Goal: Information Seeking & Learning: Learn about a topic

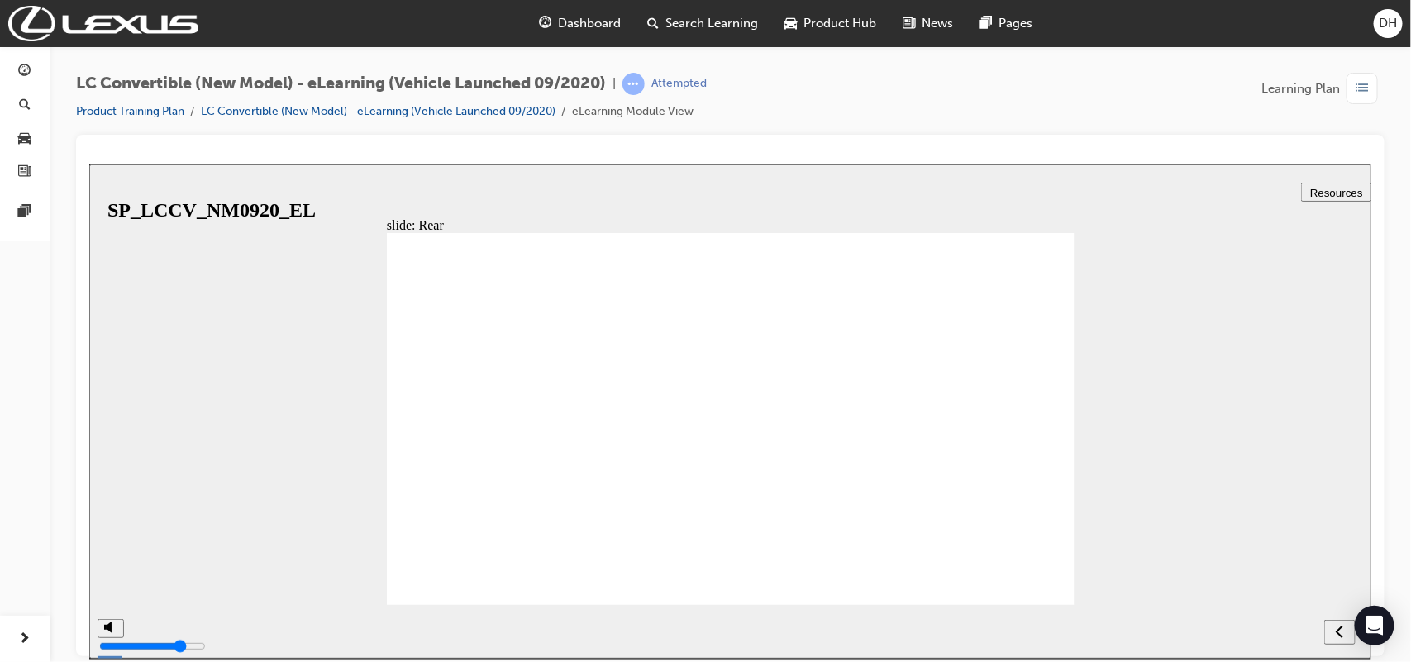
drag, startPoint x: 559, startPoint y: 341, endPoint x: 638, endPoint y: 399, distance: 98.2
drag, startPoint x: 686, startPoint y: 383, endPoint x: 650, endPoint y: 418, distance: 50.3
drag, startPoint x: 607, startPoint y: 450, endPoint x: 442, endPoint y: 344, distance: 196.7
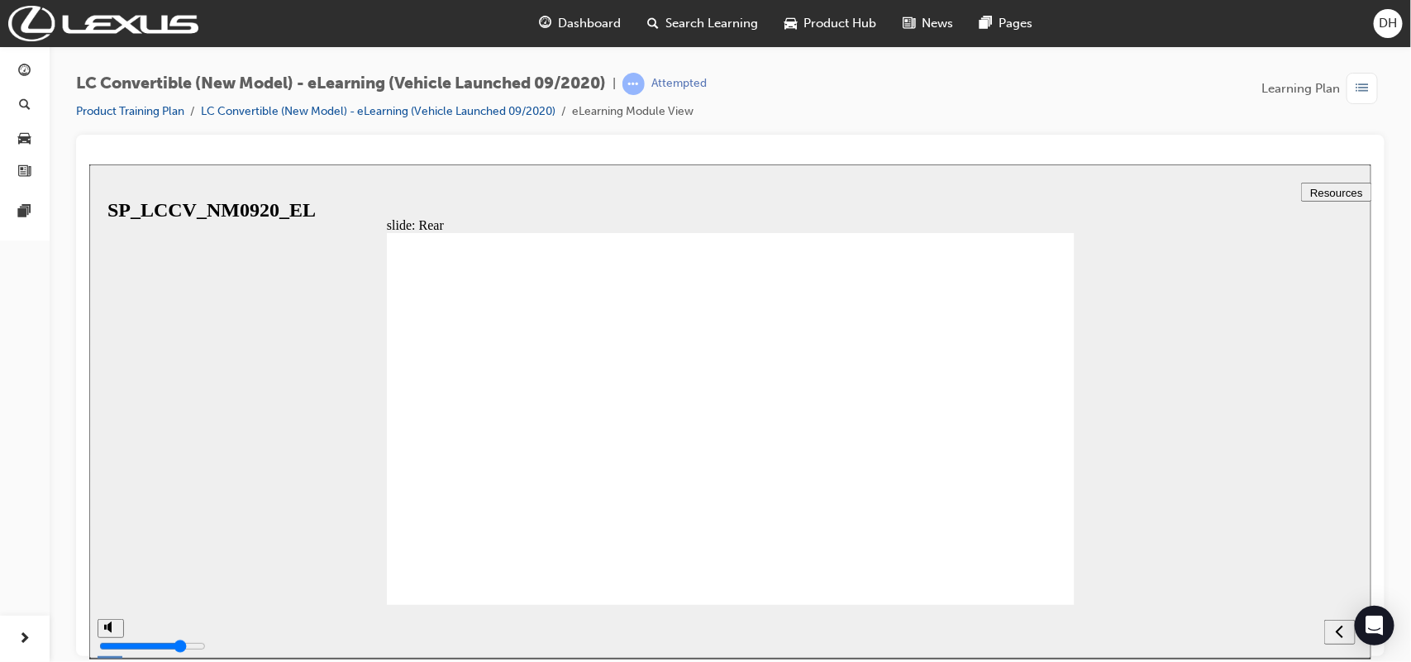
click at [1103, 246] on div "slide: Rear Rectangle 39 1 Rectangle 15 Straight Connector 11 1 Active Cornerin…" at bounding box center [729, 411] width 1282 height 494
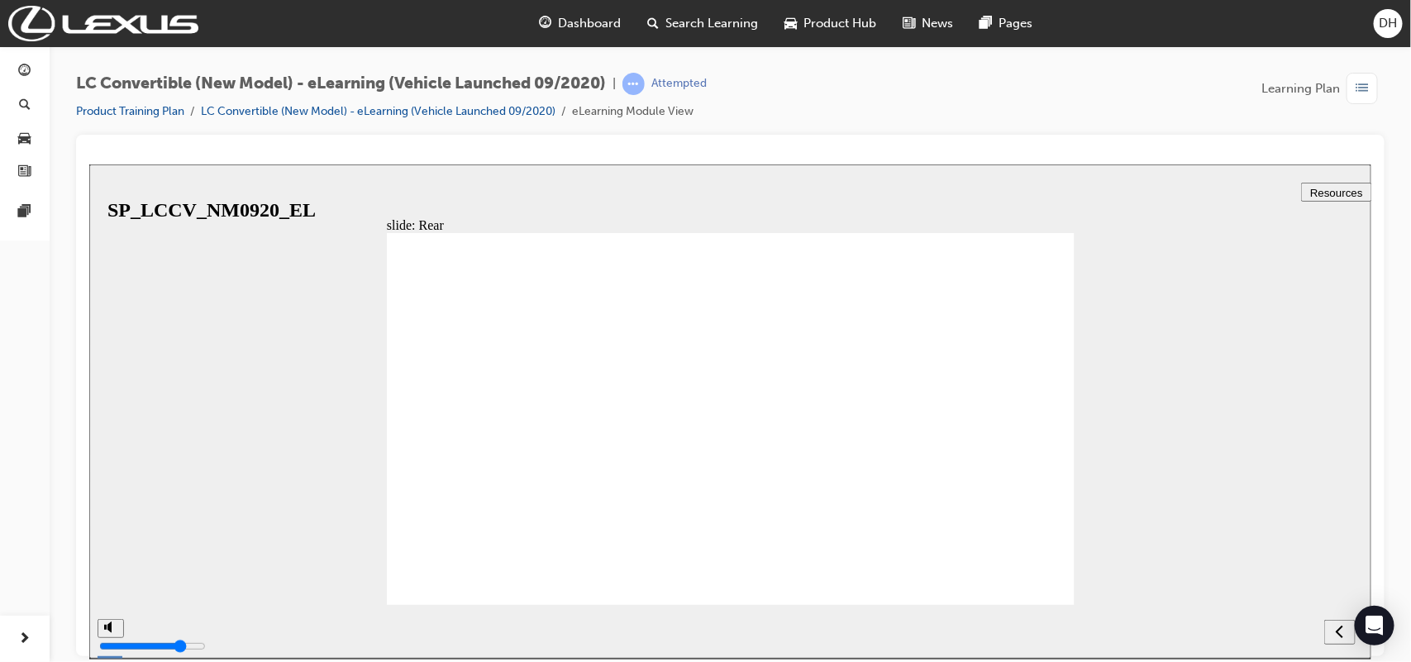
drag, startPoint x: 832, startPoint y: 360, endPoint x: 919, endPoint y: 314, distance: 98.3
drag, startPoint x: 958, startPoint y: 290, endPoint x: 1012, endPoint y: 275, distance: 56.5
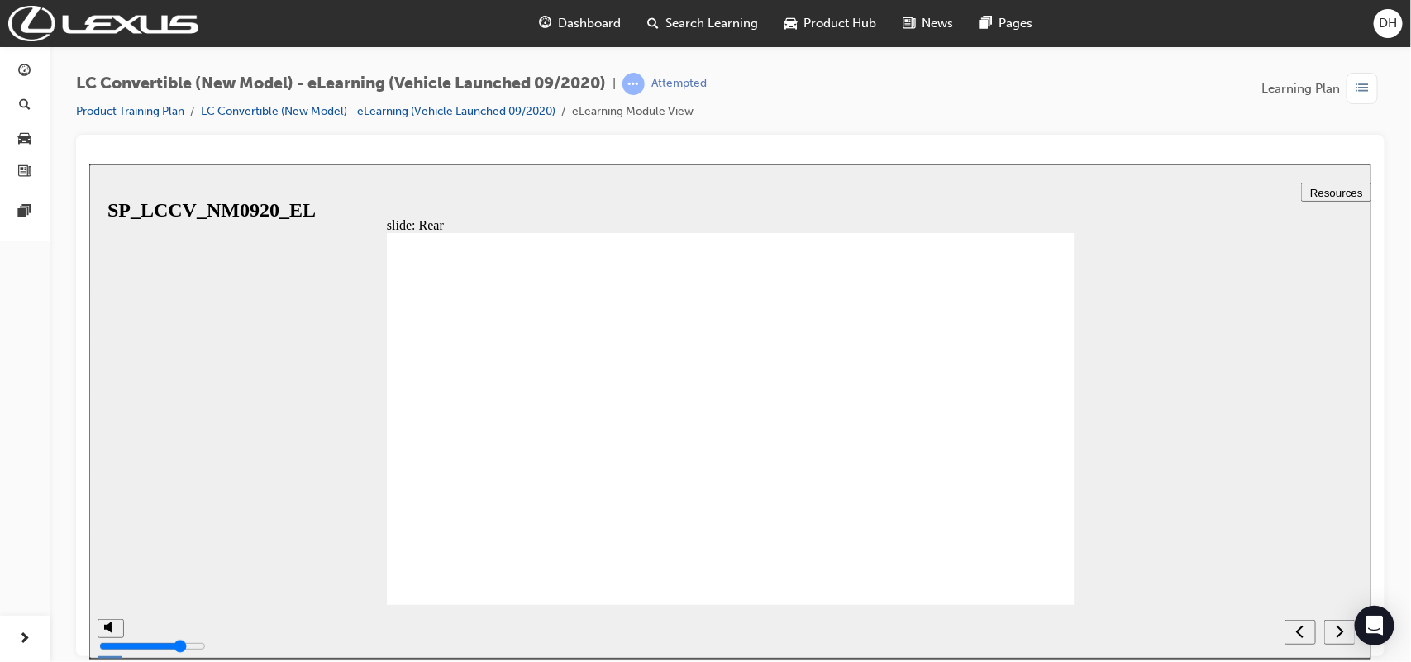
drag, startPoint x: 1016, startPoint y: 277, endPoint x: 984, endPoint y: 309, distance: 45.0
click at [1345, 631] on div "next" at bounding box center [1339, 631] width 18 height 17
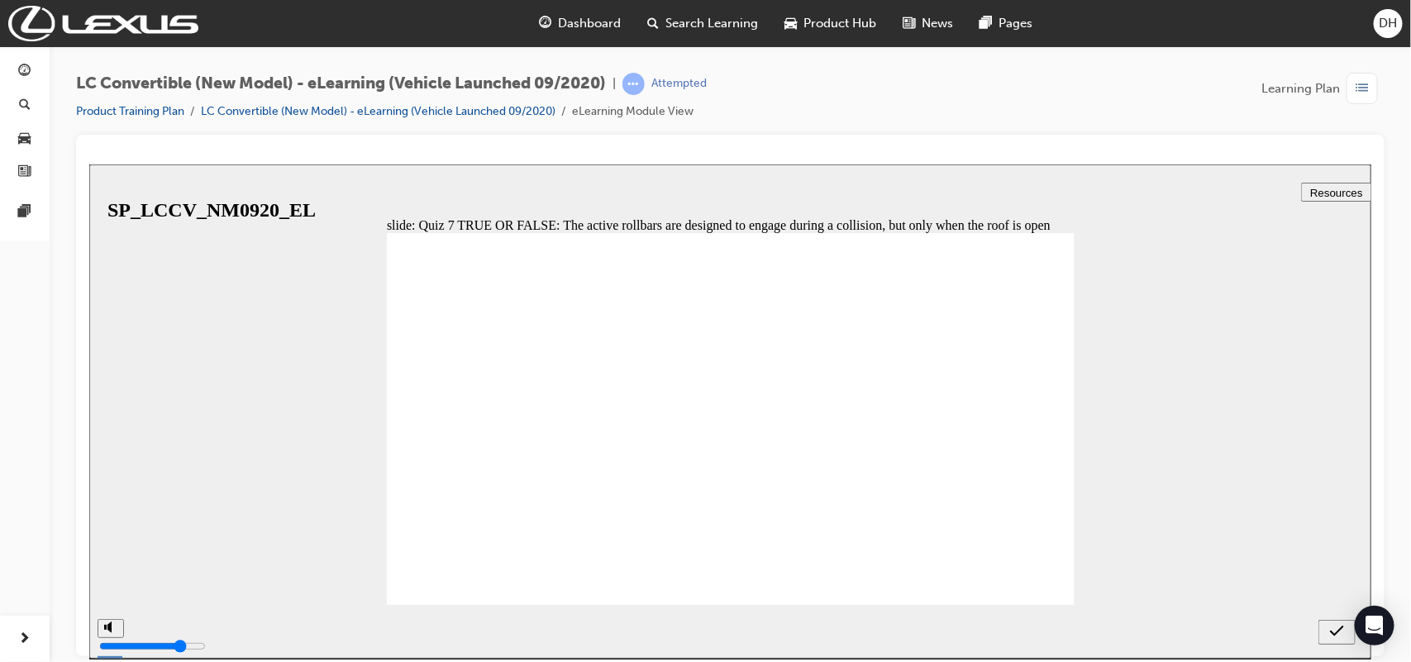
radio input "true"
click at [1332, 631] on icon "submit" at bounding box center [1336, 630] width 14 height 15
radio input "true"
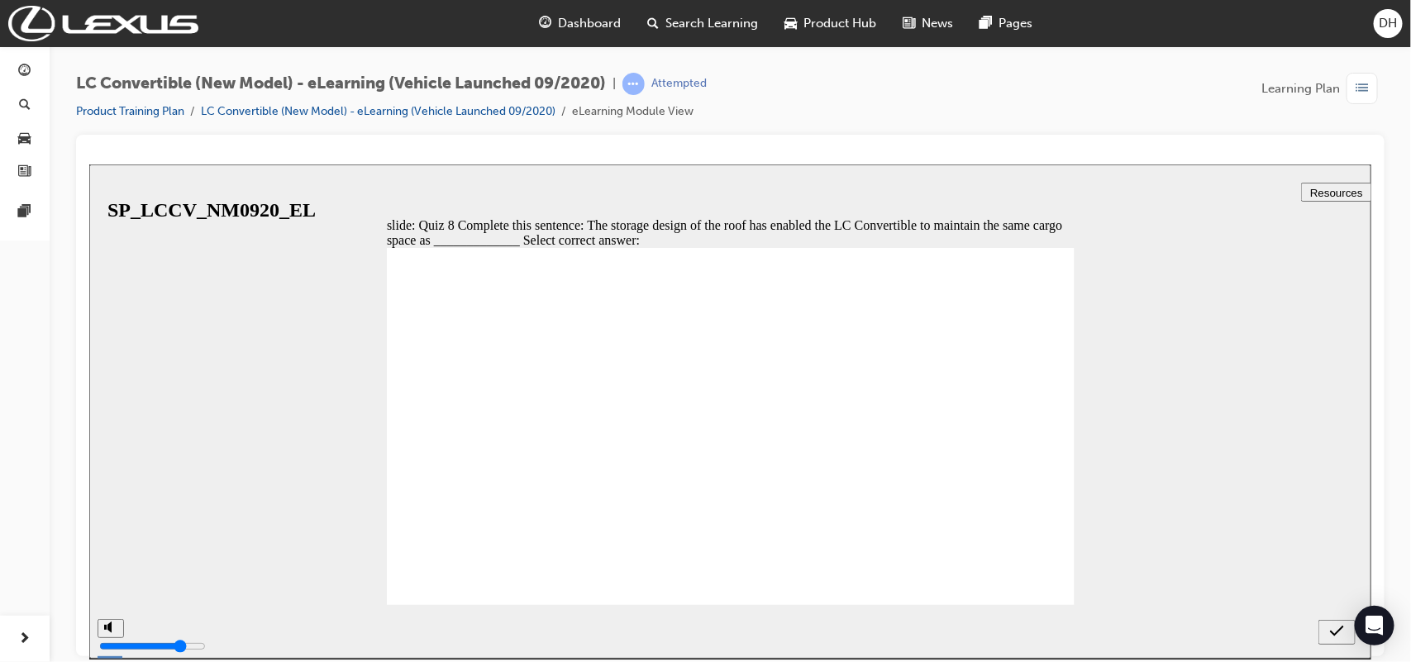
click at [1327, 622] on button "submit" at bounding box center [1335, 631] width 37 height 25
radio input "true"
click at [1324, 627] on div "submit" at bounding box center [1336, 631] width 24 height 17
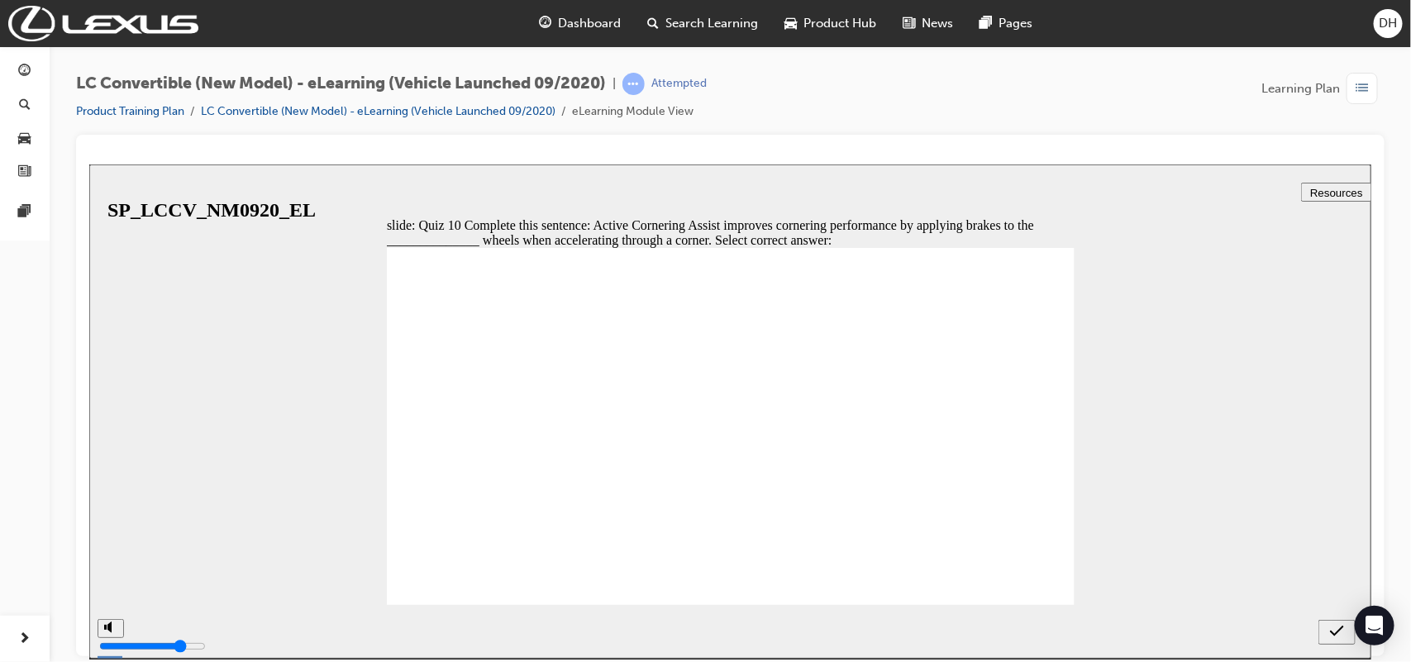
radio input "true"
click at [1334, 633] on icon "submit" at bounding box center [1336, 630] width 14 height 11
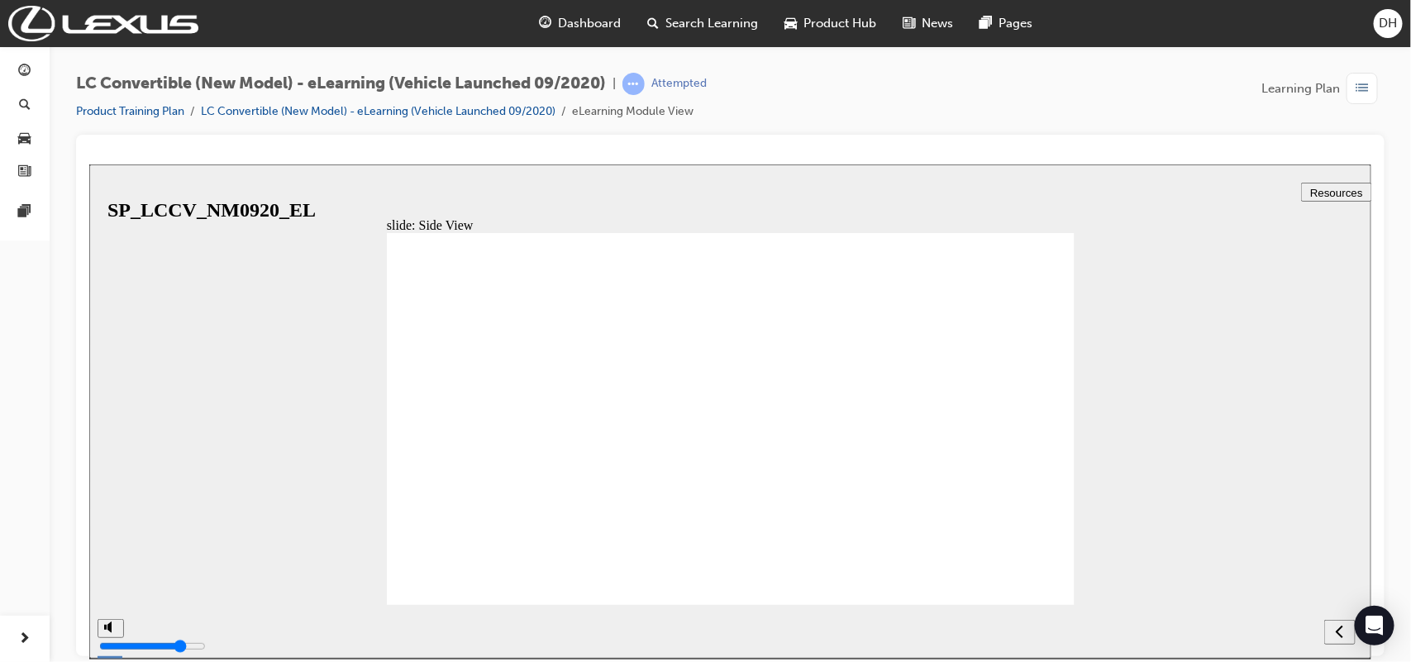
drag, startPoint x: 757, startPoint y: 507, endPoint x: 722, endPoint y: 526, distance: 39.2
drag, startPoint x: 722, startPoint y: 526, endPoint x: 712, endPoint y: 532, distance: 11.9
drag, startPoint x: 712, startPoint y: 532, endPoint x: 848, endPoint y: 516, distance: 136.5
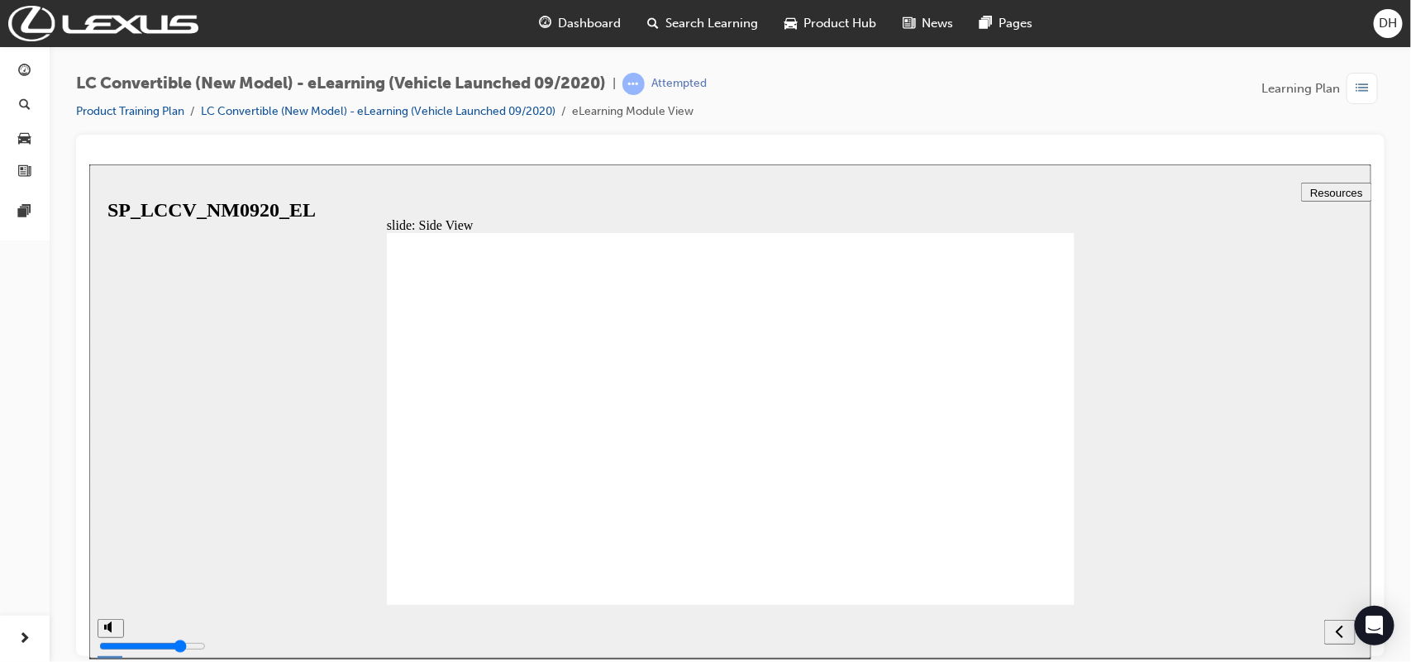
drag, startPoint x: 1031, startPoint y: 240, endPoint x: 1031, endPoint y: 250, distance: 9.9
click at [1335, 628] on icon "next" at bounding box center [1339, 630] width 8 height 15
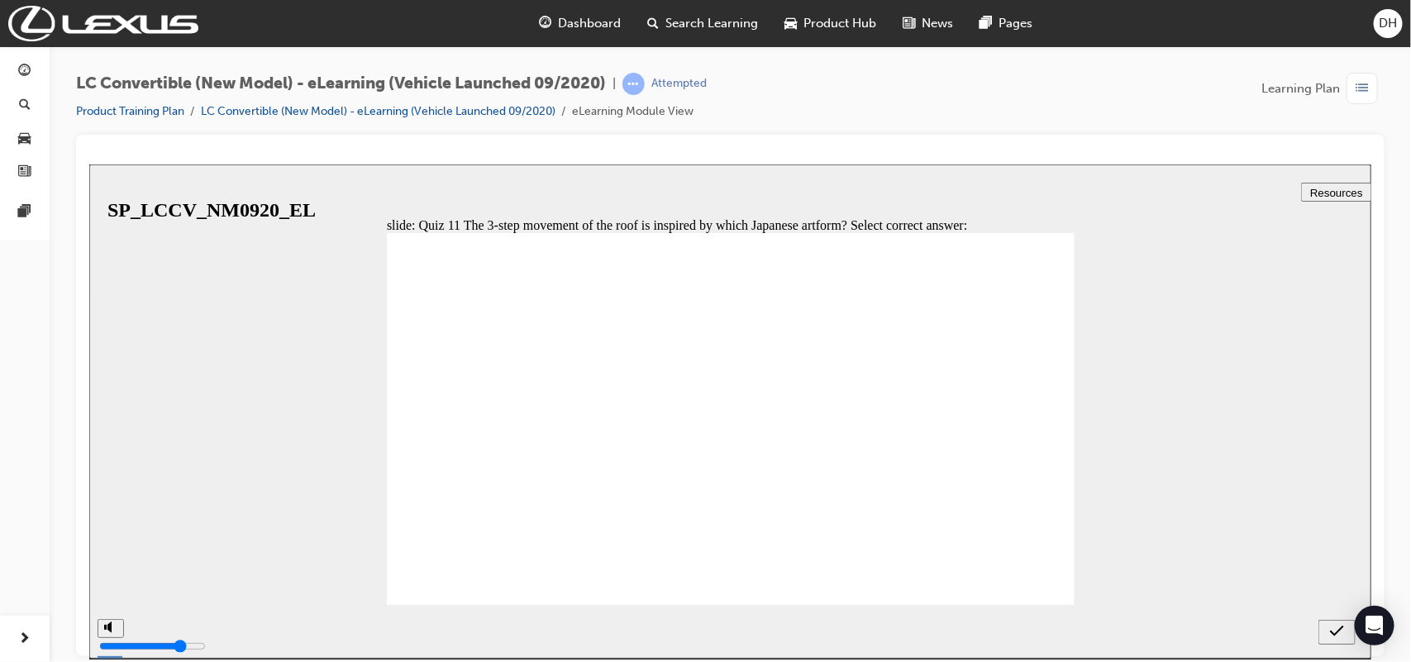
radio input "true"
click at [1331, 641] on button "submit" at bounding box center [1335, 631] width 37 height 25
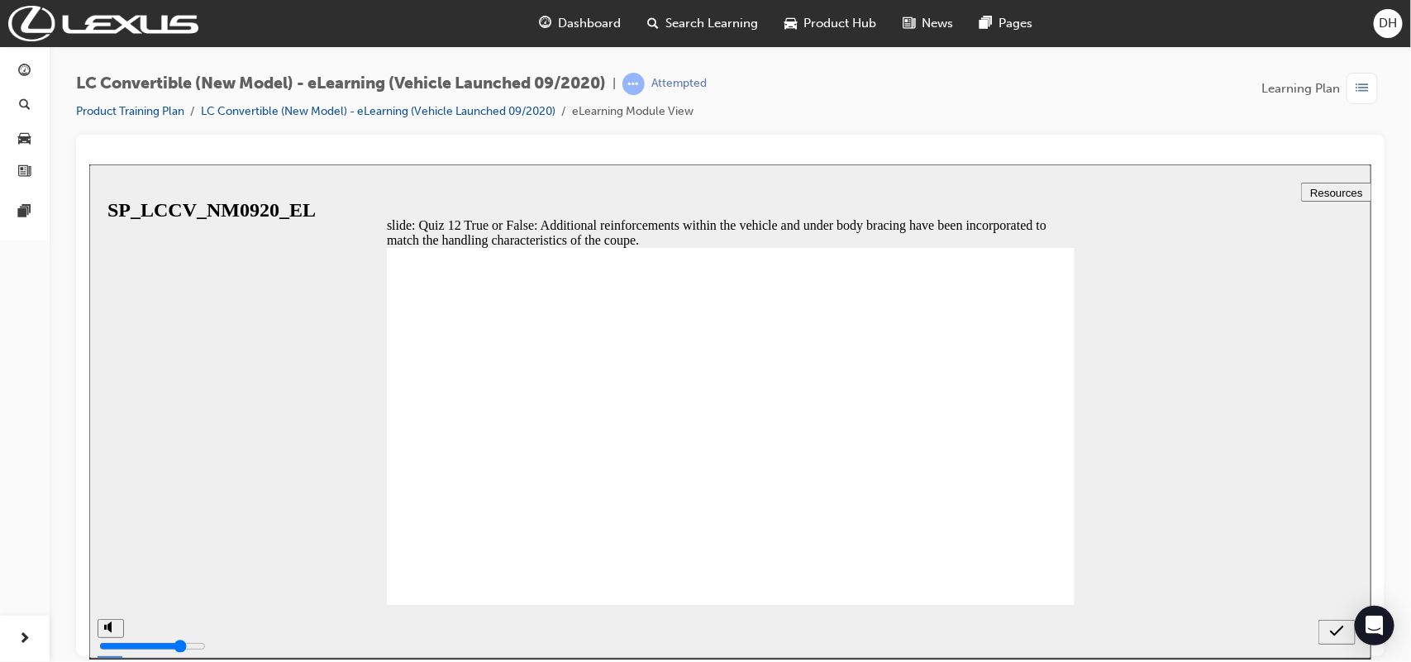
drag, startPoint x: 443, startPoint y: 486, endPoint x: 571, endPoint y: 511, distance: 130.5
radio input "true"
click at [1327, 631] on div "submit" at bounding box center [1336, 631] width 24 height 17
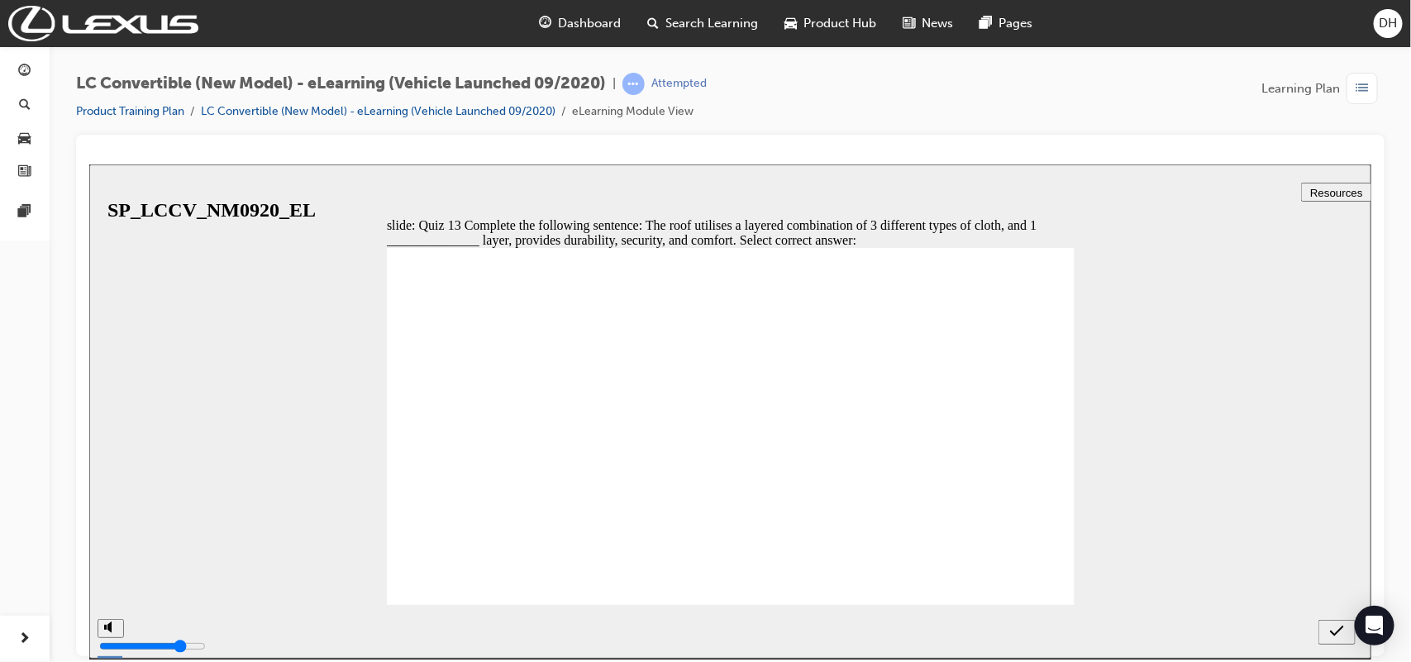
drag, startPoint x: 555, startPoint y: 455, endPoint x: 612, endPoint y: 464, distance: 57.6
radio input "true"
click at [1332, 631] on icon "submit" at bounding box center [1336, 630] width 14 height 15
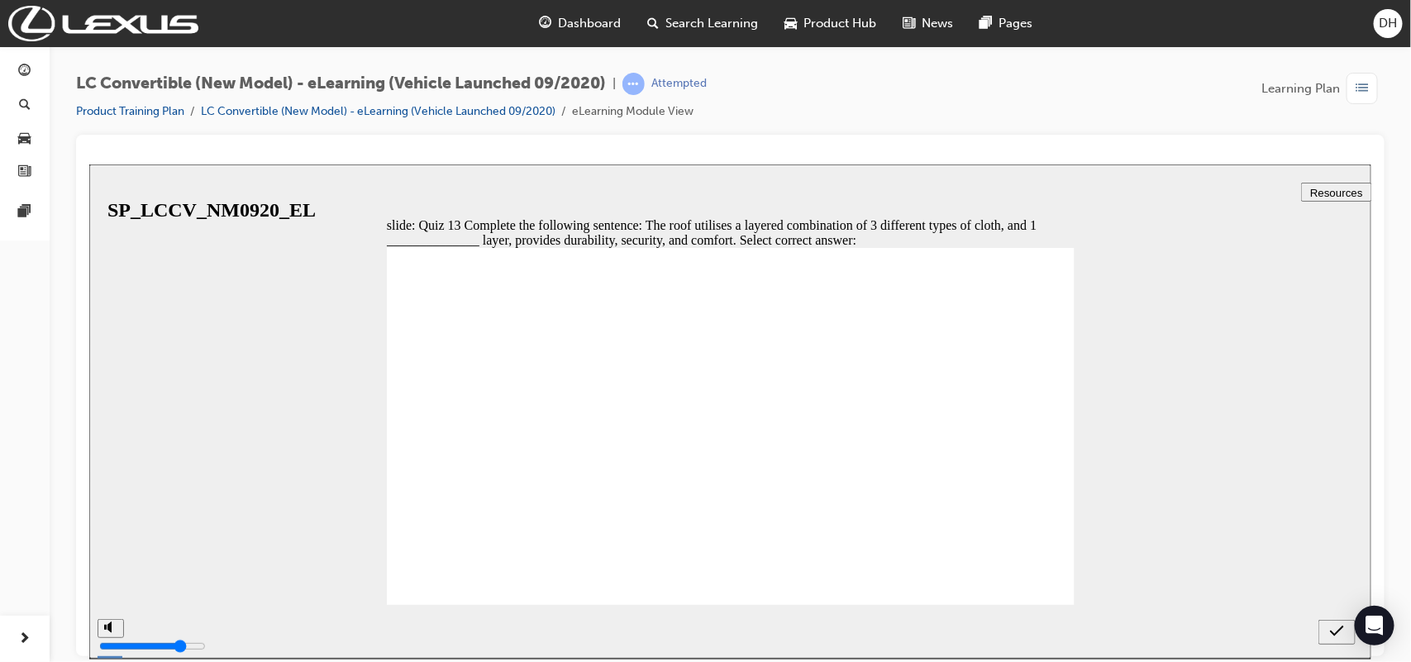
drag, startPoint x: 512, startPoint y: 545, endPoint x: 675, endPoint y: 569, distance: 164.6
click at [1328, 641] on button "submit" at bounding box center [1335, 631] width 37 height 25
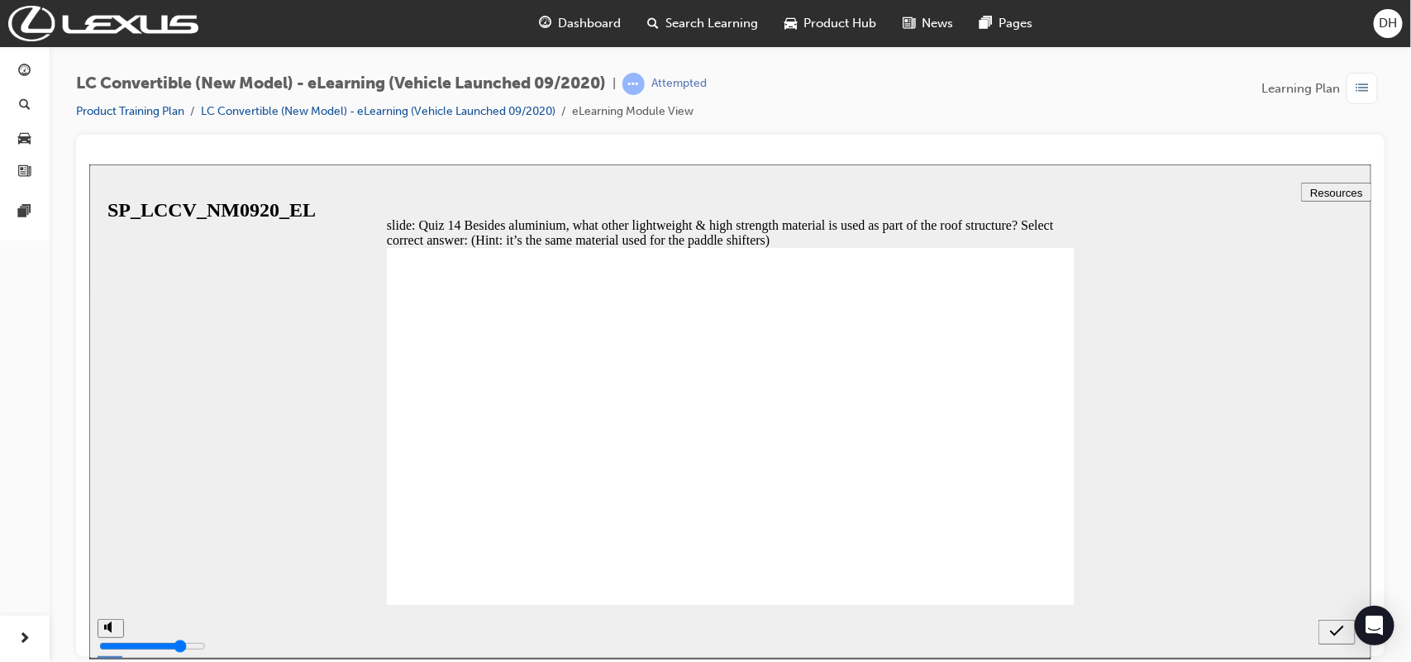
drag, startPoint x: 960, startPoint y: 397, endPoint x: 745, endPoint y: 431, distance: 218.2
drag, startPoint x: 455, startPoint y: 583, endPoint x: 476, endPoint y: 586, distance: 20.9
radio input "false"
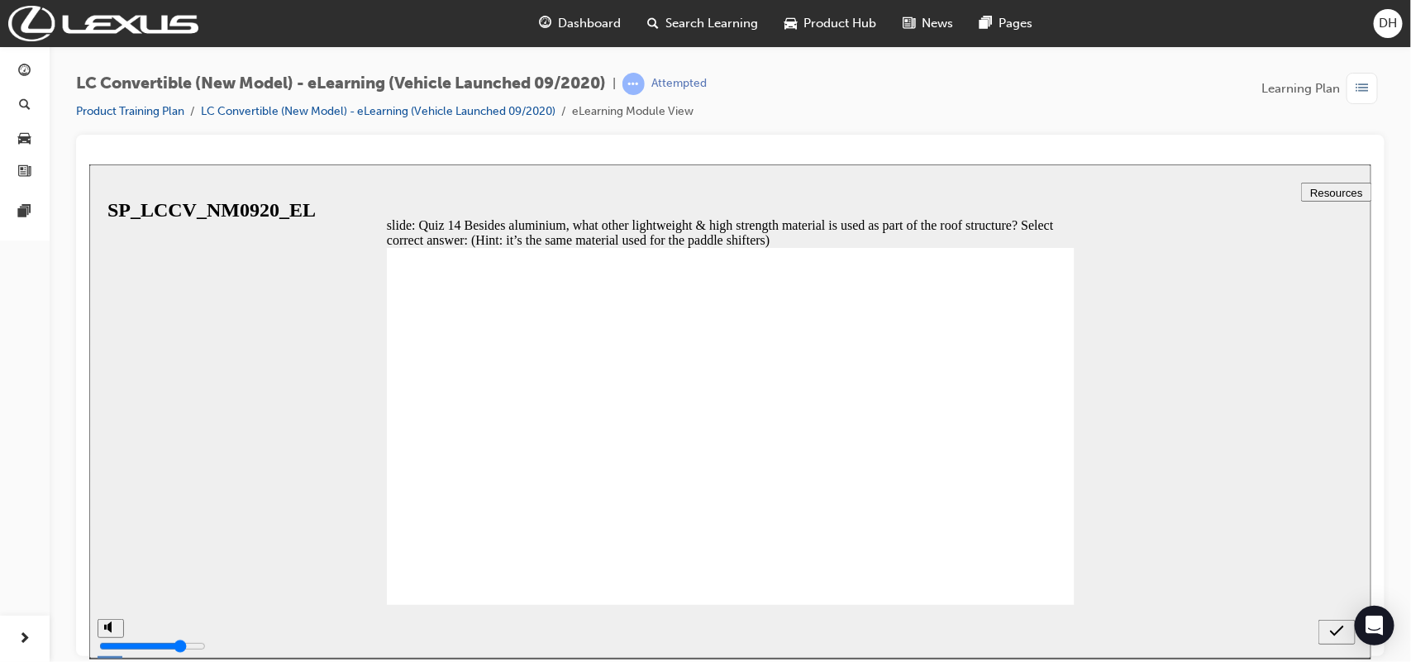
radio input "true"
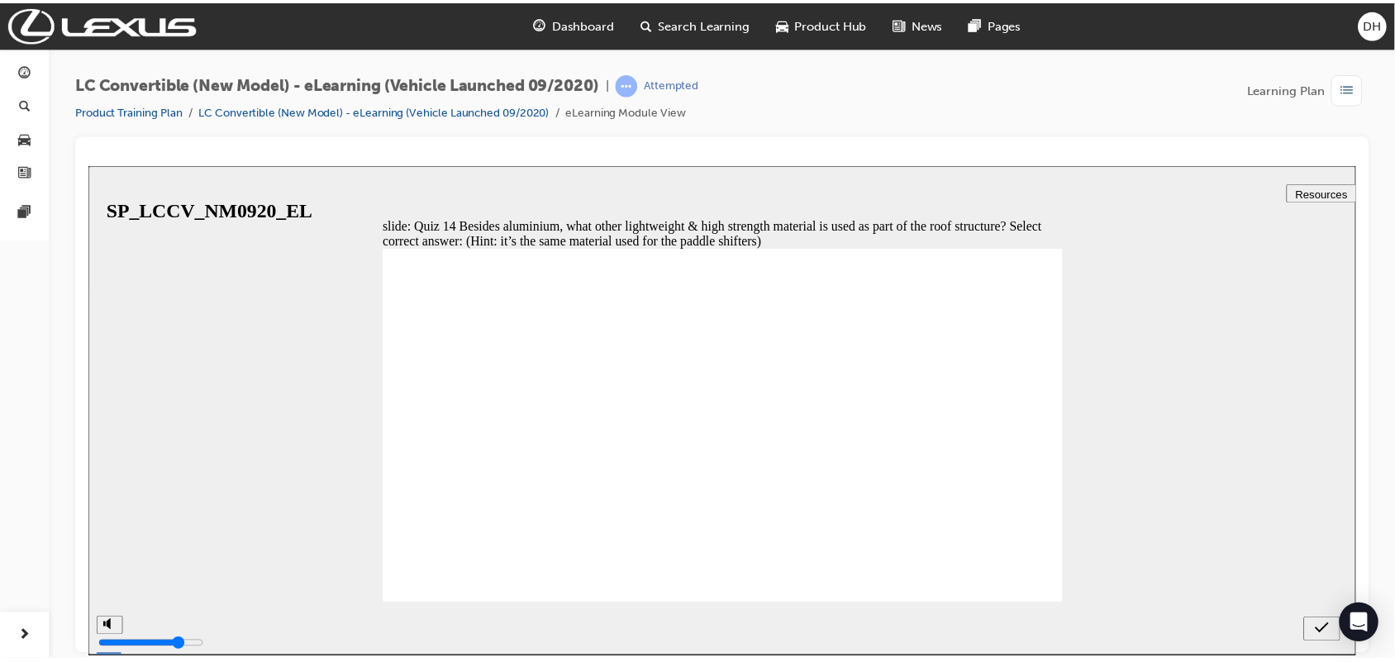
scroll to position [1, 0]
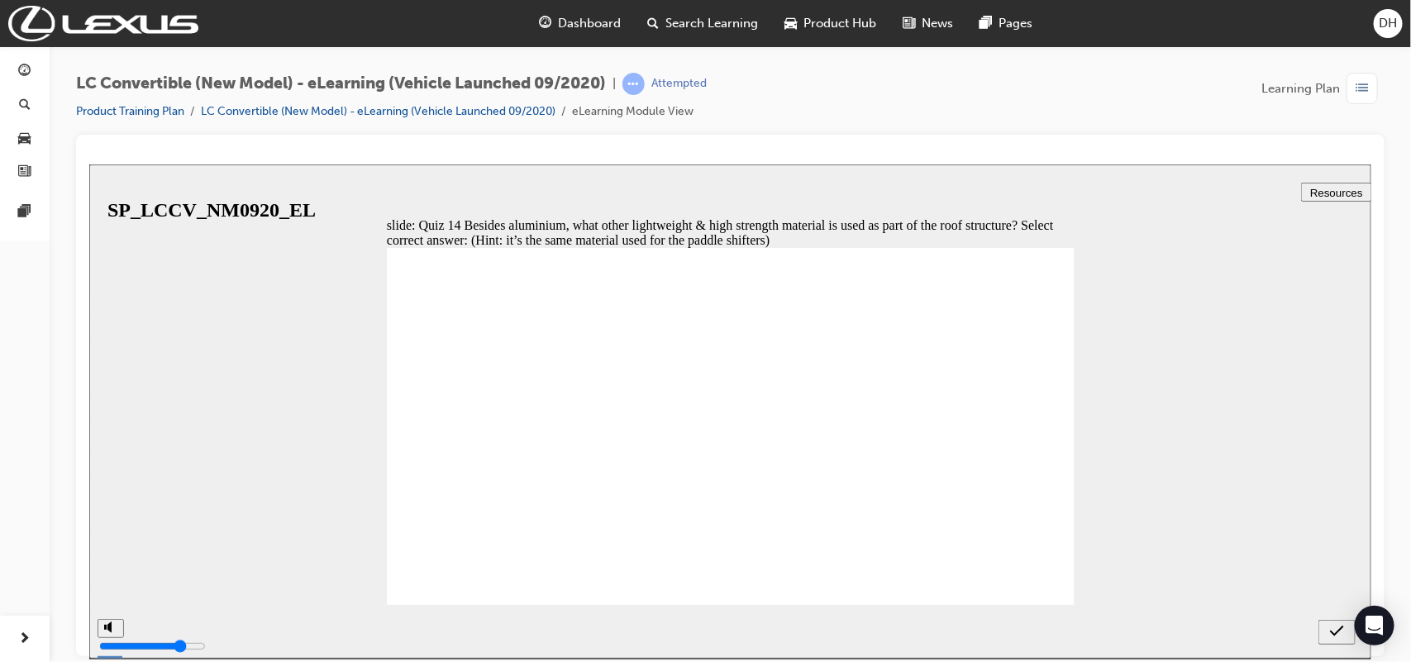
click at [1331, 631] on icon "submit" at bounding box center [1336, 630] width 14 height 11
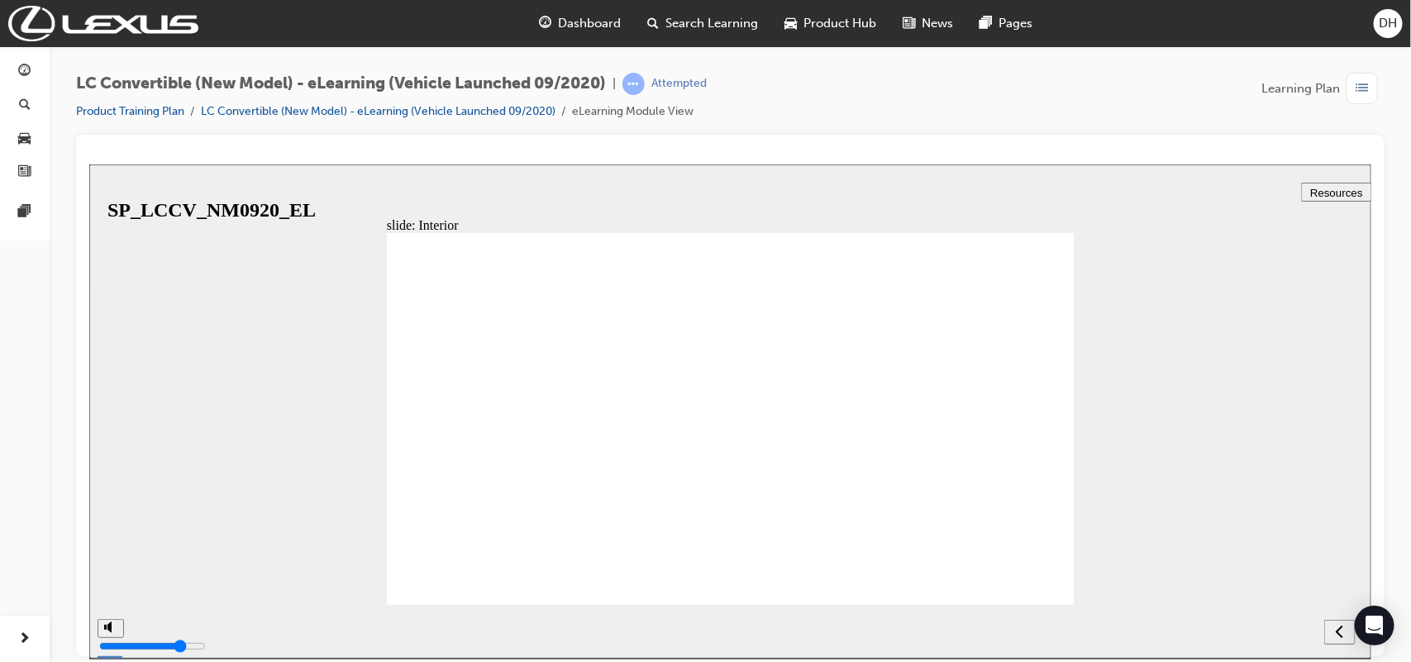
drag, startPoint x: 579, startPoint y: 451, endPoint x: 782, endPoint y: 500, distance: 208.3
drag, startPoint x: 806, startPoint y: 498, endPoint x: 847, endPoint y: 466, distance: 52.4
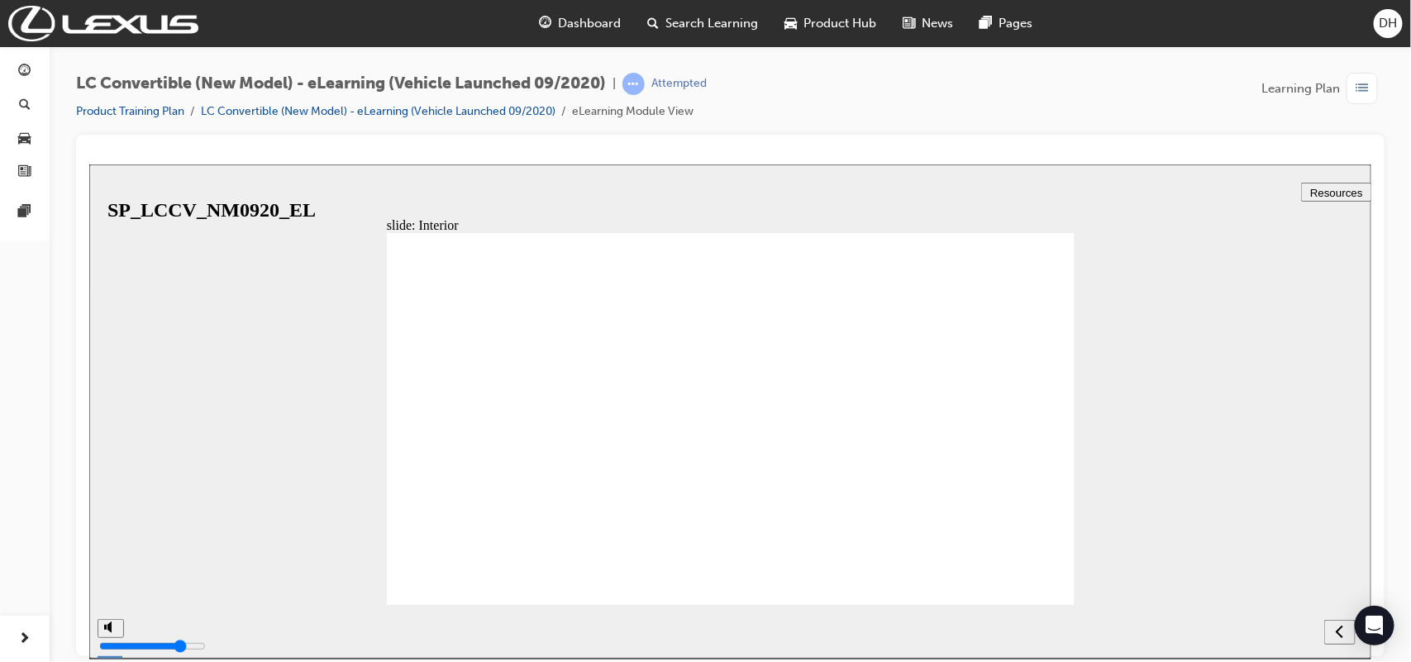
click at [1335, 635] on icon "previous" at bounding box center [1339, 630] width 8 height 15
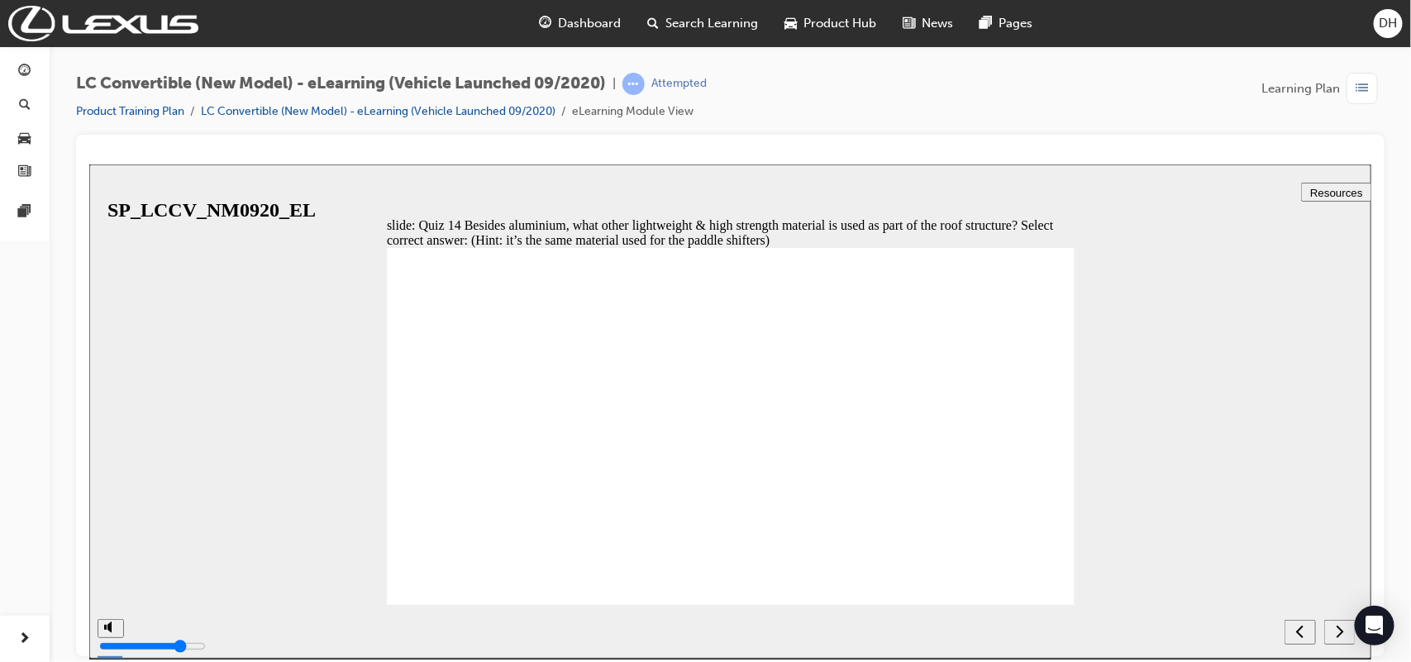
click at [1338, 633] on icon "next" at bounding box center [1339, 630] width 8 height 15
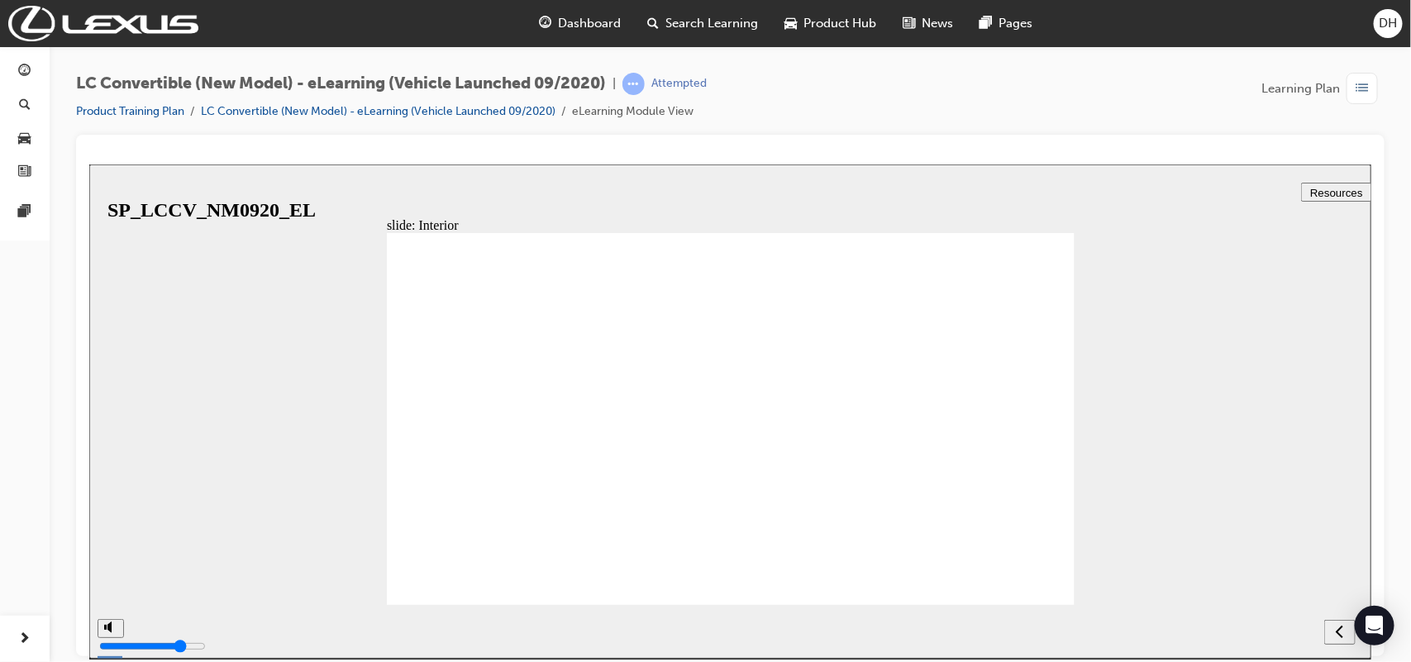
drag, startPoint x: 512, startPoint y: 255, endPoint x: 493, endPoint y: 339, distance: 86.6
drag, startPoint x: 492, startPoint y: 340, endPoint x: 510, endPoint y: 383, distance: 46.7
drag, startPoint x: 510, startPoint y: 383, endPoint x: 534, endPoint y: 410, distance: 36.3
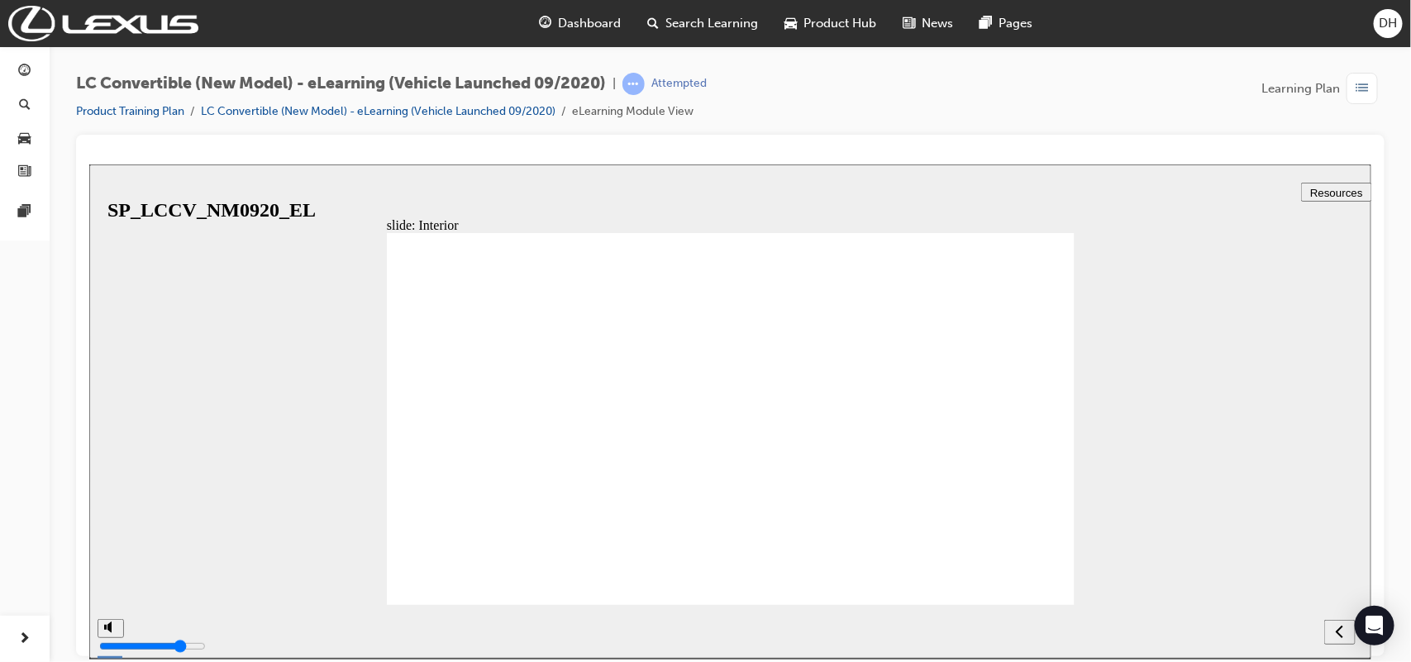
drag, startPoint x: 583, startPoint y: 532, endPoint x: 545, endPoint y: 538, distance: 38.5
drag, startPoint x: 485, startPoint y: 428, endPoint x: 443, endPoint y: 335, distance: 102.5
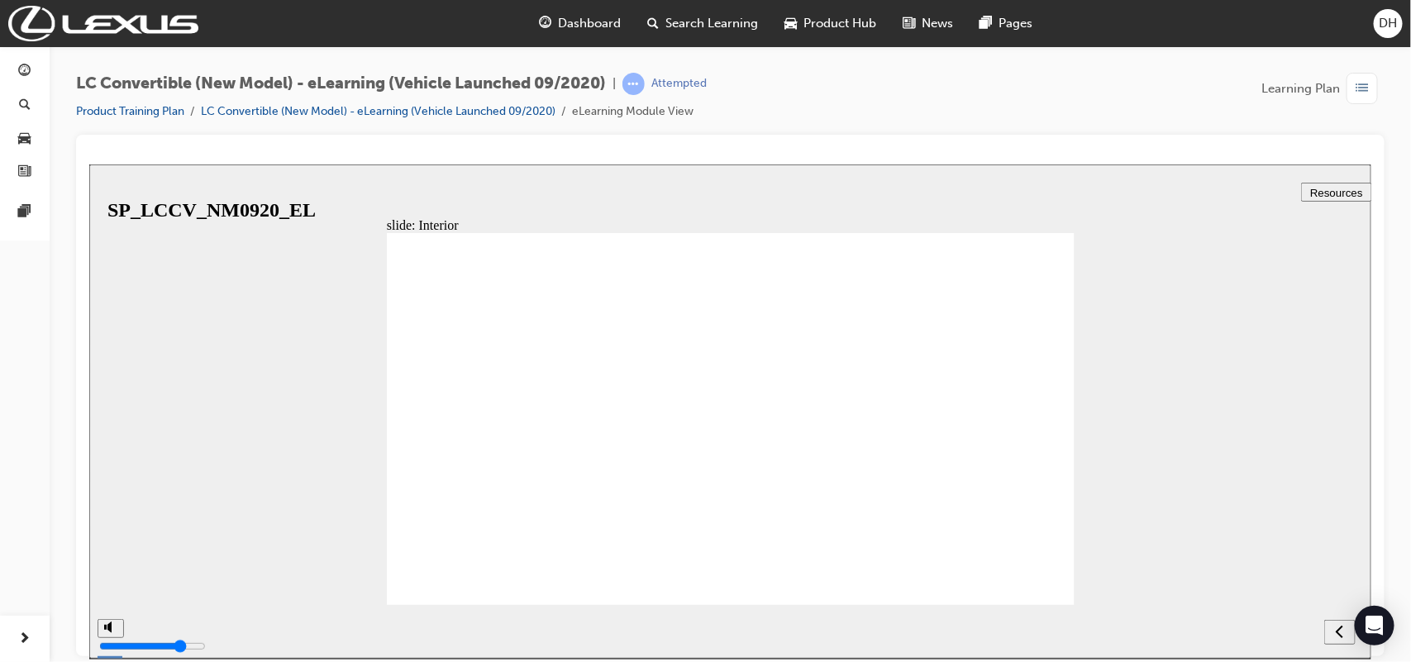
drag, startPoint x: 444, startPoint y: 314, endPoint x: 475, endPoint y: 313, distance: 31.4
drag, startPoint x: 475, startPoint y: 313, endPoint x: 901, endPoint y: 345, distance: 426.8
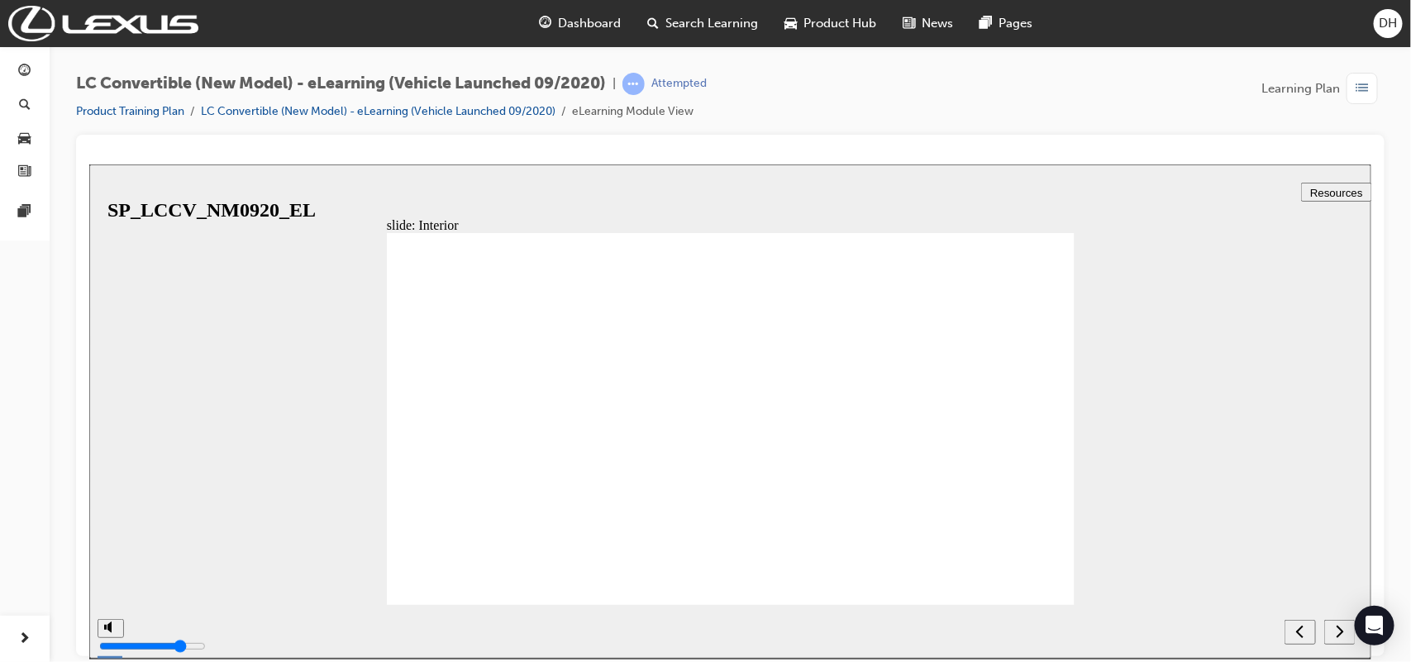
drag, startPoint x: 797, startPoint y: 450, endPoint x: 797, endPoint y: 465, distance: 14.9
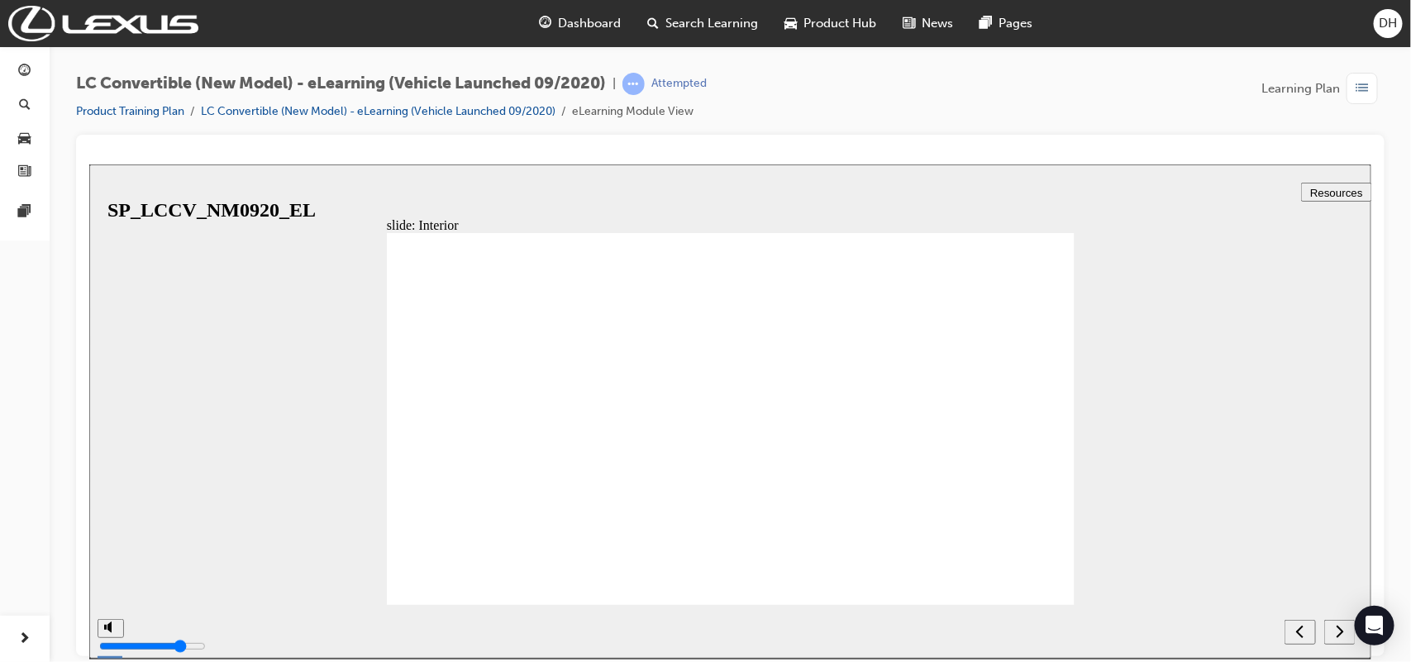
drag, startPoint x: 823, startPoint y: 496, endPoint x: 1016, endPoint y: 529, distance: 195.4
drag, startPoint x: 1043, startPoint y: 453, endPoint x: 1055, endPoint y: 406, distance: 48.7
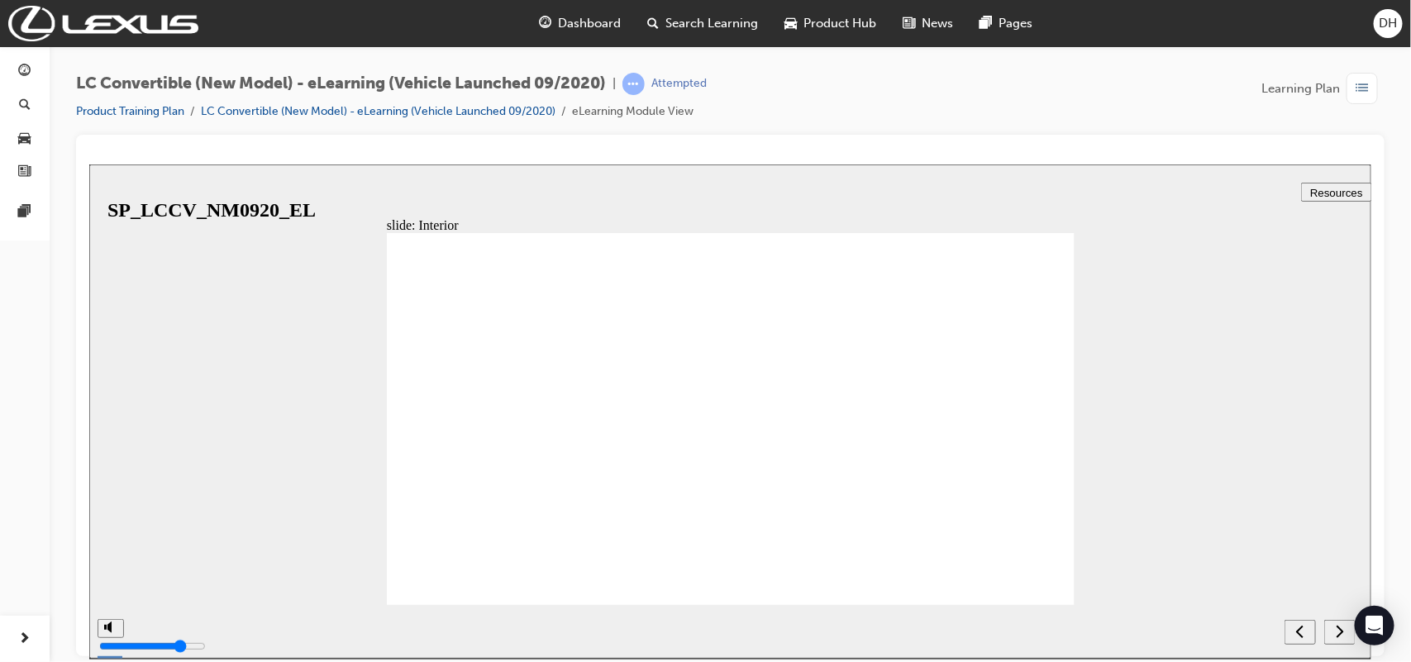
drag, startPoint x: 1058, startPoint y: 446, endPoint x: 1035, endPoint y: 450, distance: 23.4
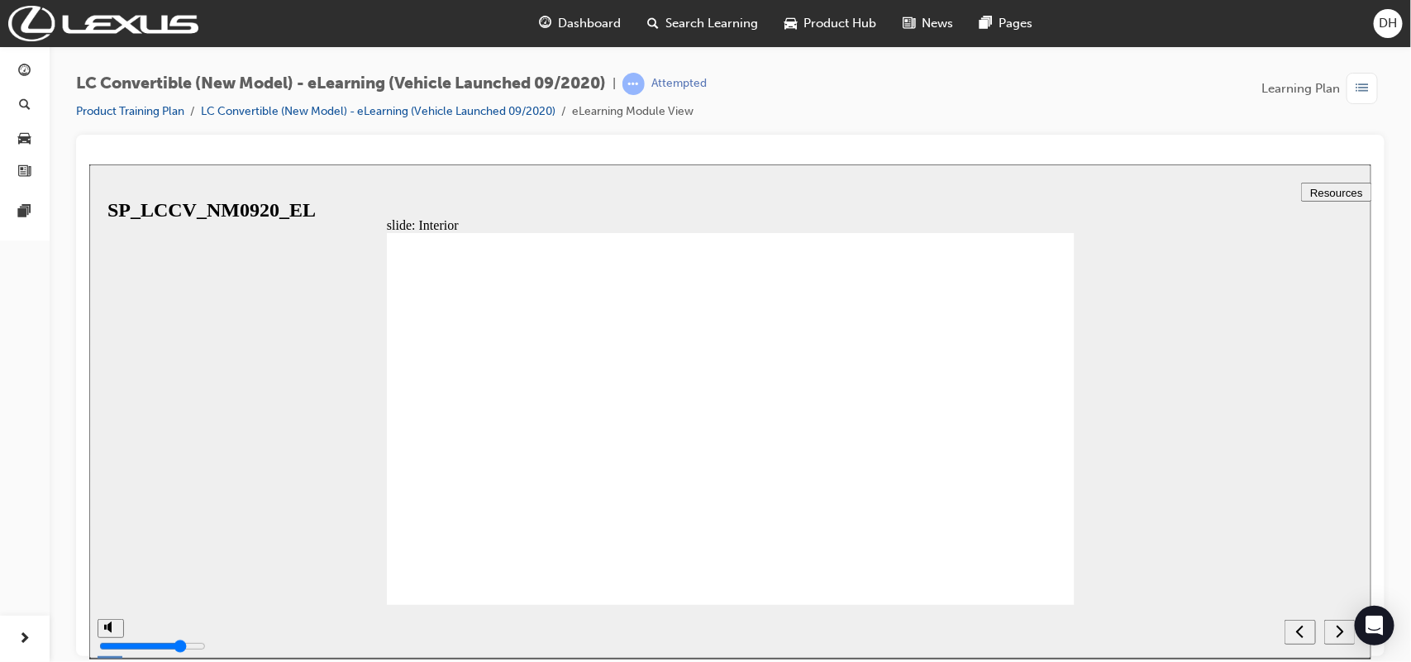
click at [1340, 639] on button "next" at bounding box center [1338, 631] width 31 height 25
checkbox input "true"
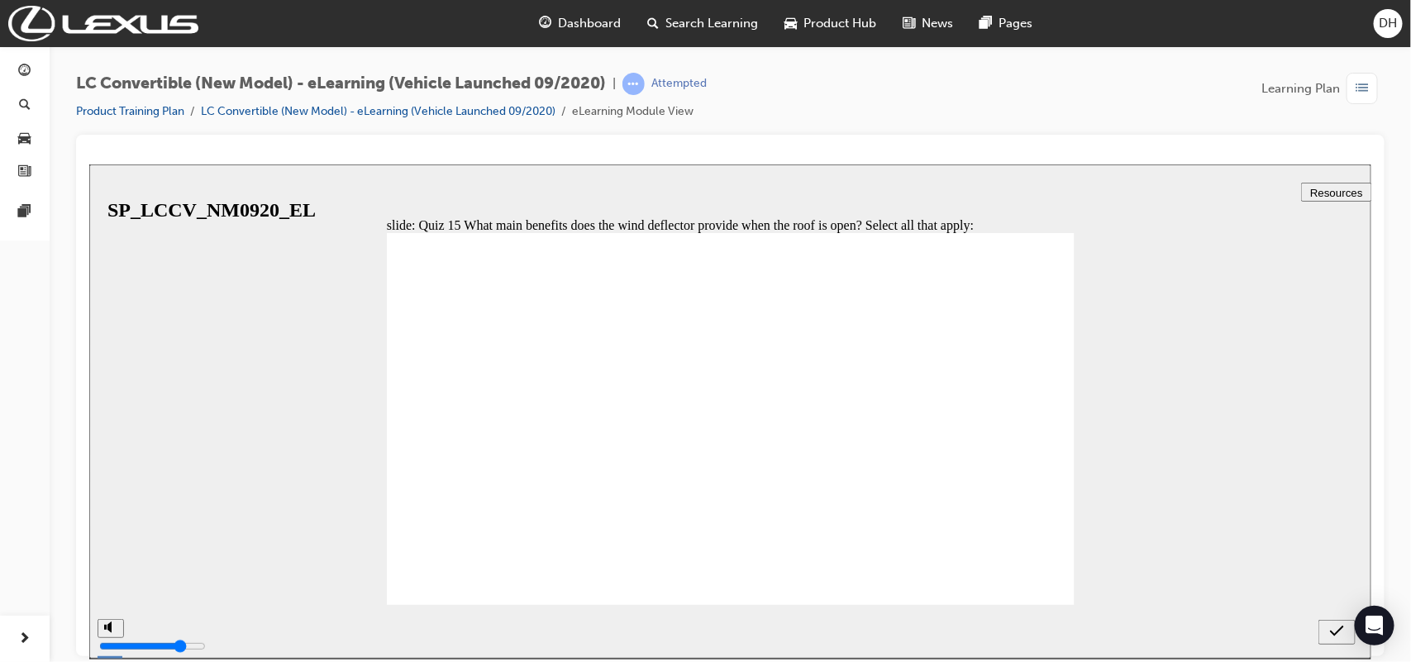
click at [1324, 626] on div "submit" at bounding box center [1336, 631] width 24 height 17
drag, startPoint x: 959, startPoint y: 385, endPoint x: 973, endPoint y: 395, distance: 16.5
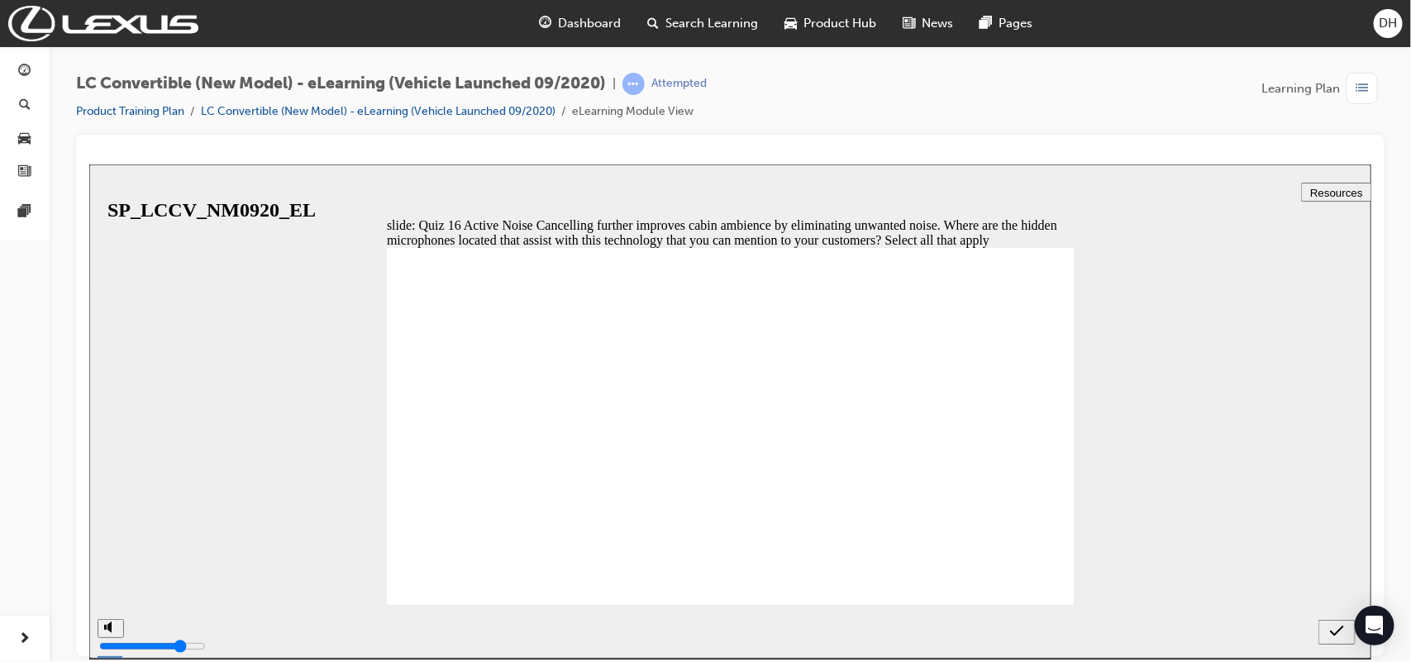
checkbox input "true"
click at [1336, 626] on icon "submit" at bounding box center [1336, 630] width 14 height 15
drag, startPoint x: 977, startPoint y: 397, endPoint x: 988, endPoint y: 413, distance: 20.2
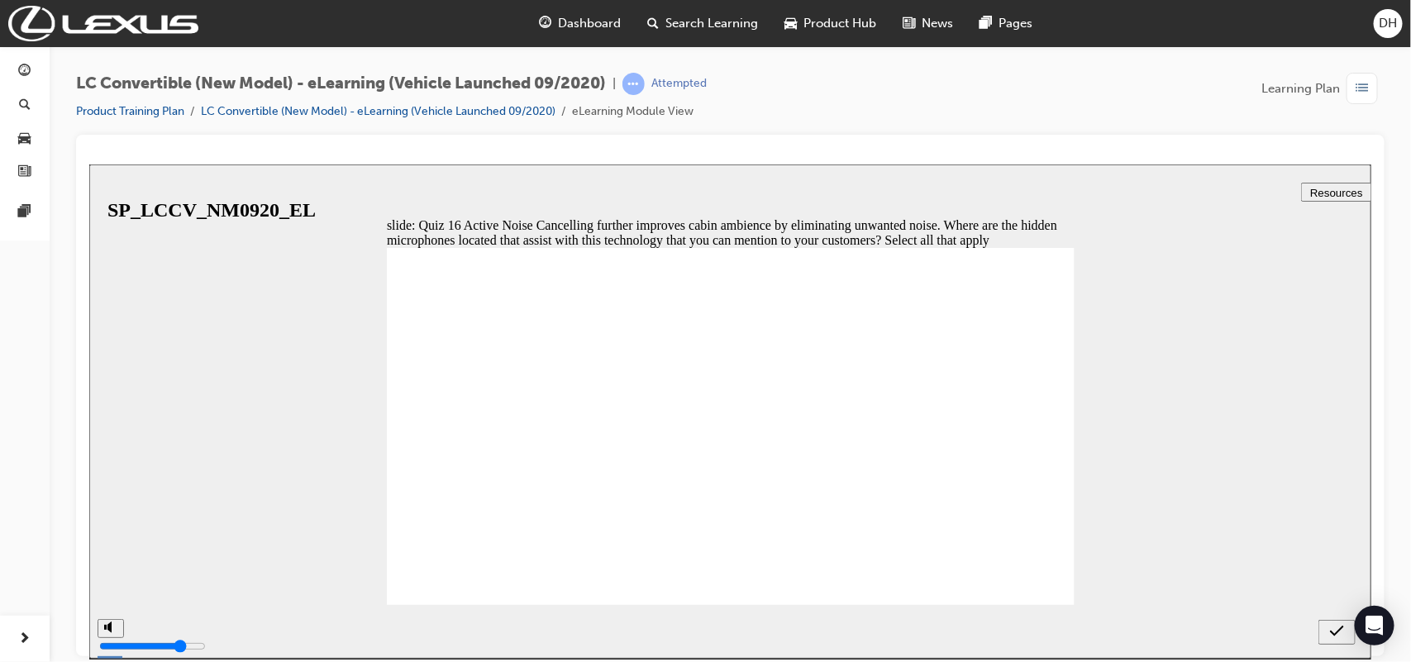
checkbox input "false"
checkbox input "true"
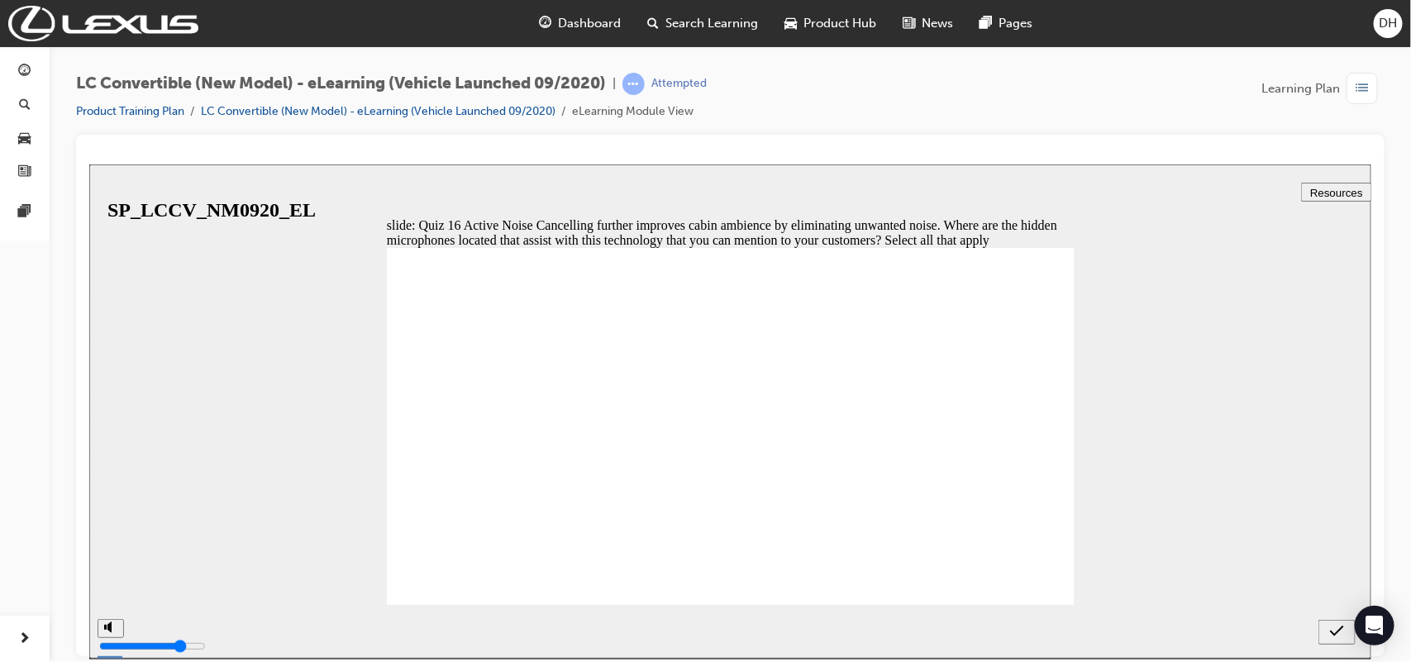
checkbox input "true"
click at [1334, 620] on button "submit" at bounding box center [1335, 631] width 37 height 25
checkbox input "false"
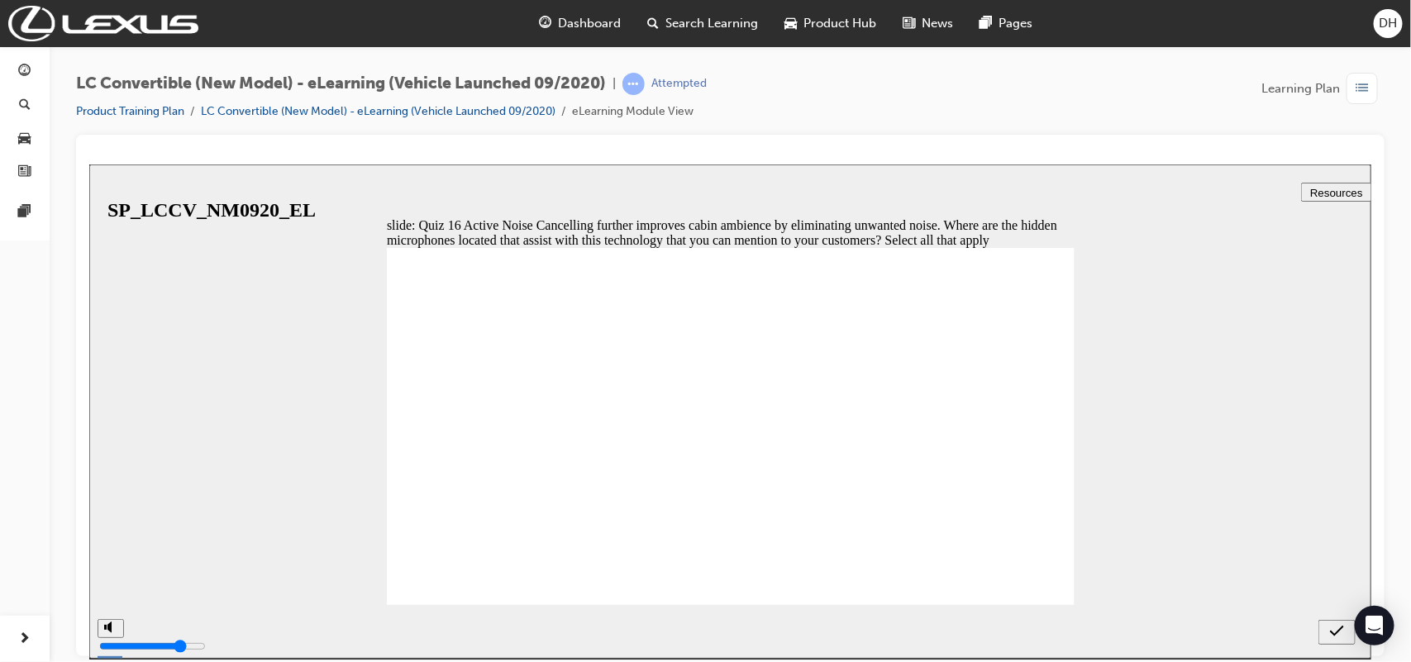
checkbox input "false"
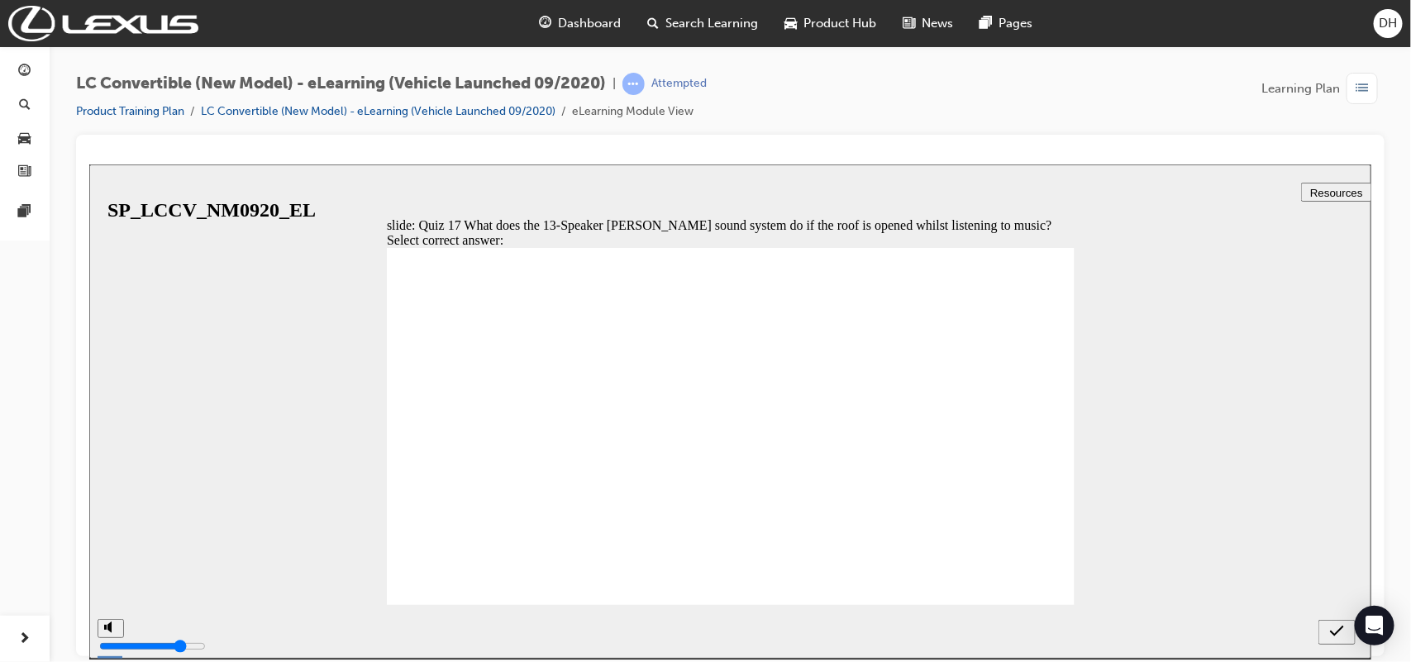
radio input "true"
click at [1335, 623] on icon "submit" at bounding box center [1336, 630] width 14 height 15
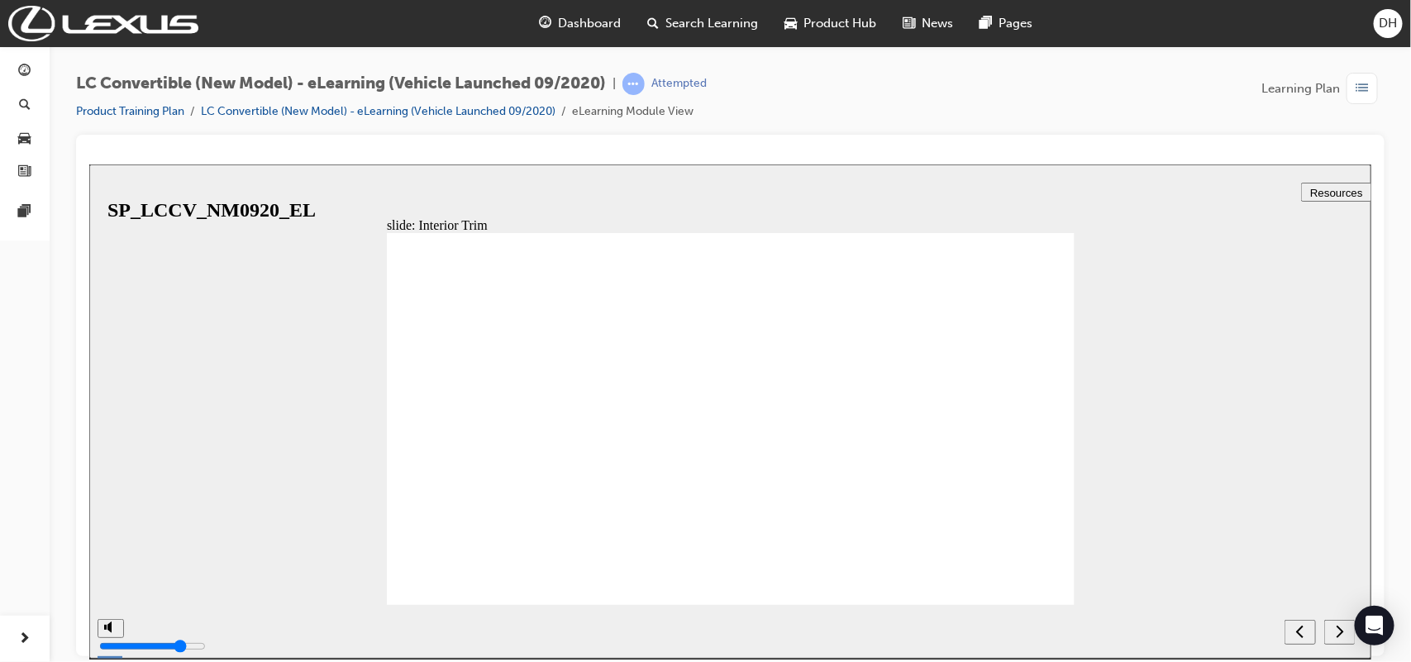
click at [1332, 626] on div "next" at bounding box center [1339, 631] width 18 height 17
click at [1335, 633] on icon "next" at bounding box center [1339, 630] width 8 height 15
click at [362, 110] on link "LC Convertible (New Model) - eLearning (Vehicle Launched 09/2020)" at bounding box center [378, 111] width 355 height 14
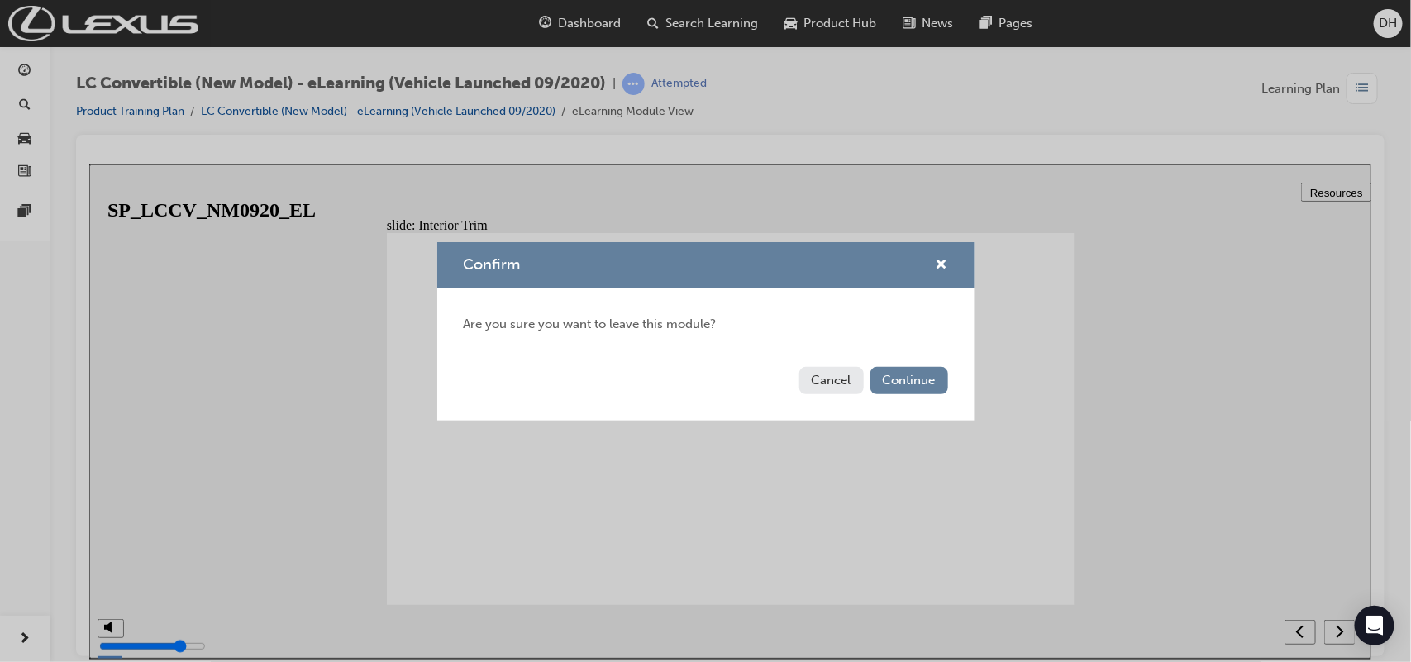
click at [951, 270] on div "Confirm" at bounding box center [705, 265] width 537 height 47
click at [946, 263] on span "cross-icon" at bounding box center [941, 266] width 12 height 15
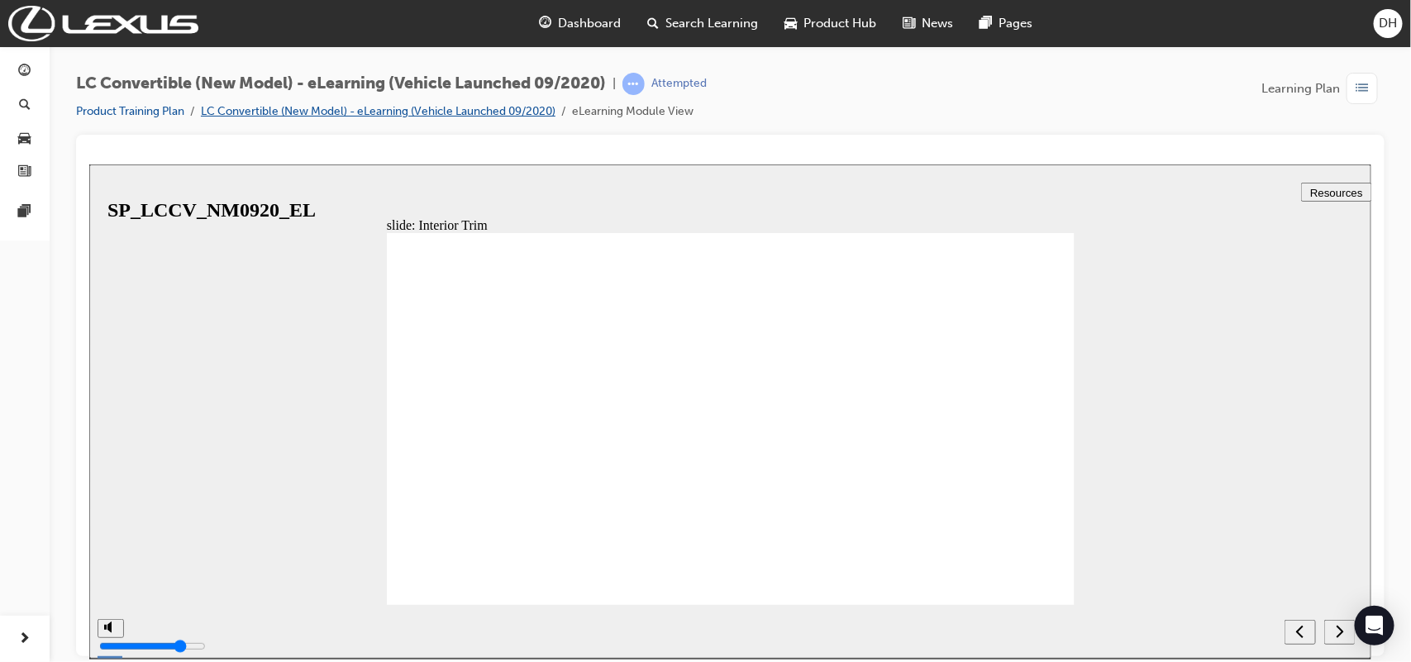
click at [522, 112] on link "LC Convertible (New Model) - eLearning (Vehicle Launched 09/2020)" at bounding box center [378, 111] width 355 height 14
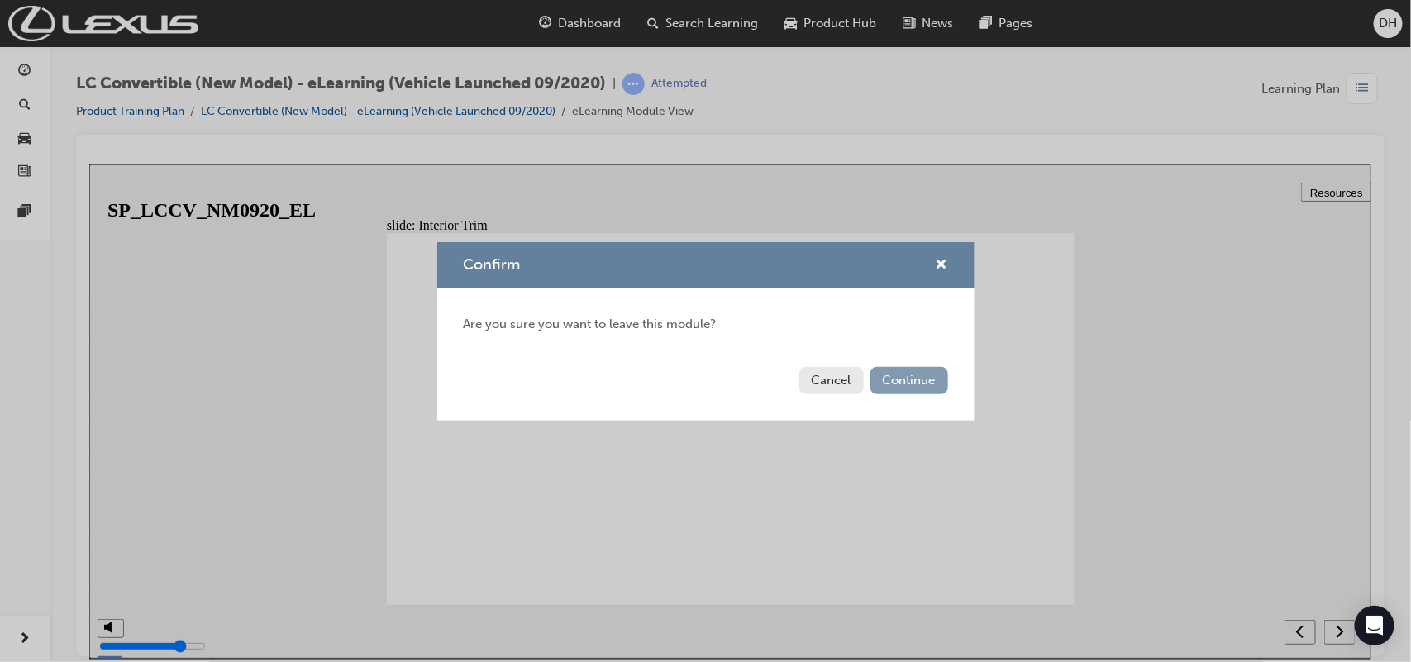
click at [889, 369] on button "Continue" at bounding box center [909, 380] width 78 height 27
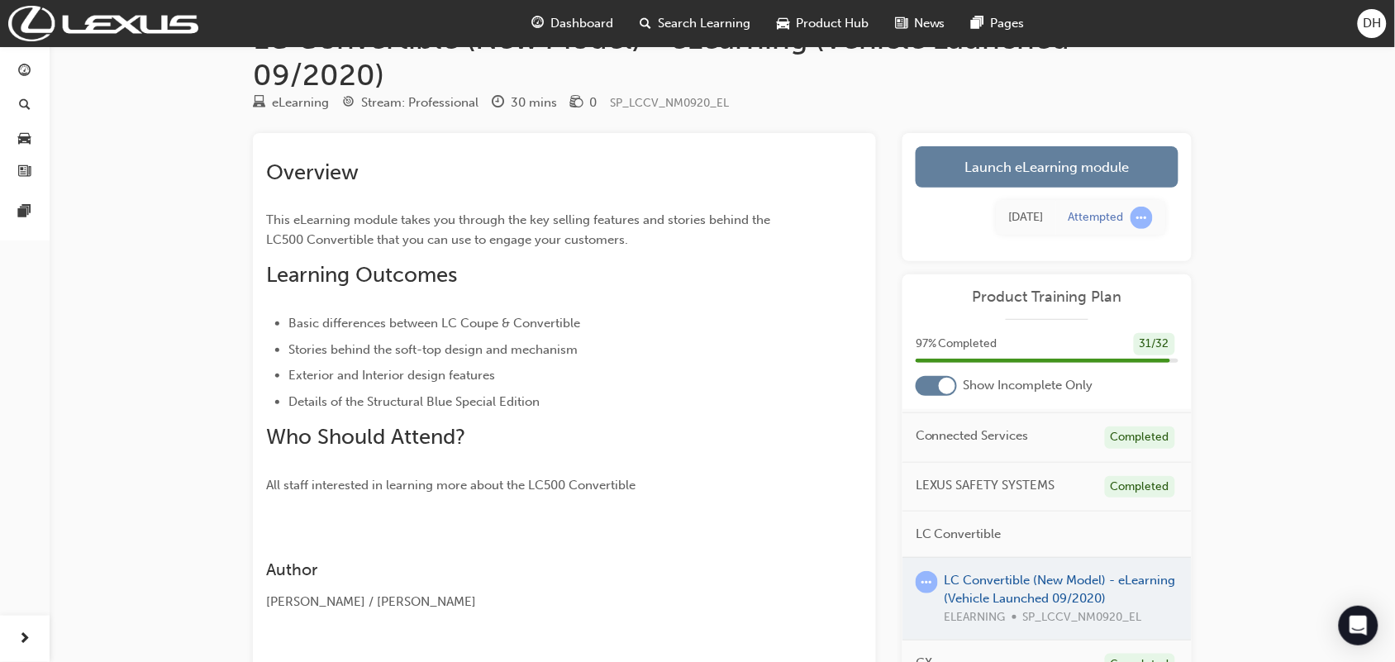
scroll to position [103, 0]
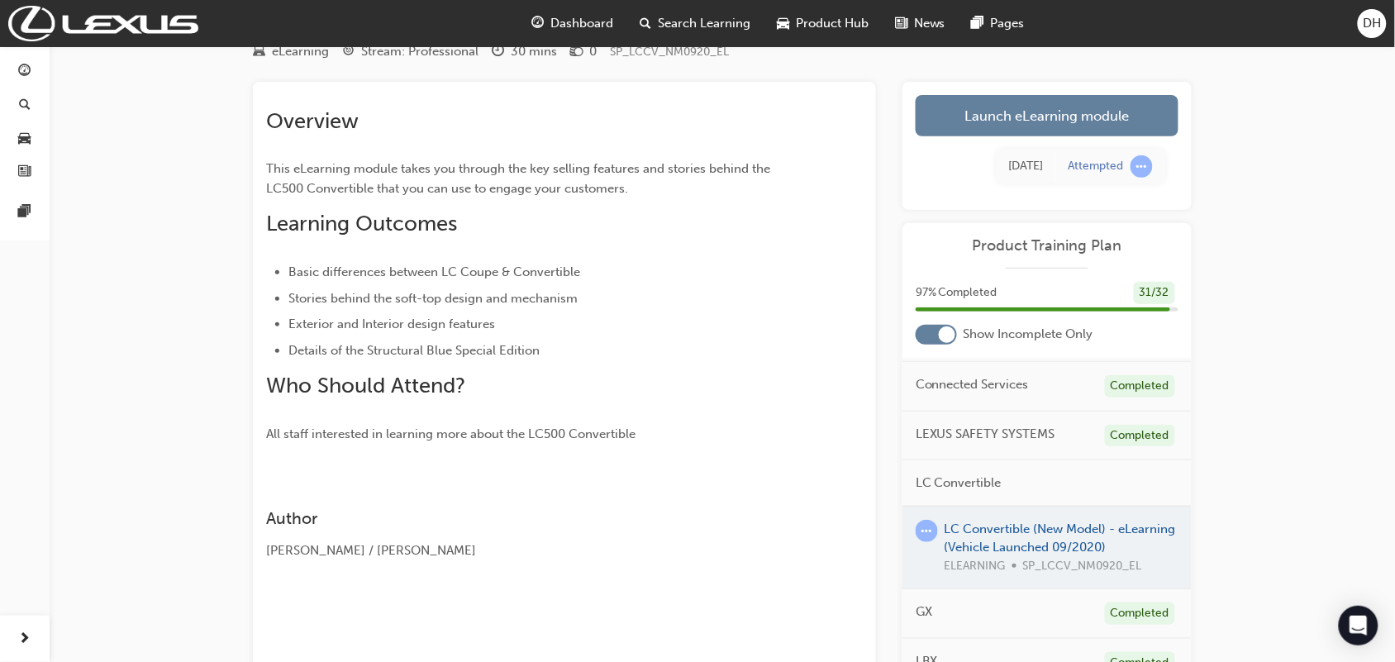
click at [988, 517] on div at bounding box center [1046, 548] width 289 height 83
click at [935, 520] on span "learningRecordVerb_ATTEMPT-icon" at bounding box center [927, 531] width 22 height 22
click at [972, 513] on div at bounding box center [1046, 548] width 289 height 83
click at [993, 79] on div "LC Convertible (New Model) - eLearning (Vehicle Launched 09/2020) eLearning Str…" at bounding box center [722, 355] width 992 height 772
click at [997, 105] on link "Launch eLearning module" at bounding box center [1047, 115] width 263 height 41
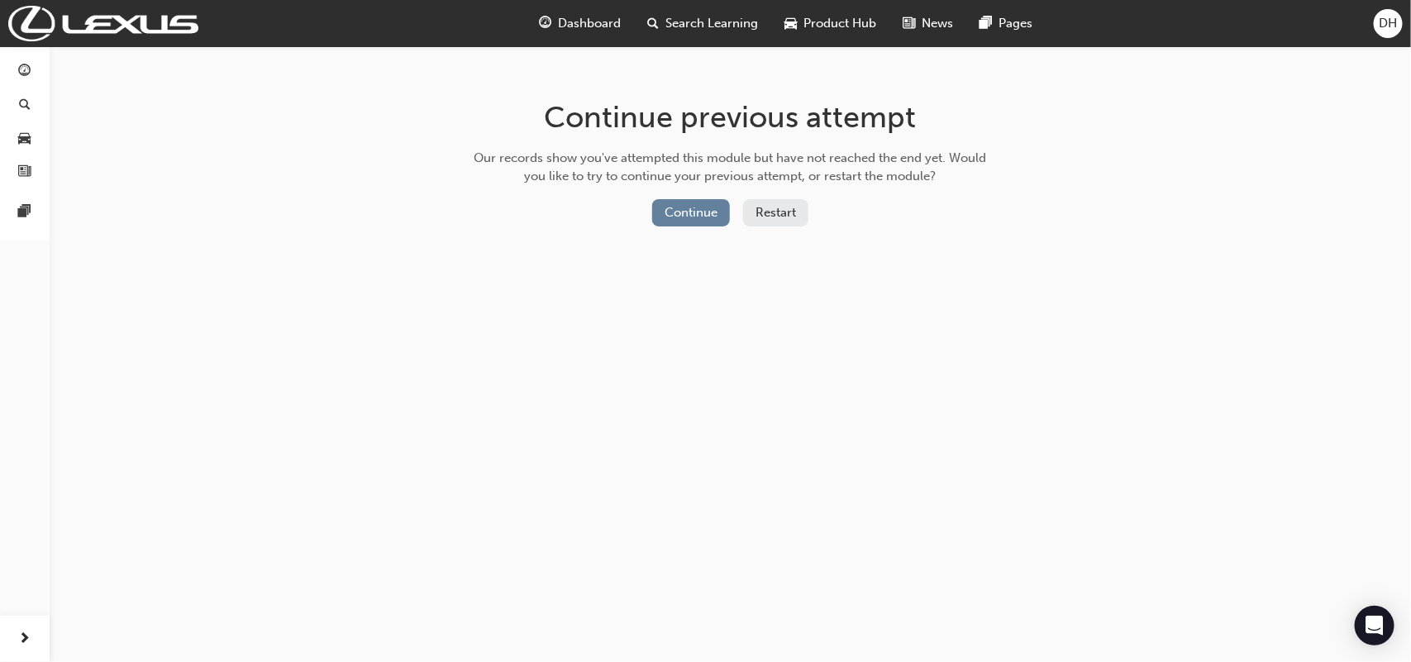
click at [779, 216] on button "Restart" at bounding box center [775, 212] width 65 height 27
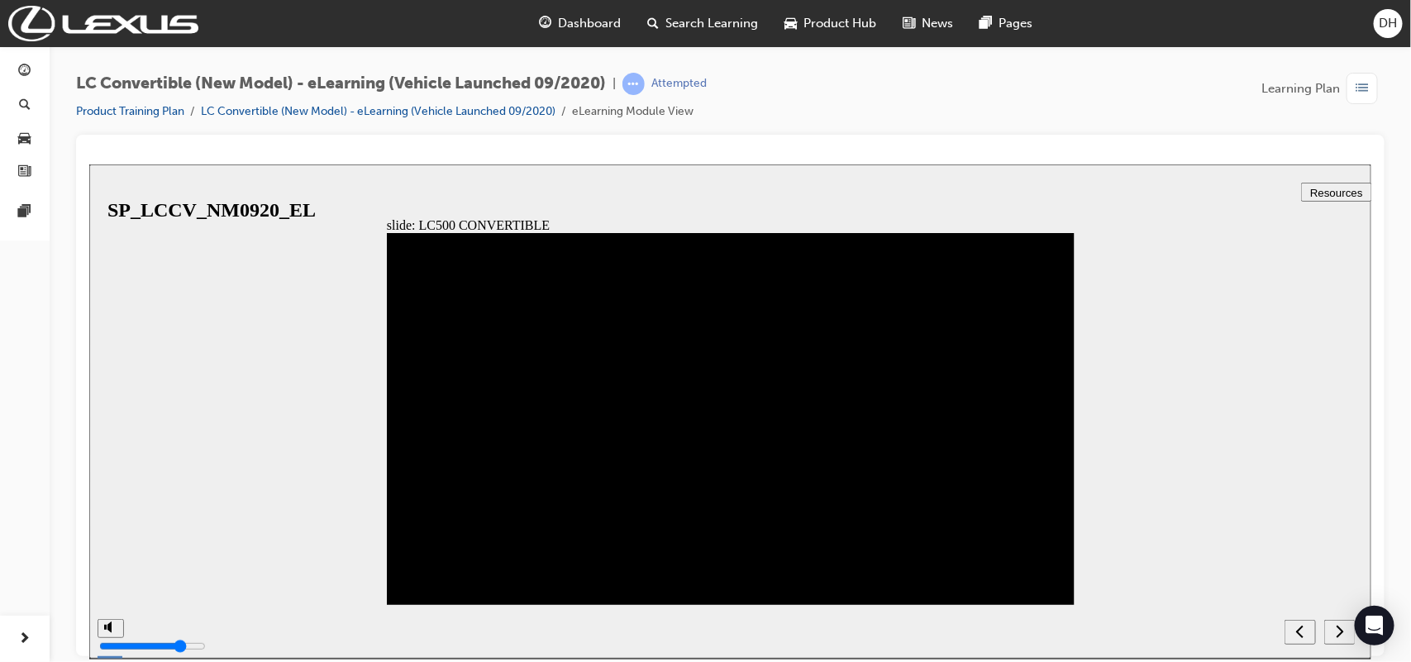
click at [1331, 628] on div "next" at bounding box center [1339, 631] width 18 height 17
click at [1330, 628] on div "next" at bounding box center [1339, 631] width 18 height 17
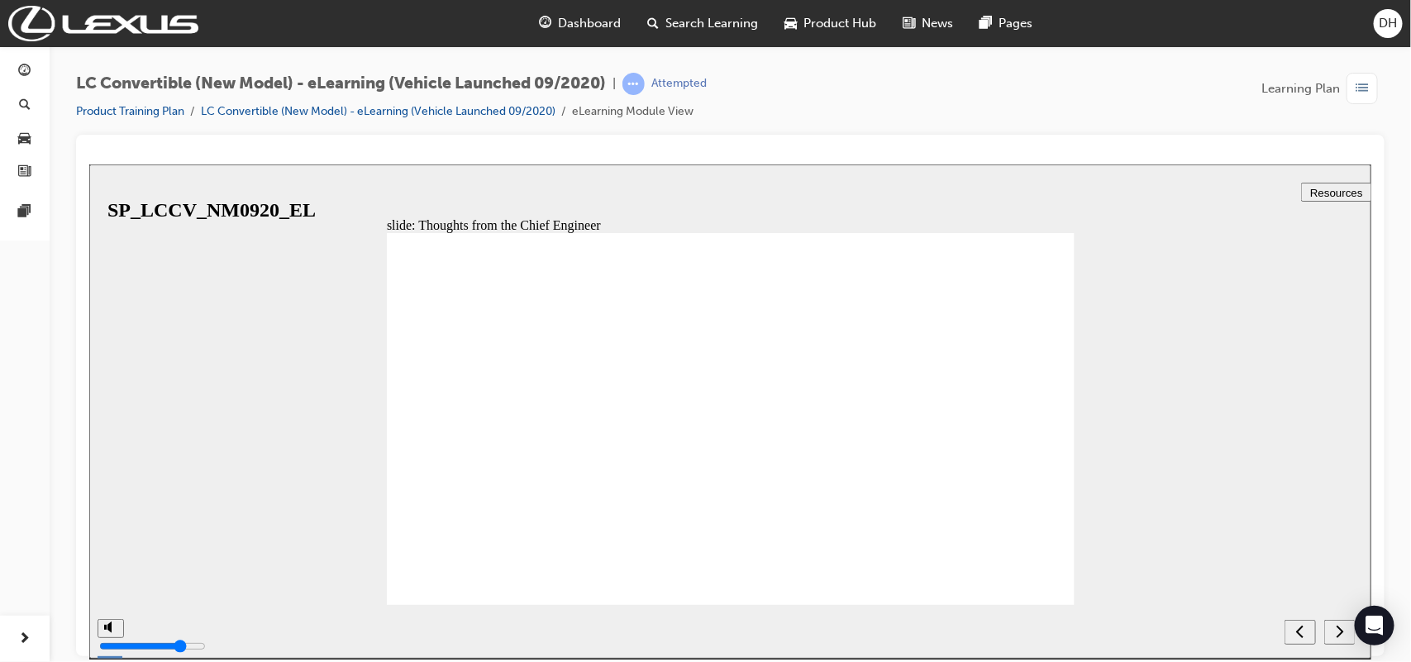
click at [1330, 628] on div "next" at bounding box center [1339, 631] width 18 height 17
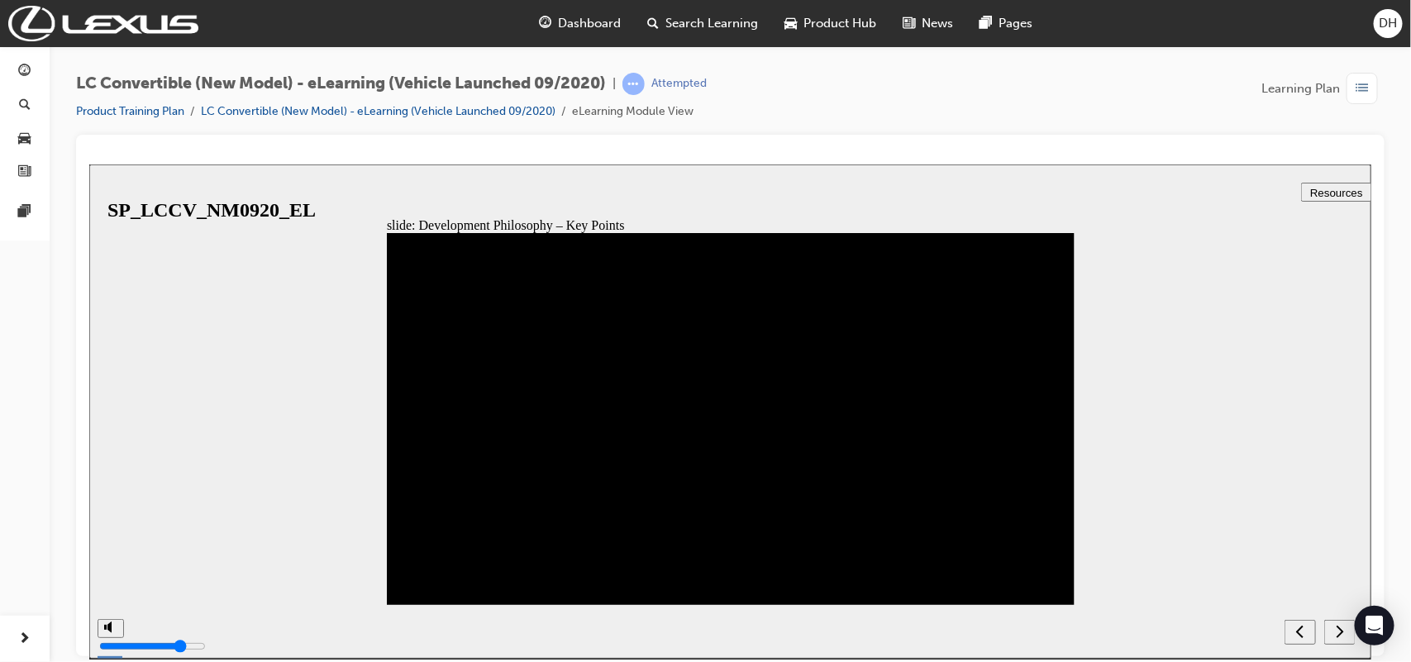
click at [1330, 628] on div "next" at bounding box center [1339, 631] width 18 height 17
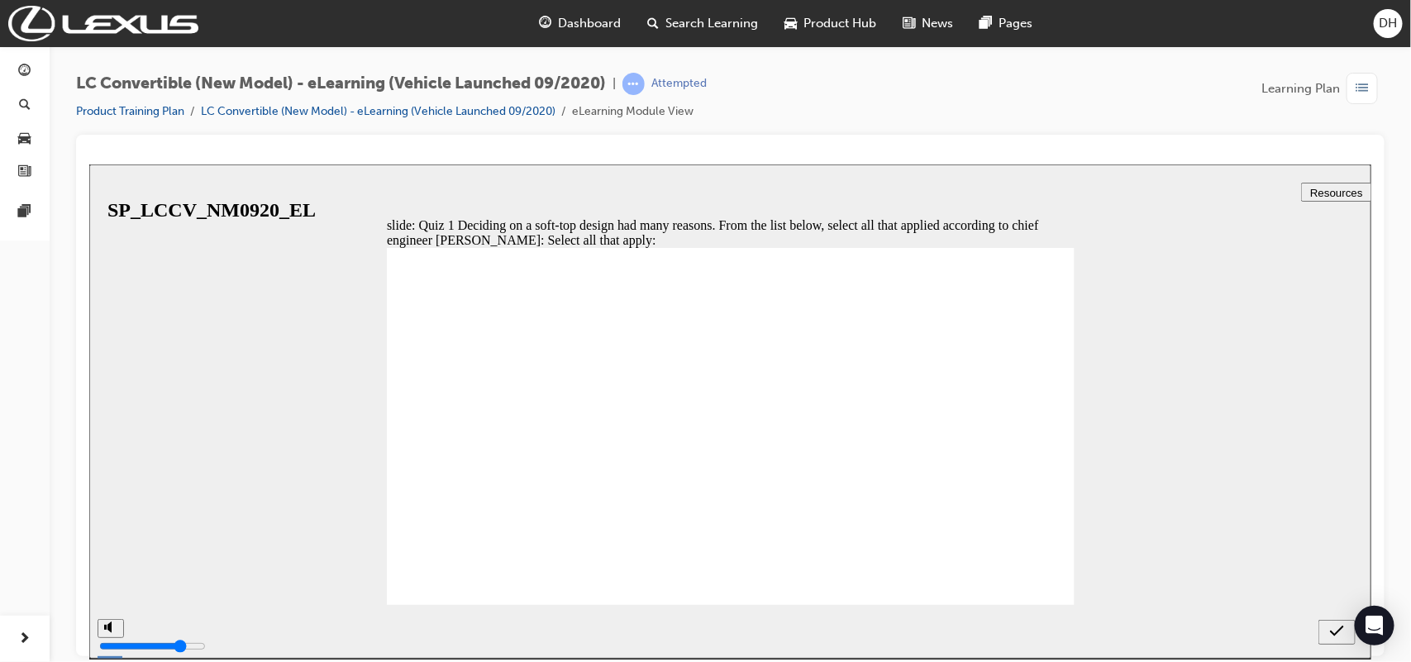
click at [1330, 628] on icon "submit" at bounding box center [1336, 630] width 14 height 15
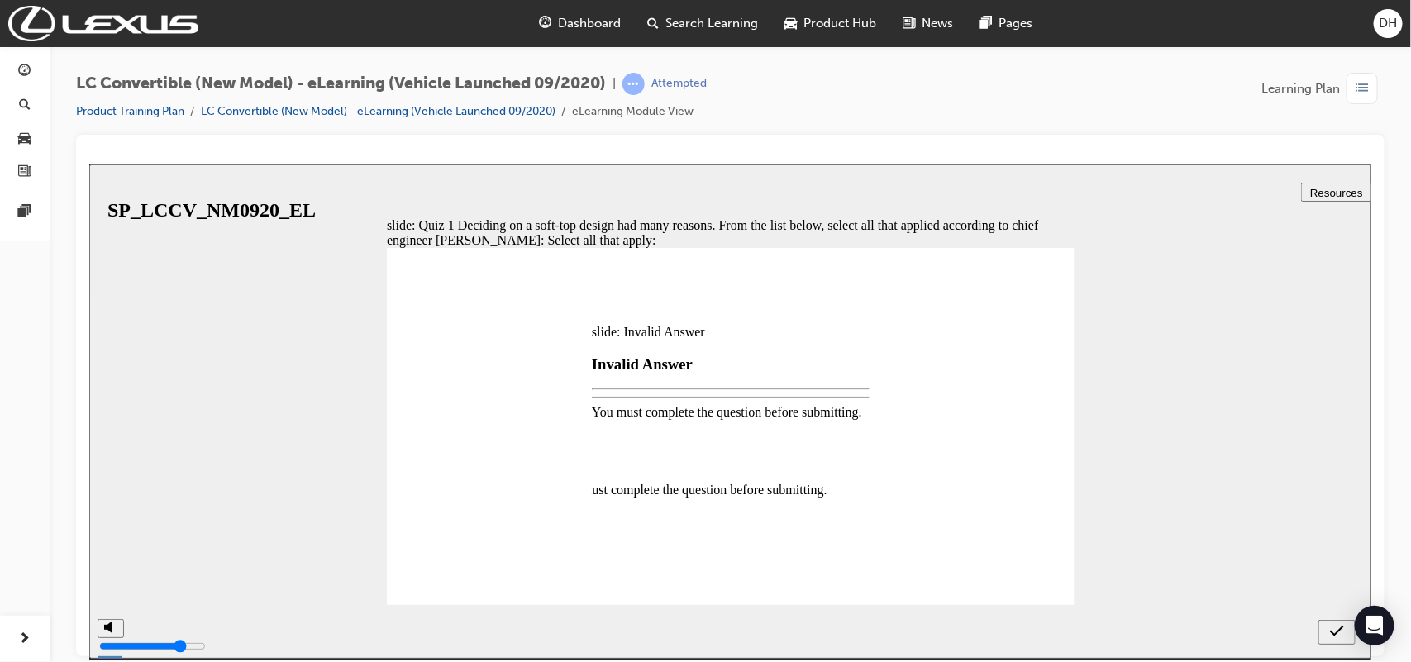
click at [1330, 628] on div at bounding box center [729, 411] width 1282 height 494
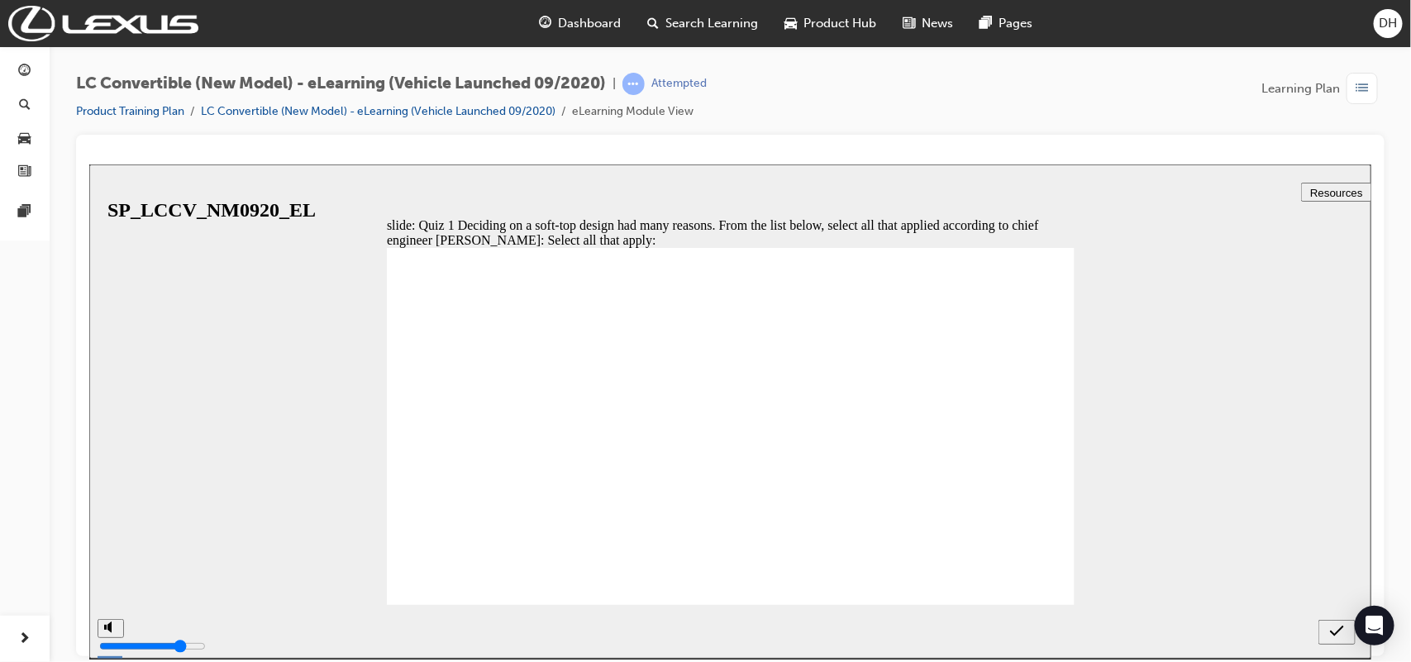
checkbox input "true"
drag, startPoint x: 702, startPoint y: 578, endPoint x: 715, endPoint y: 582, distance: 12.8
checkbox input "true"
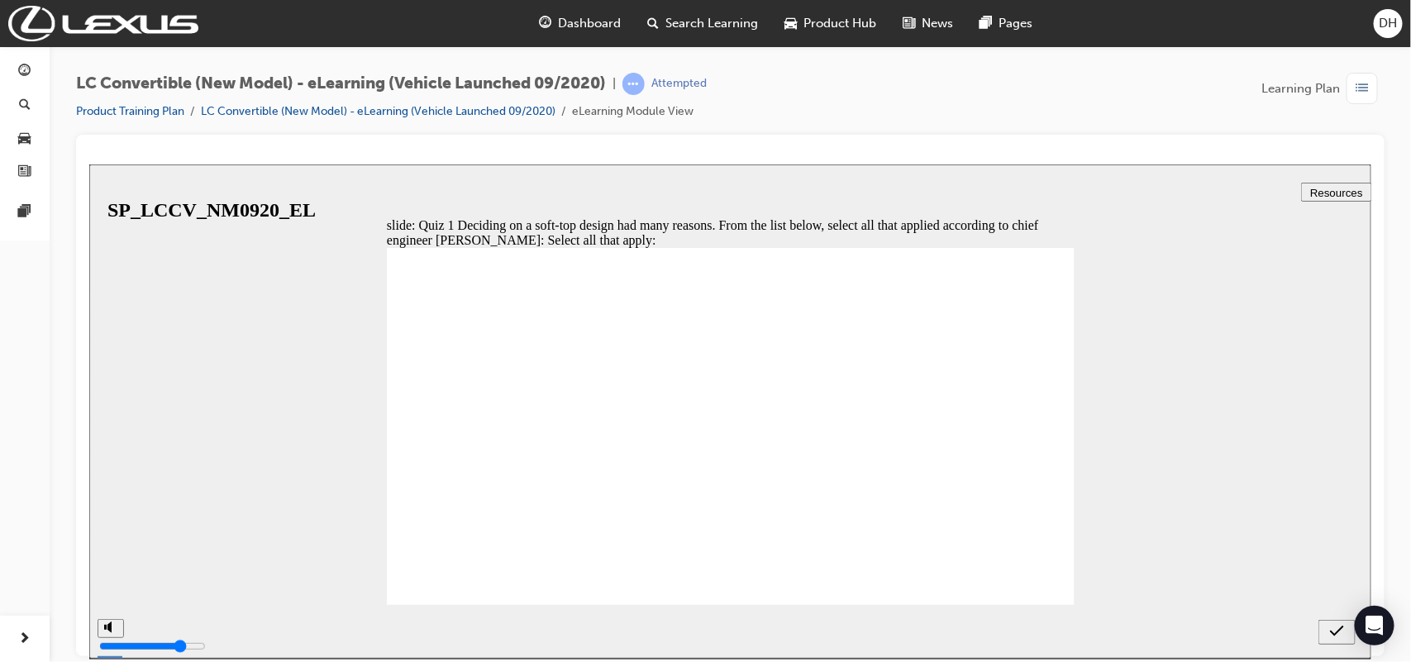
scroll to position [1, 0]
checkbox input "true"
click at [1326, 636] on div "submit" at bounding box center [1336, 631] width 24 height 17
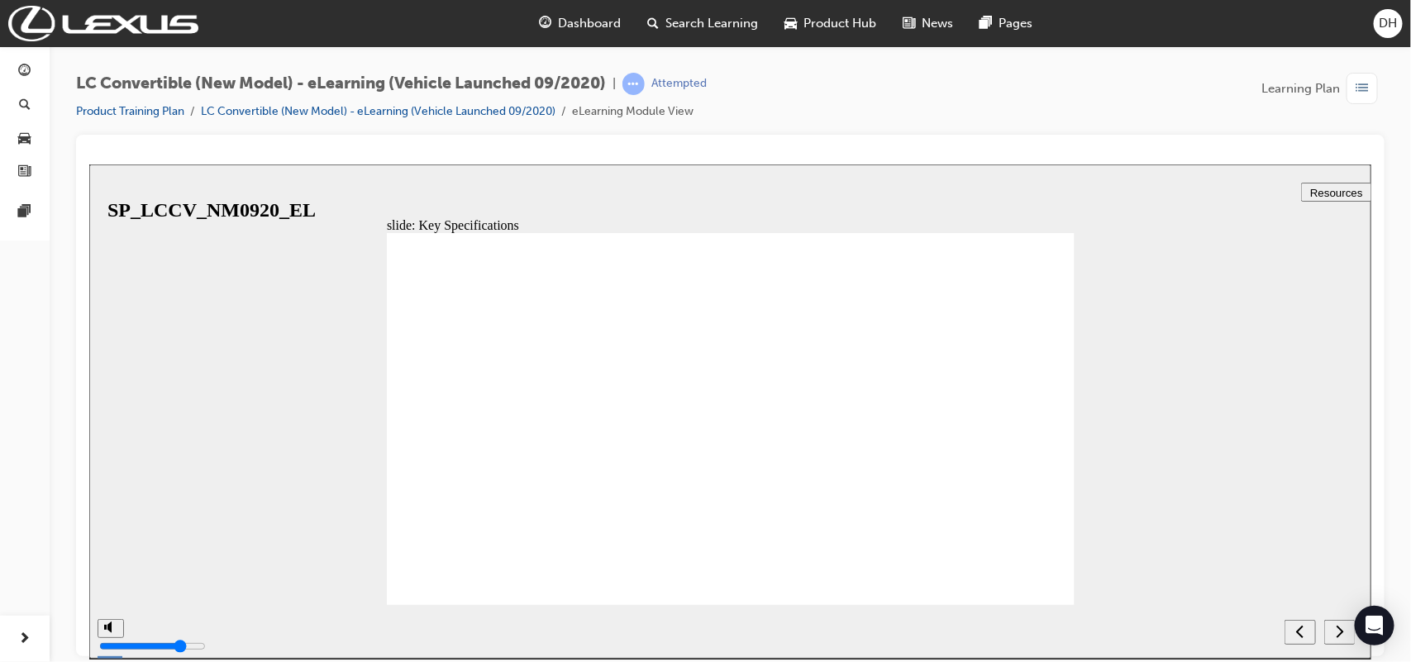
click at [1336, 635] on icon "next" at bounding box center [1339, 630] width 8 height 15
click at [1340, 629] on icon "next" at bounding box center [1339, 630] width 8 height 15
click at [1340, 629] on icon "next" at bounding box center [1338, 630] width 7 height 12
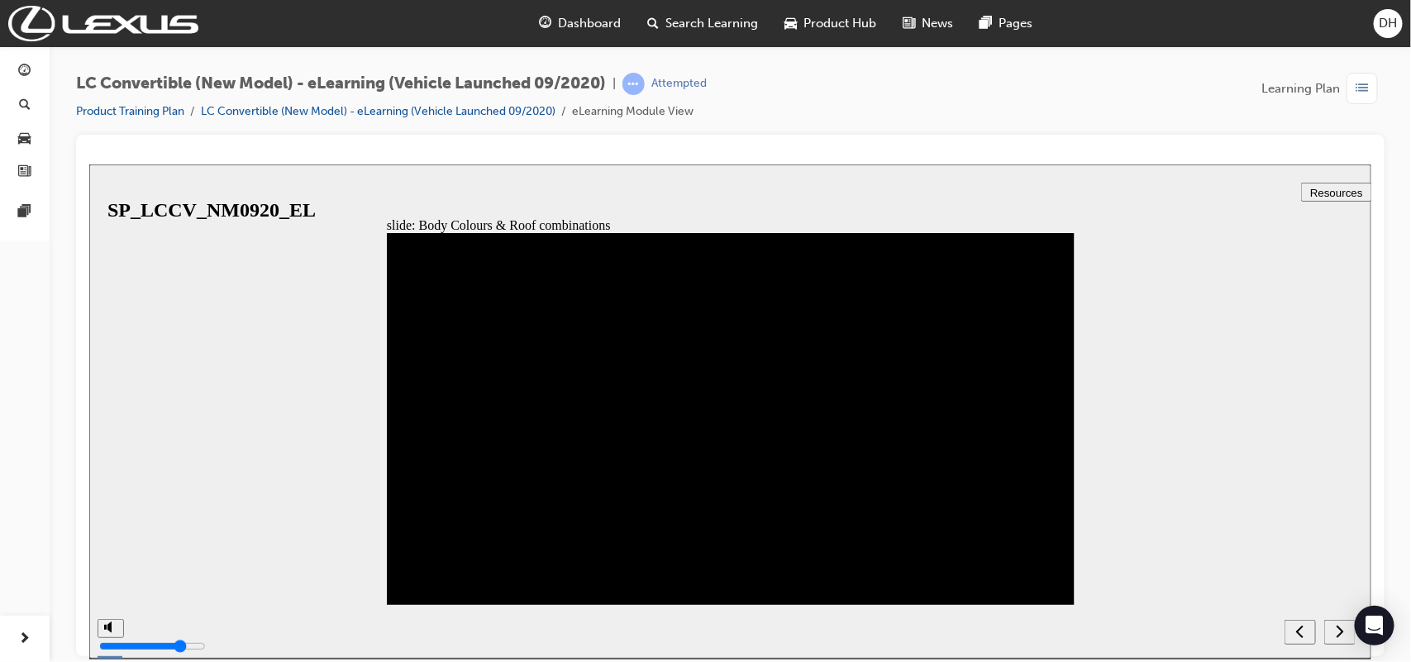
click at [1340, 629] on icon "next" at bounding box center [1338, 630] width 7 height 12
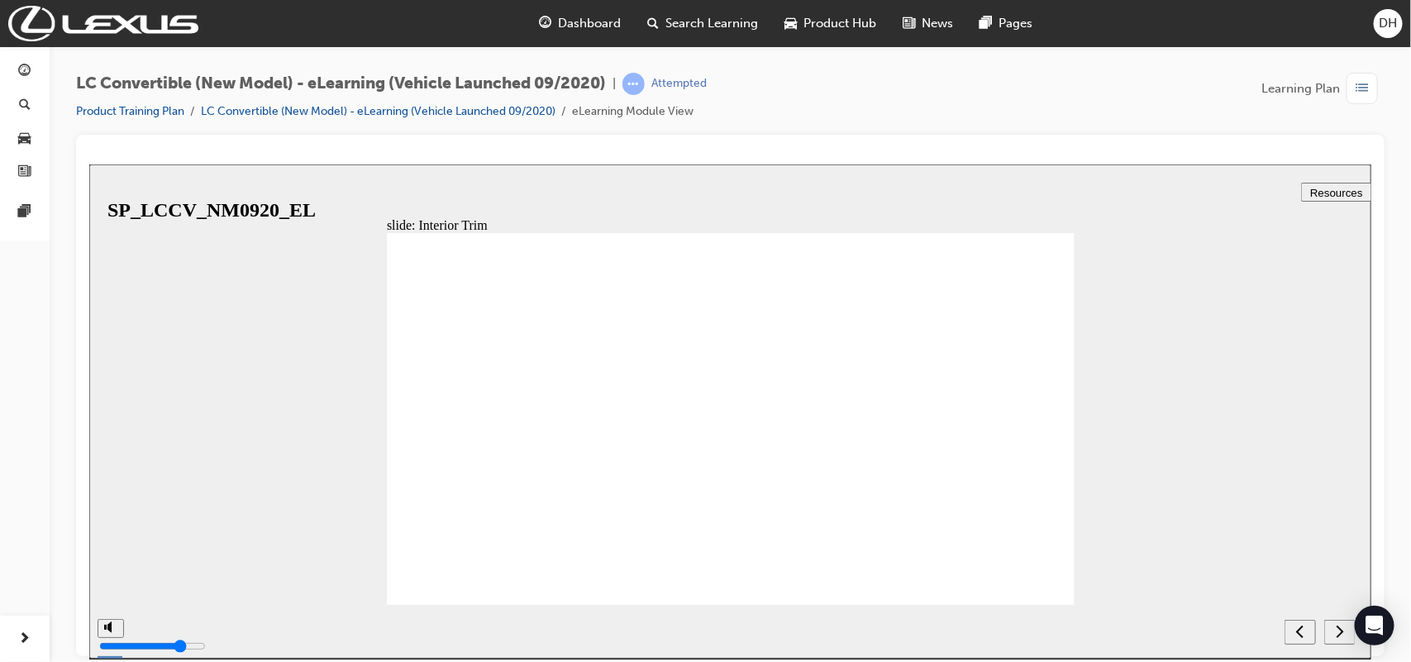
click at [1336, 629] on icon "next" at bounding box center [1339, 630] width 8 height 15
click at [1332, 629] on icon "submit" at bounding box center [1336, 630] width 14 height 15
radio input "true"
click at [1336, 622] on button "submit" at bounding box center [1335, 631] width 37 height 25
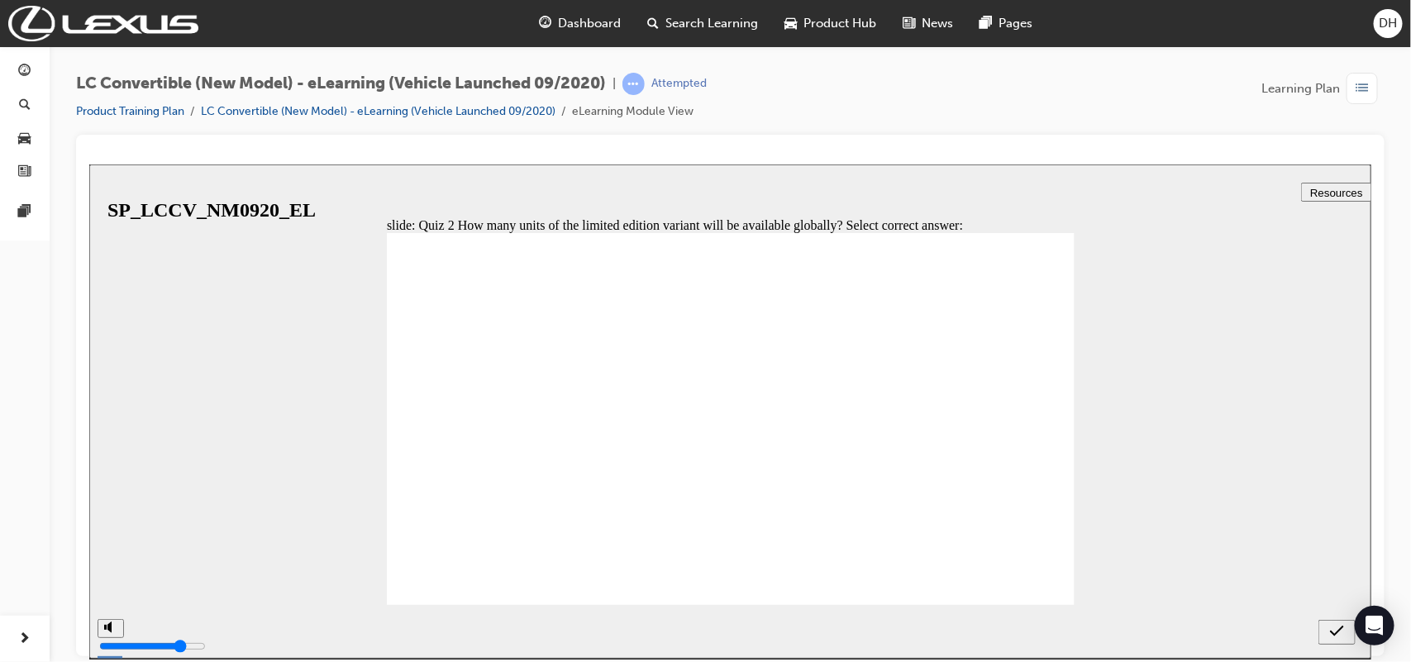
drag, startPoint x: 959, startPoint y: 388, endPoint x: 918, endPoint y: 397, distance: 42.1
radio input "true"
click at [1339, 629] on icon "submit" at bounding box center [1336, 630] width 14 height 11
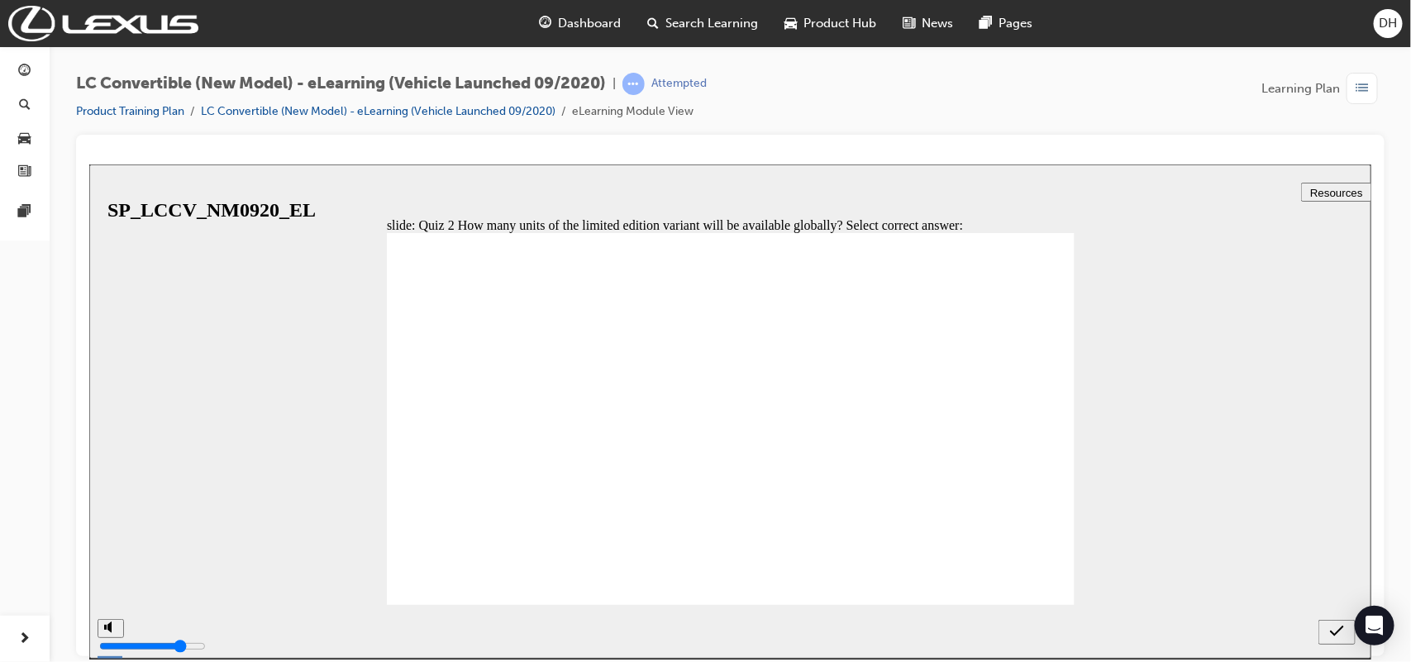
radio input "true"
click at [1326, 625] on div "submit" at bounding box center [1336, 631] width 24 height 17
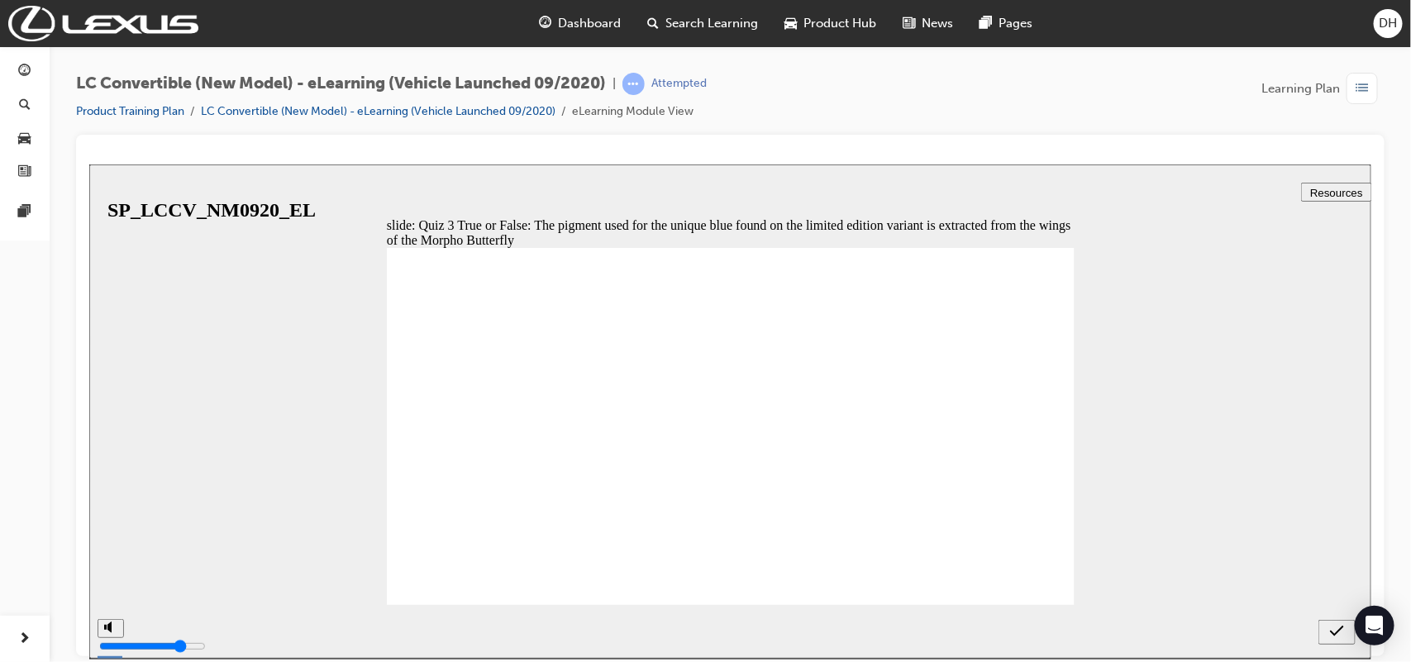
radio input "true"
click at [1336, 640] on button "submit" at bounding box center [1335, 631] width 37 height 25
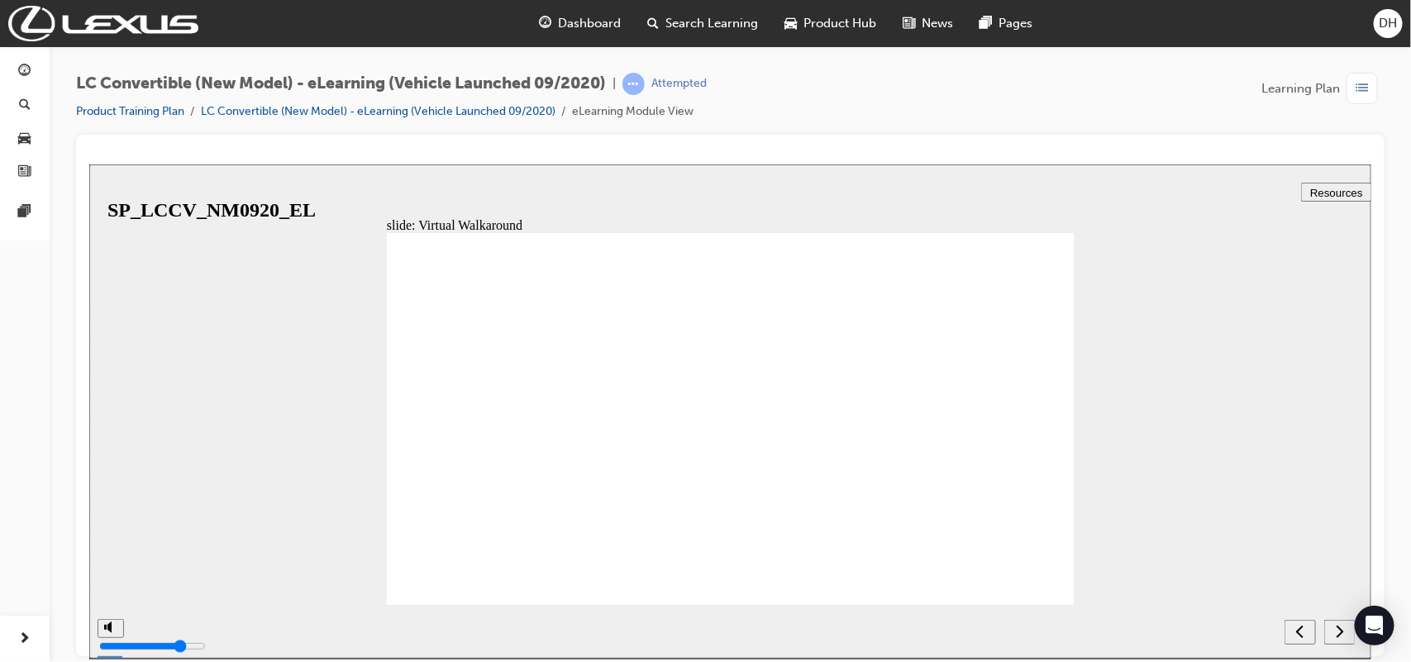
click at [1347, 624] on div "next" at bounding box center [1339, 631] width 18 height 17
click at [1347, 624] on div "previous" at bounding box center [1339, 631] width 18 height 17
click at [88, 164] on div "next" at bounding box center [88, 164] width 0 height 0
click at [1308, 624] on div "previous" at bounding box center [1299, 631] width 18 height 17
click at [1347, 624] on div "next" at bounding box center [1339, 631] width 18 height 17
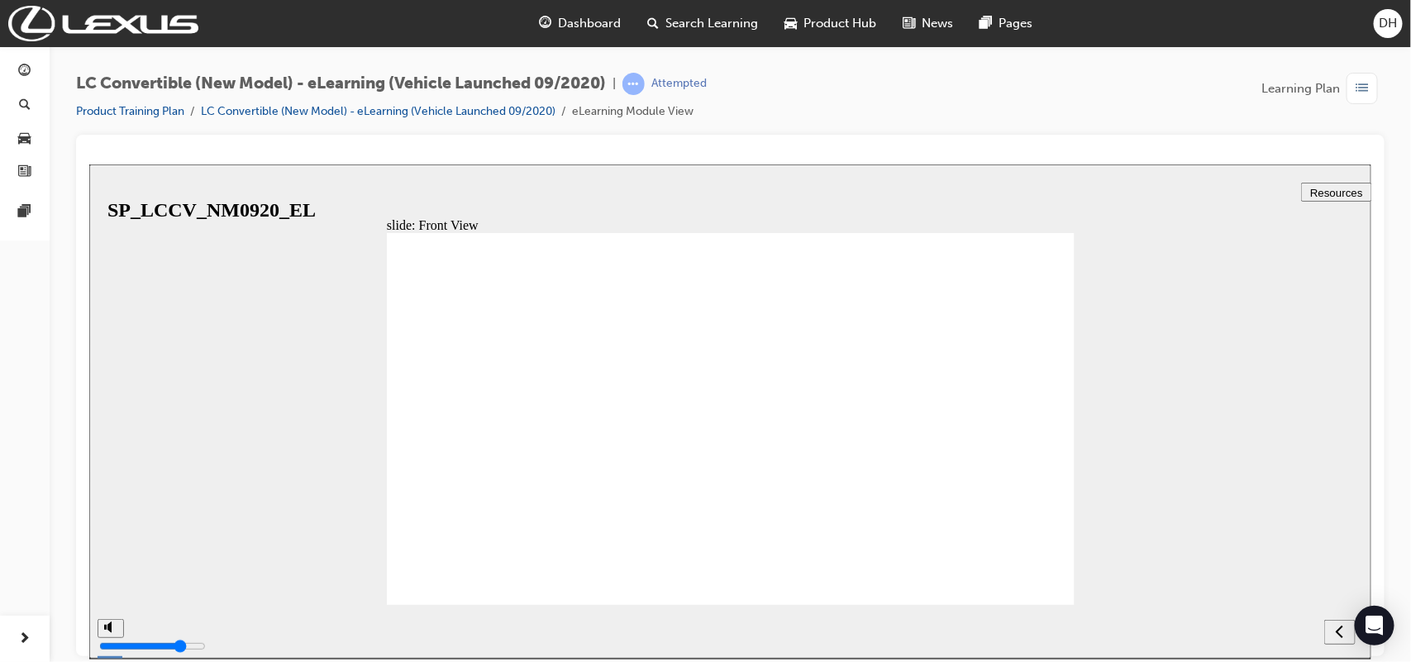
click at [1347, 624] on div "previous" at bounding box center [1339, 631] width 18 height 17
click at [1347, 624] on div "next" at bounding box center [1339, 631] width 18 height 17
click at [1308, 624] on div "previous" at bounding box center [1299, 631] width 18 height 17
click at [1348, 624] on div "next" at bounding box center [1339, 631] width 18 height 17
click at [1308, 624] on div "previous" at bounding box center [1299, 631] width 18 height 17
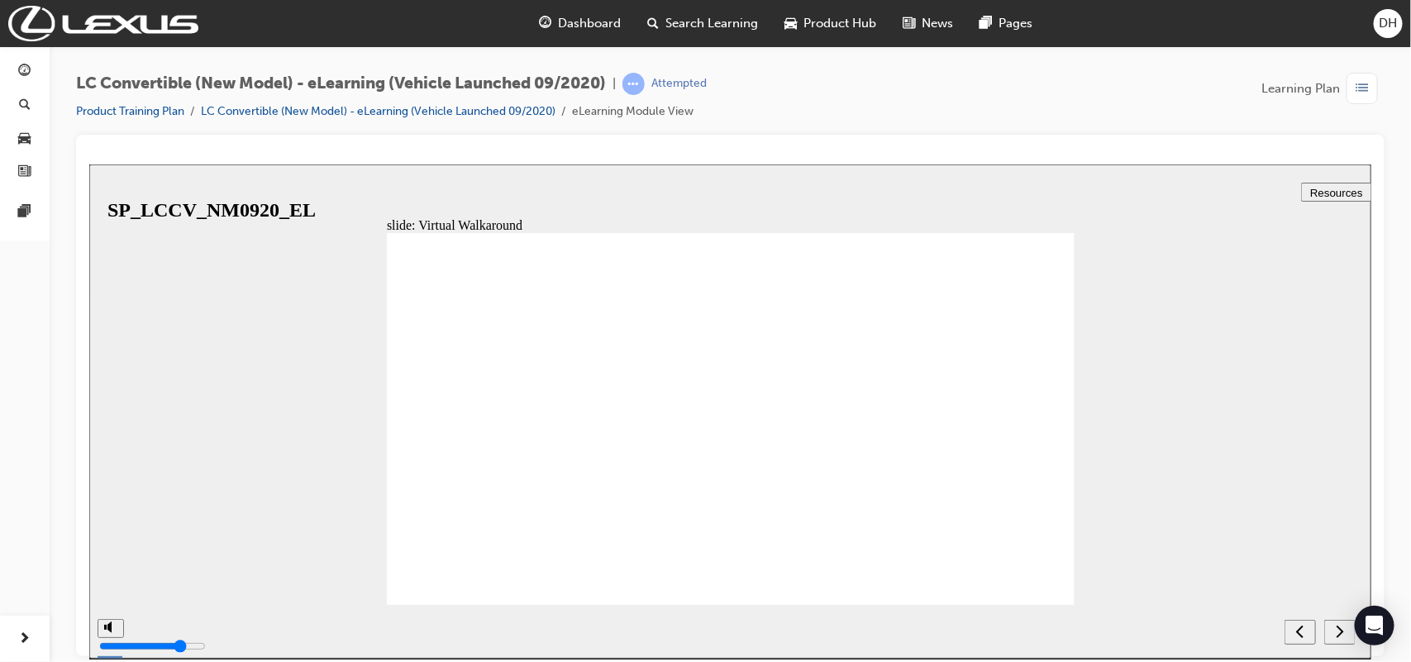
click at [1348, 624] on div "next" at bounding box center [1339, 631] width 18 height 17
click at [1348, 623] on div "previous" at bounding box center [1339, 631] width 18 height 17
click at [1348, 623] on div "next" at bounding box center [1339, 631] width 18 height 17
click at [1348, 623] on div "previous" at bounding box center [1339, 631] width 18 height 17
click at [1348, 623] on div "next" at bounding box center [1339, 631] width 18 height 17
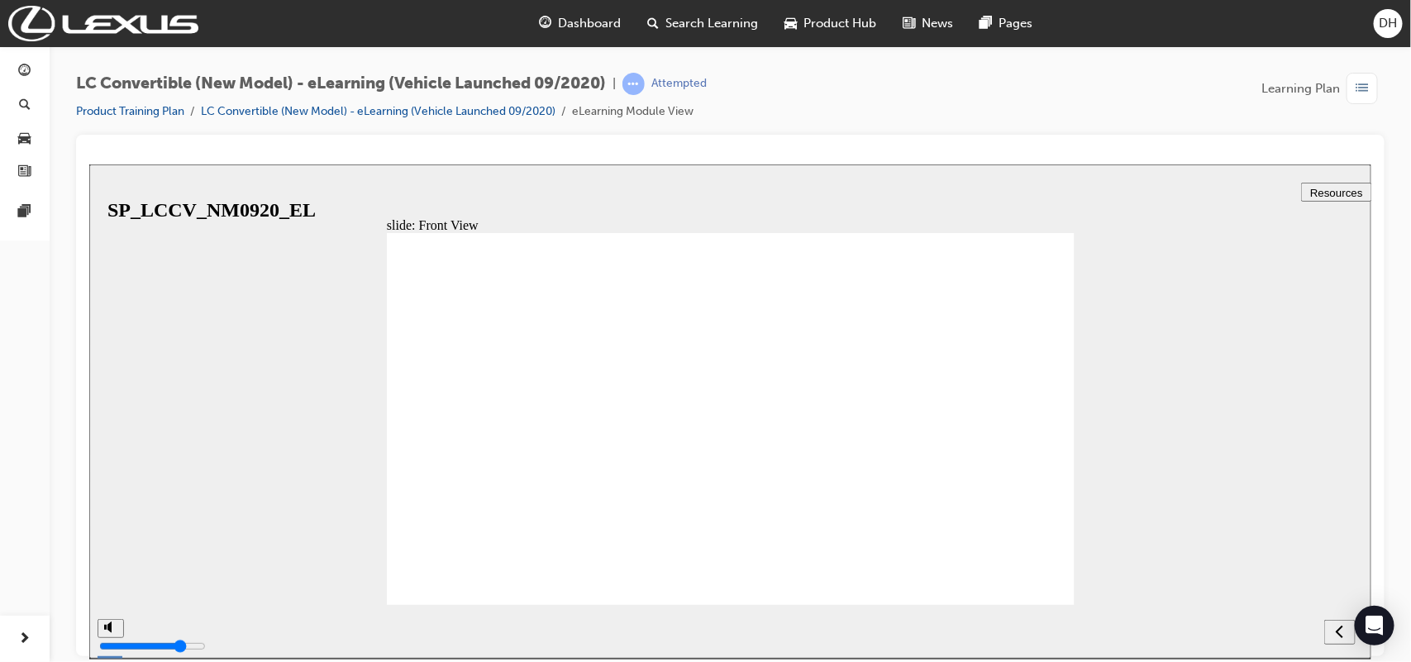
drag, startPoint x: 1032, startPoint y: 253, endPoint x: 1042, endPoint y: 252, distance: 10.0
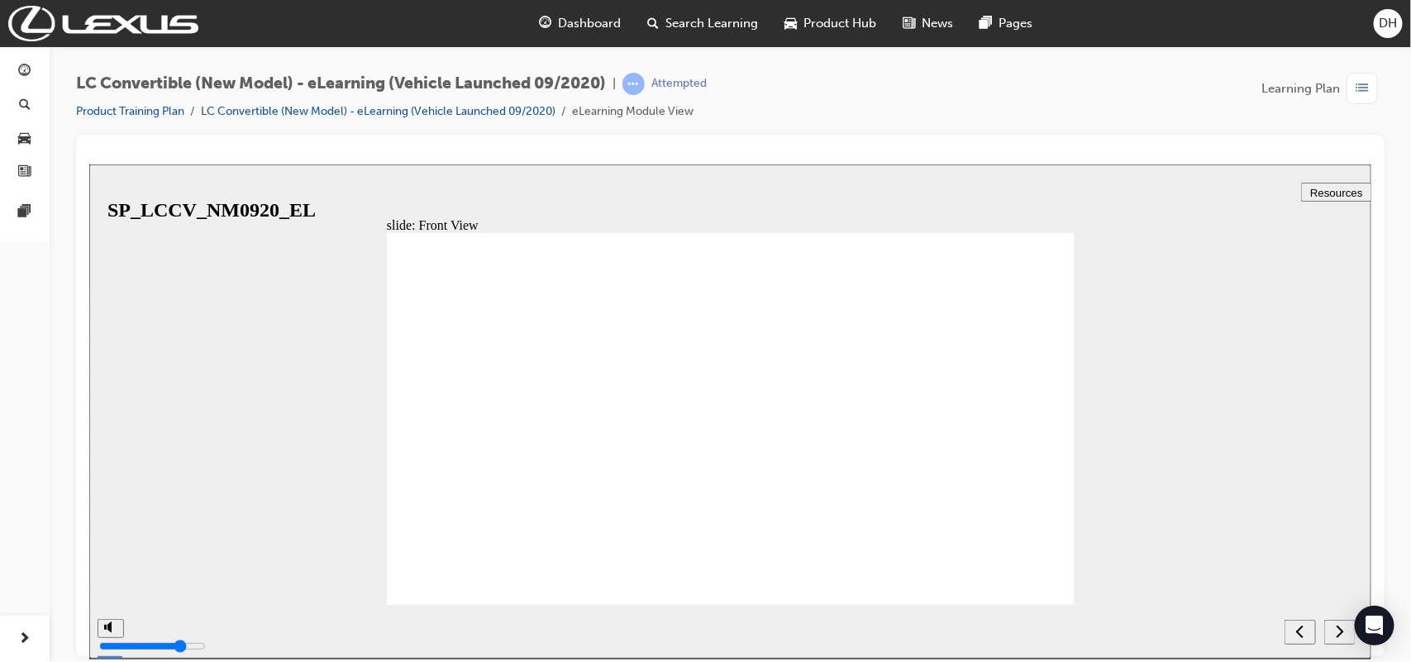
click at [1338, 623] on icon "next" at bounding box center [1339, 630] width 8 height 15
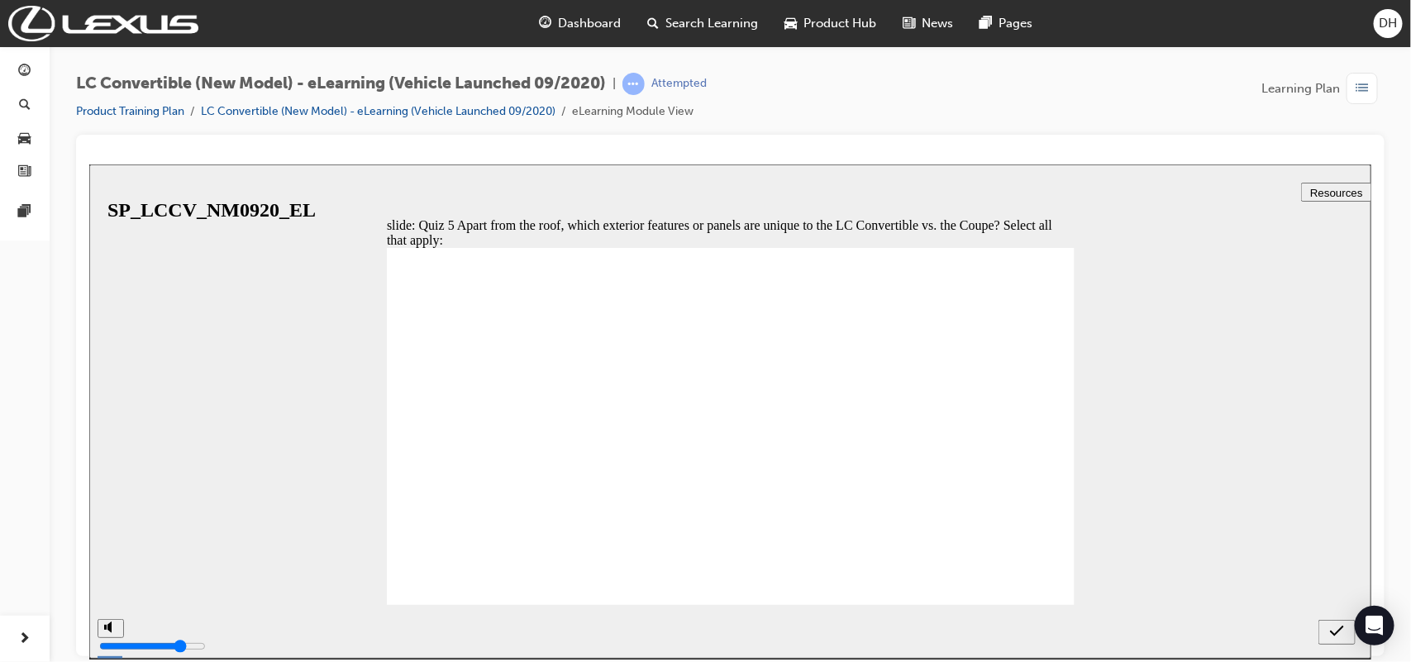
checkbox input "true"
drag, startPoint x: 586, startPoint y: 464, endPoint x: 611, endPoint y: 468, distance: 25.1
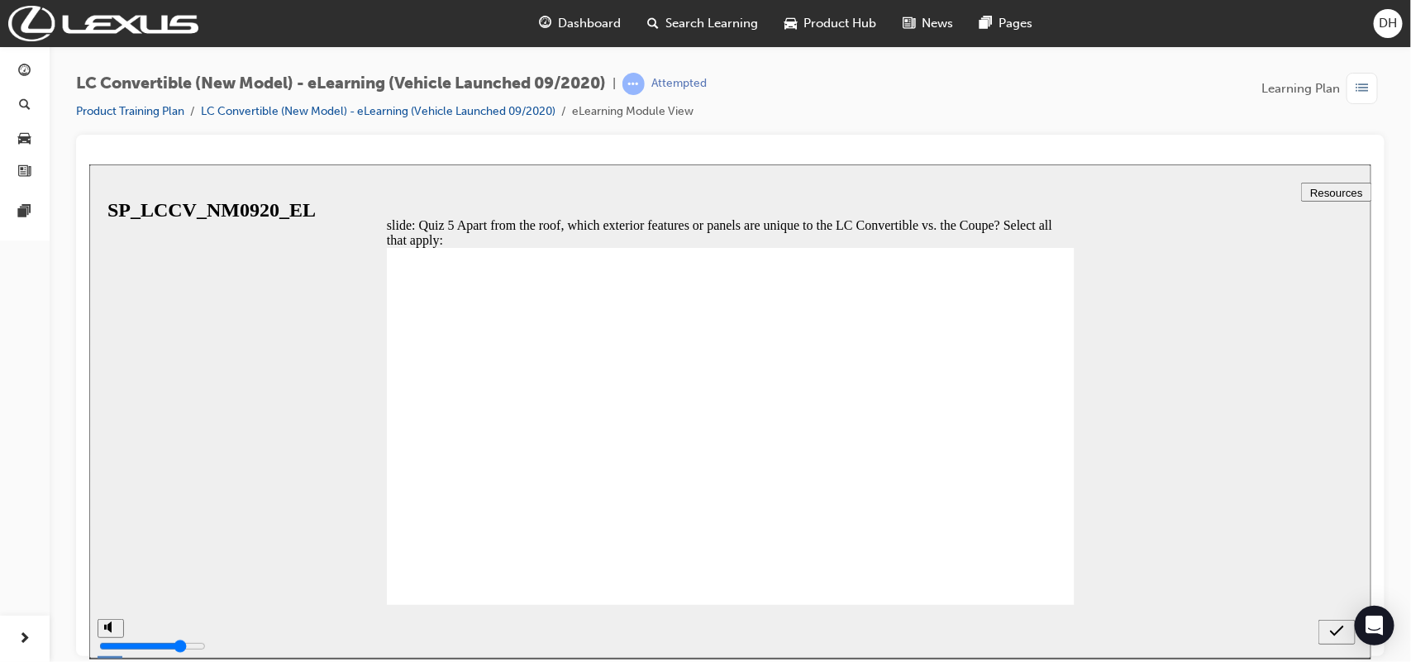
checkbox input "true"
click at [1348, 627] on div "submit" at bounding box center [1336, 631] width 24 height 17
drag, startPoint x: 674, startPoint y: 528, endPoint x: 673, endPoint y: 552, distance: 24.0
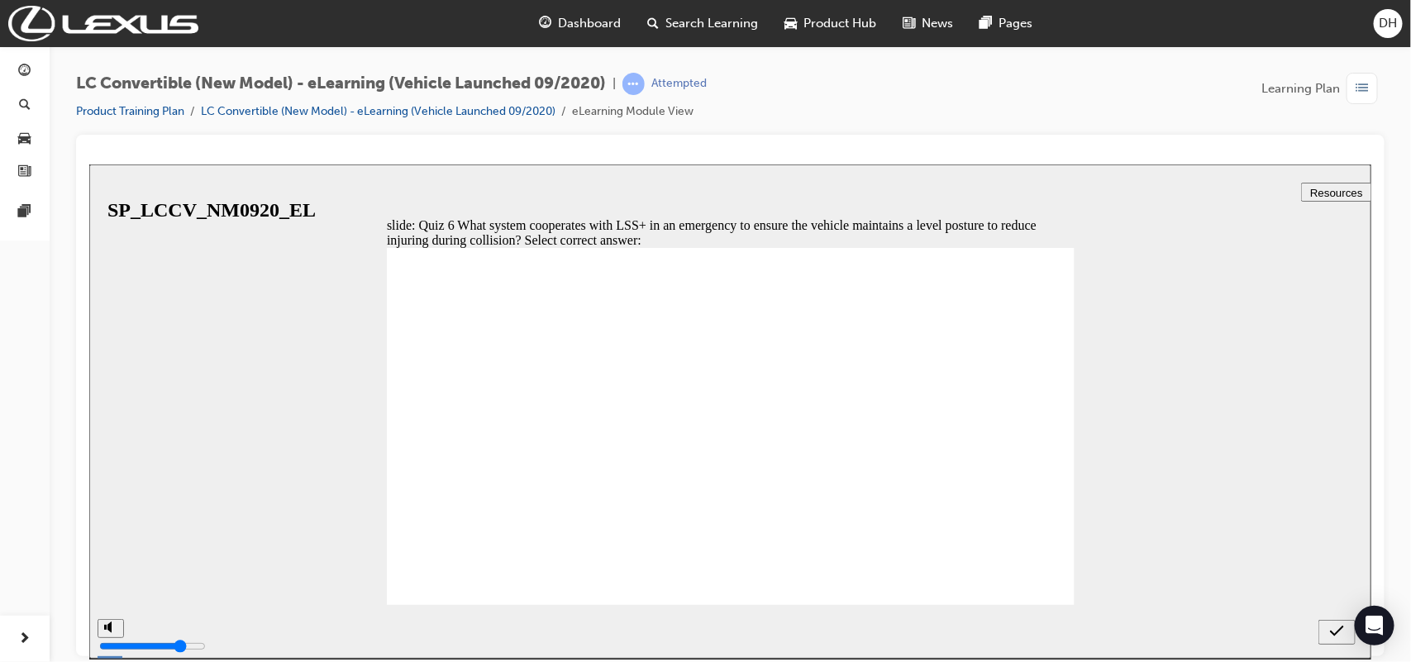
radio input "true"
click at [1344, 631] on div "submit" at bounding box center [1336, 631] width 24 height 17
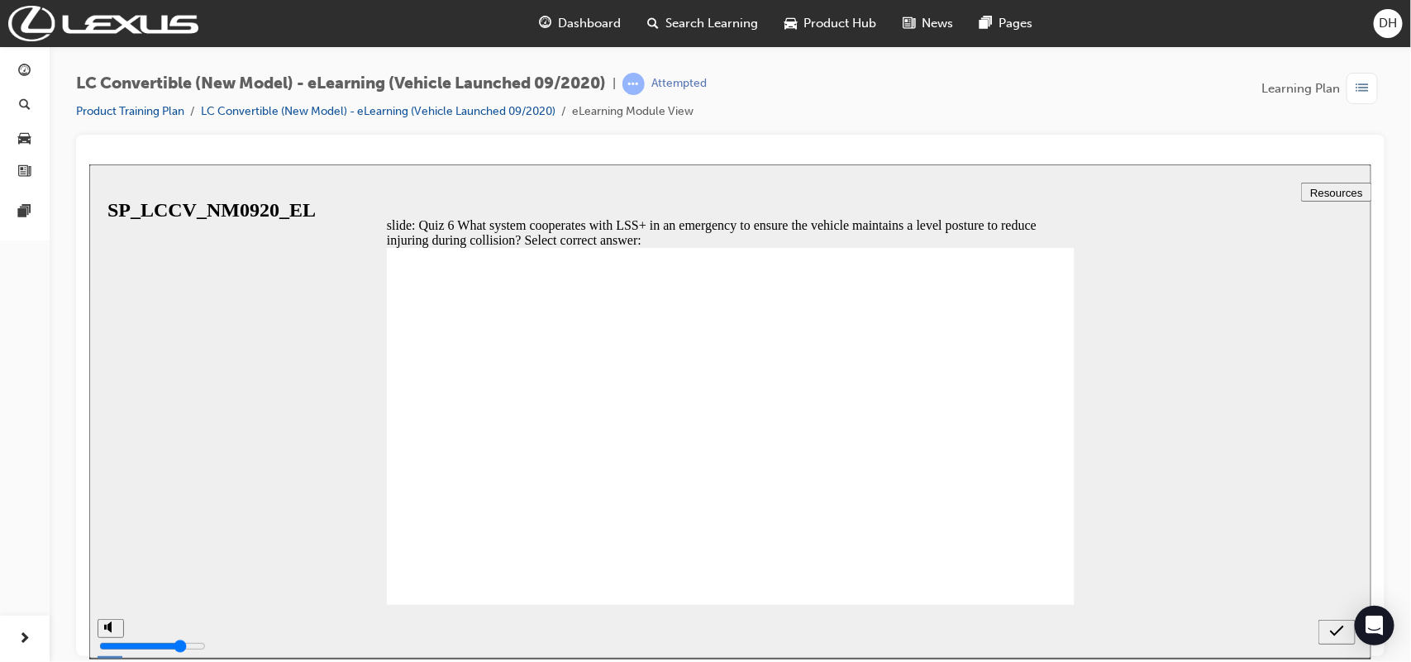
radio input "true"
click at [1330, 636] on icon "submit" at bounding box center [1336, 630] width 14 height 15
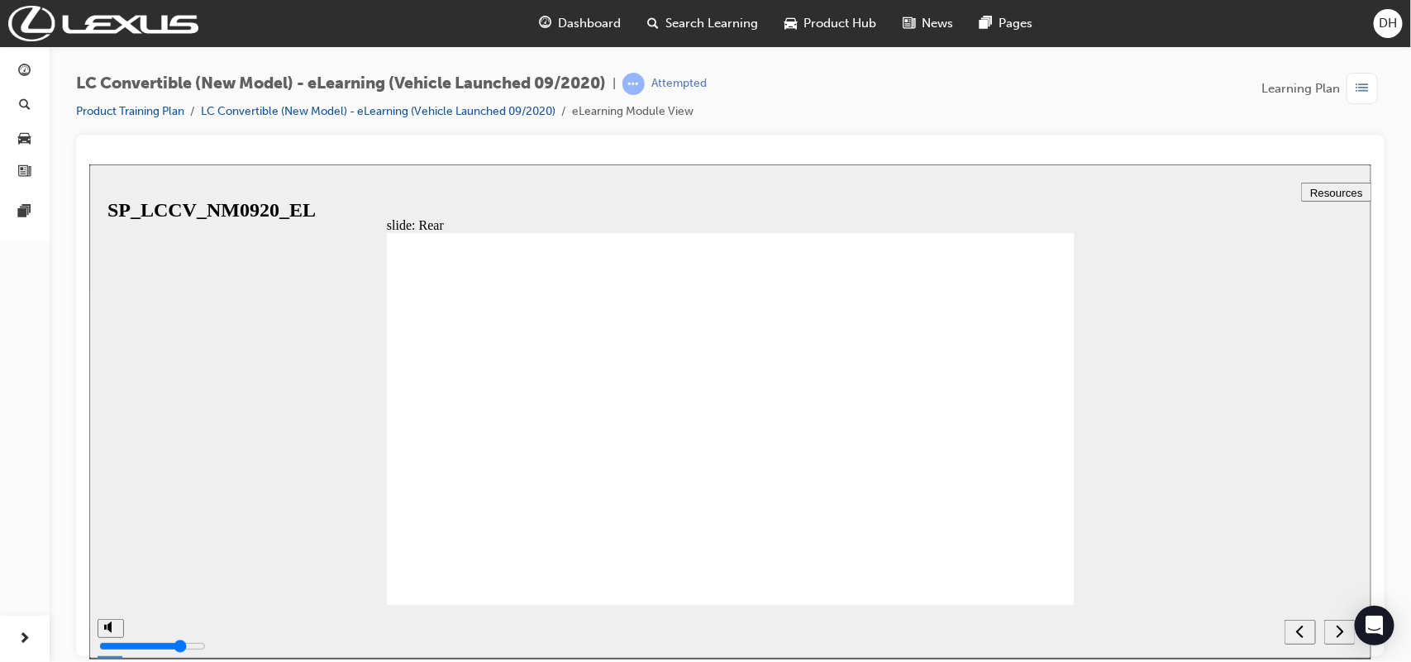
click at [1335, 623] on button "next" at bounding box center [1338, 631] width 31 height 25
radio input "true"
drag, startPoint x: 1331, startPoint y: 635, endPoint x: 1334, endPoint y: 603, distance: 31.6
click at [1331, 633] on icon "submit" at bounding box center [1336, 630] width 14 height 15
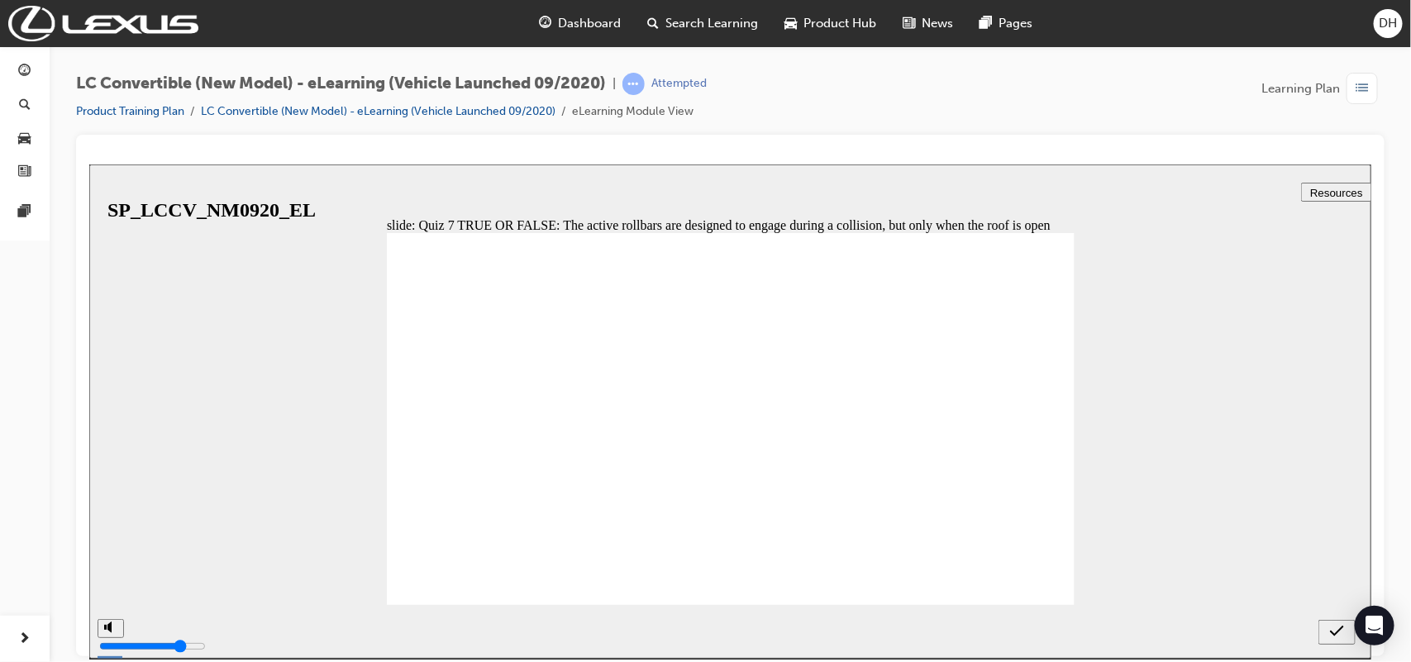
drag, startPoint x: 588, startPoint y: 524, endPoint x: 587, endPoint y: 507, distance: 17.4
radio input "true"
click at [1336, 628] on icon "submit" at bounding box center [1336, 630] width 14 height 15
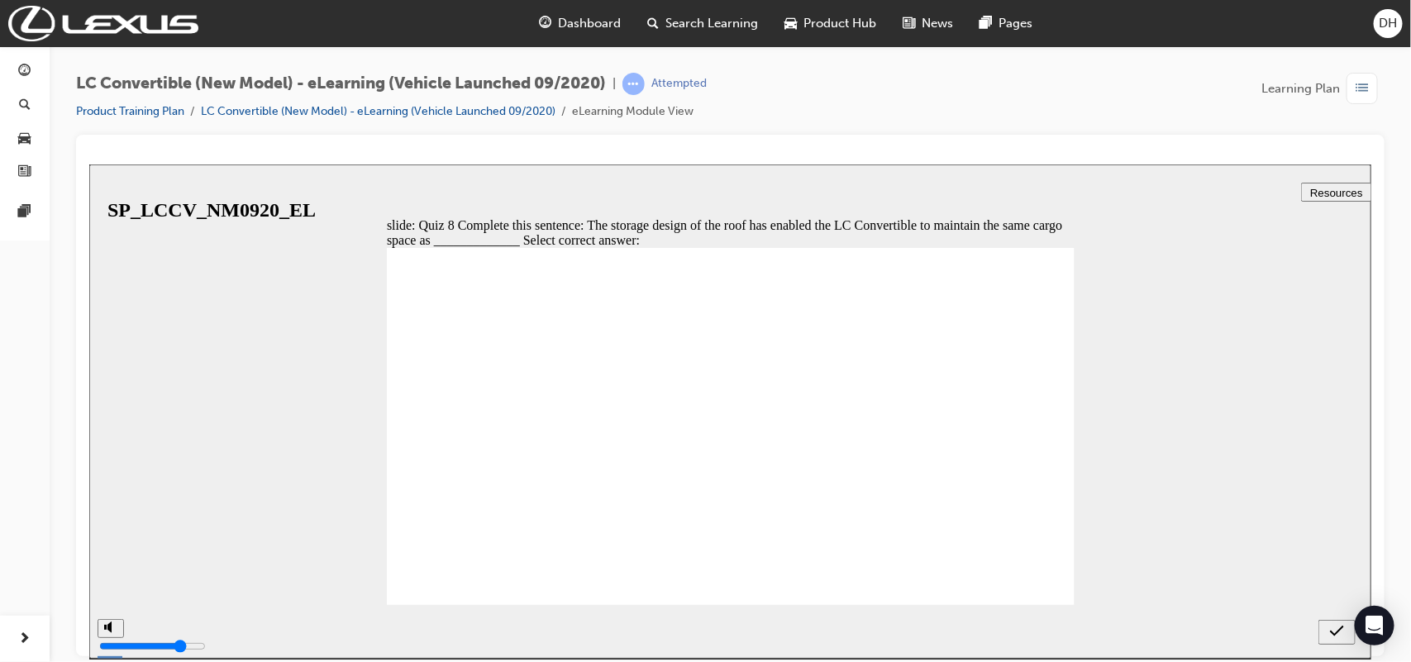
radio input "true"
click at [1313, 635] on section at bounding box center [729, 631] width 1282 height 54
click at [1335, 631] on icon "submit" at bounding box center [1336, 630] width 14 height 15
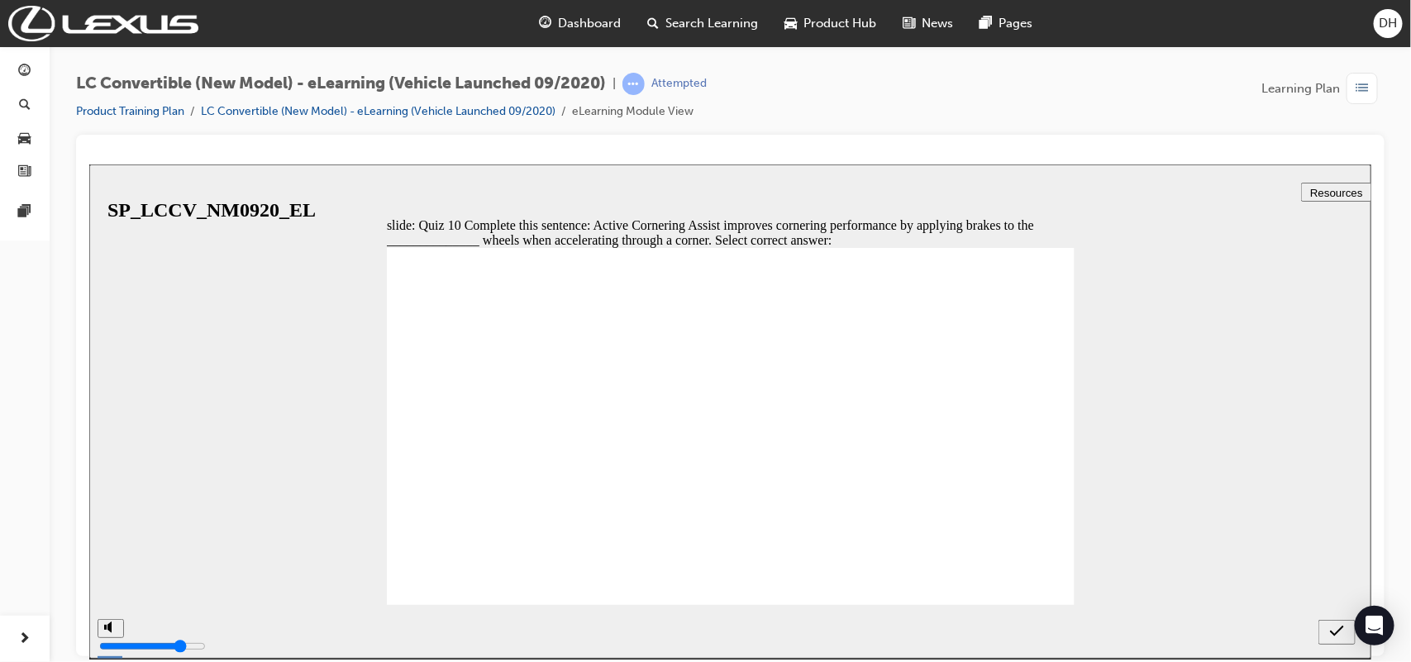
radio input "true"
click at [1329, 623] on icon "submit" at bounding box center [1336, 630] width 14 height 15
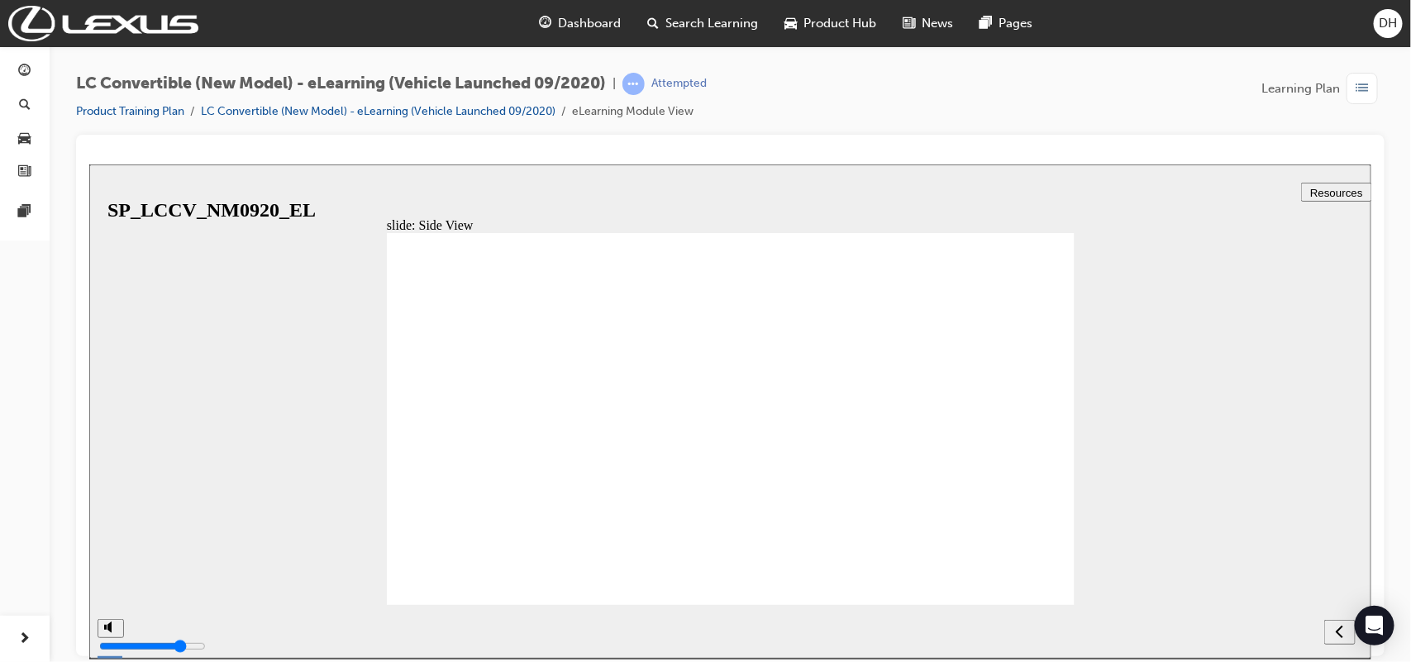
drag, startPoint x: 1037, startPoint y: 253, endPoint x: 1050, endPoint y: 251, distance: 12.5
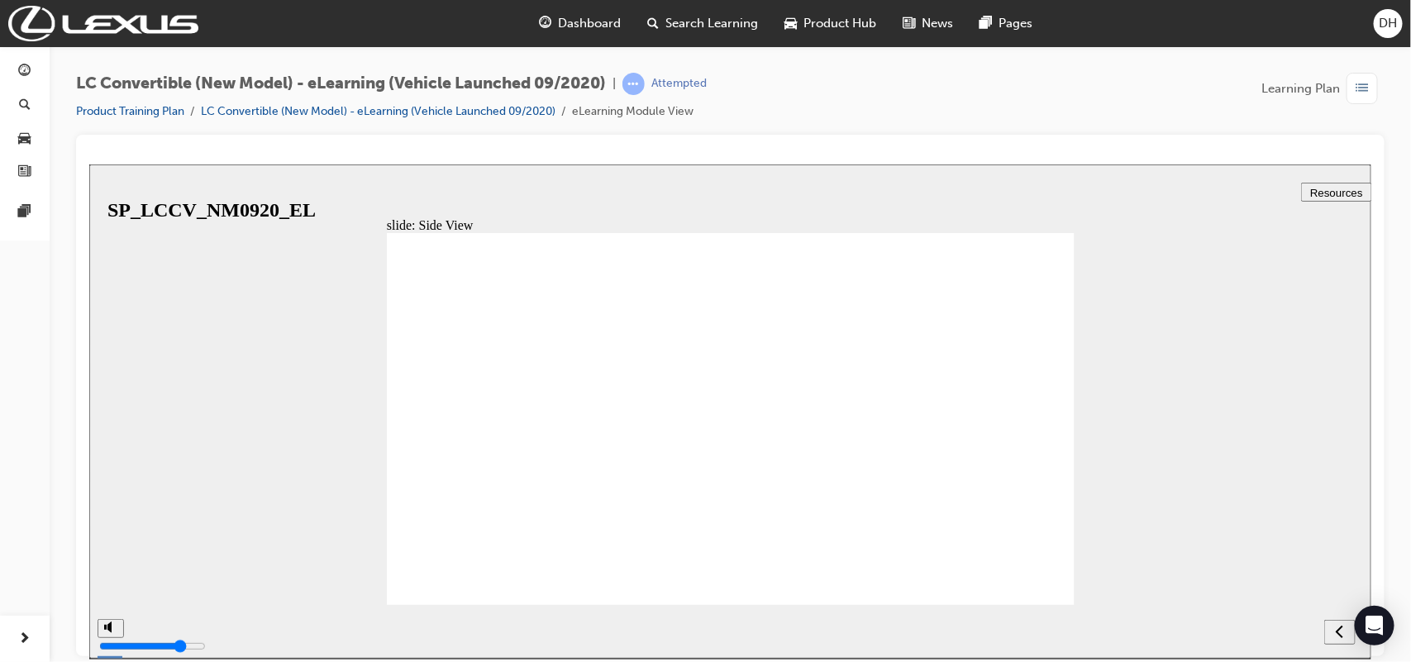
drag, startPoint x: 1050, startPoint y: 446, endPoint x: 1051, endPoint y: 455, distance: 8.3
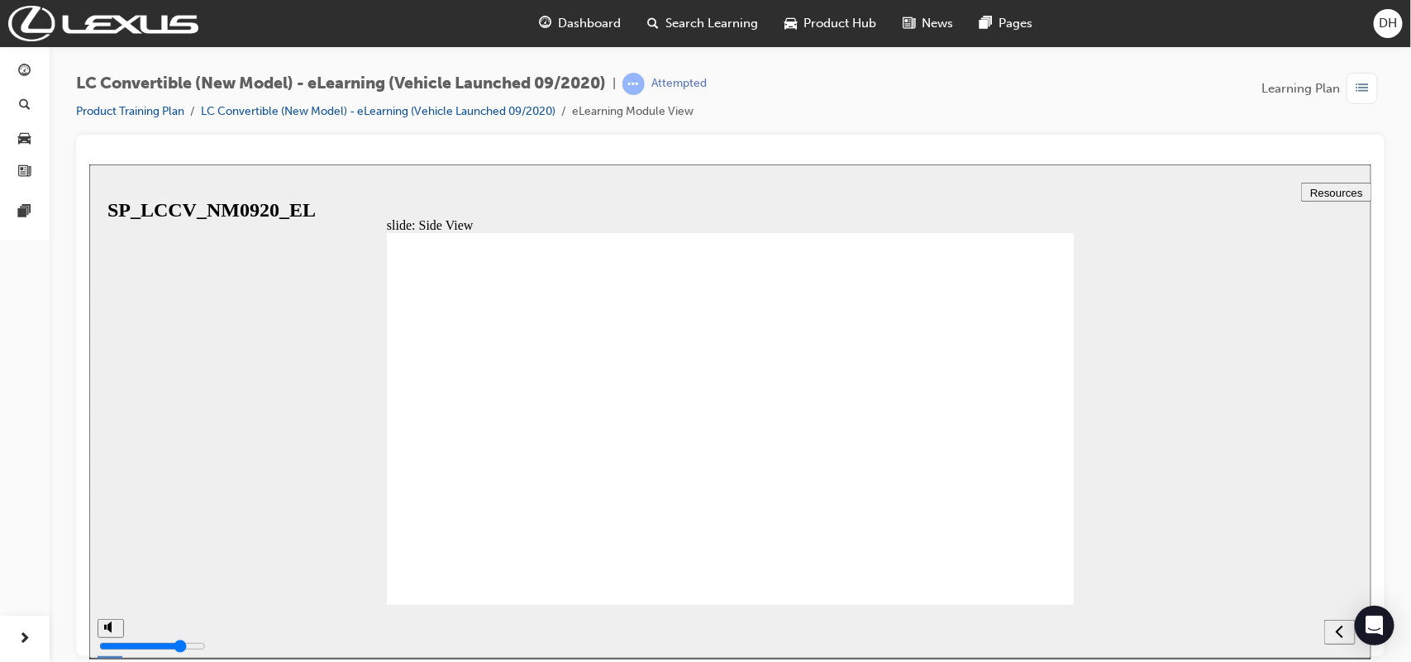
click at [1330, 624] on div "next" at bounding box center [1339, 631] width 18 height 17
radio input "true"
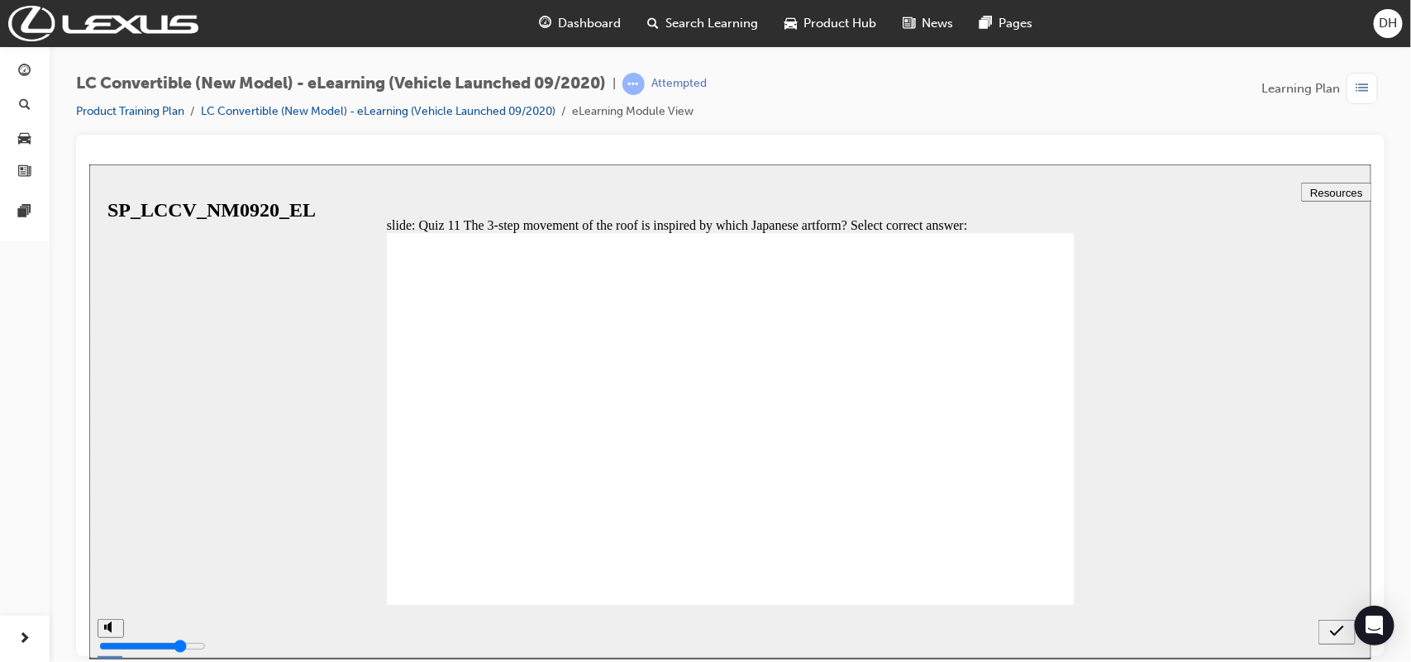
click at [1326, 626] on div "submit" at bounding box center [1336, 631] width 24 height 17
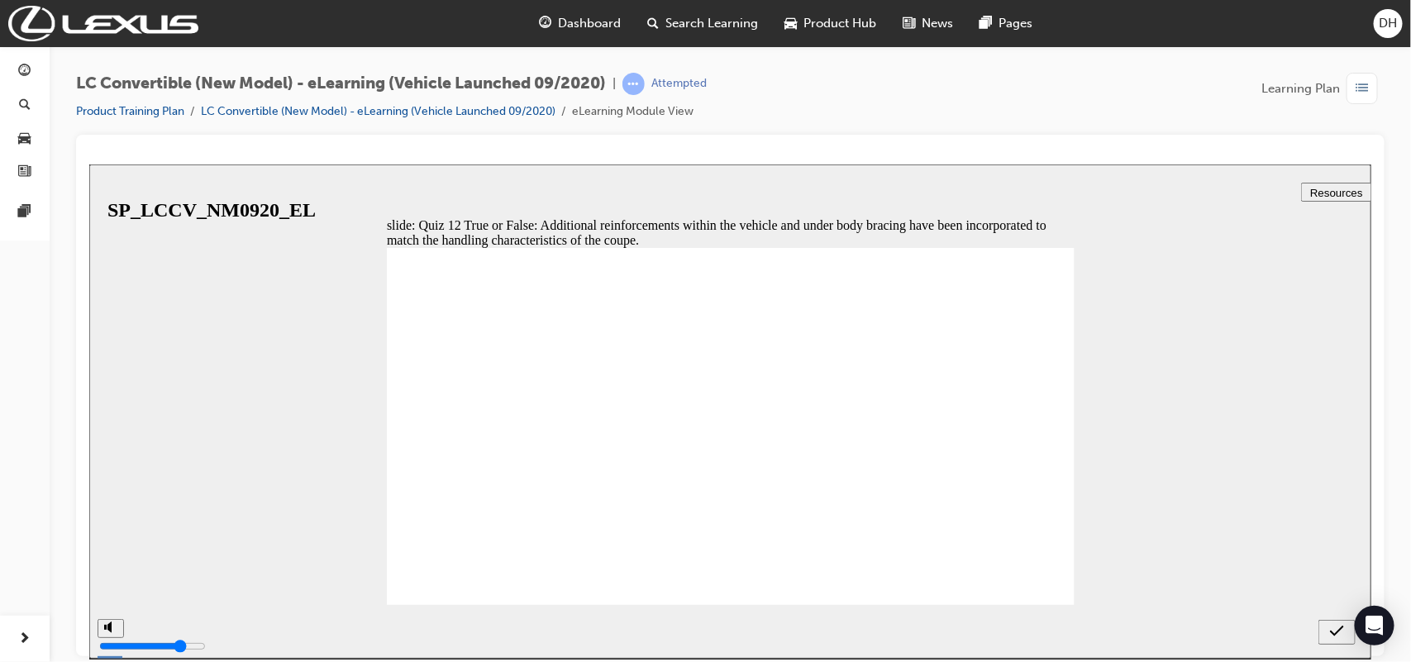
radio input "true"
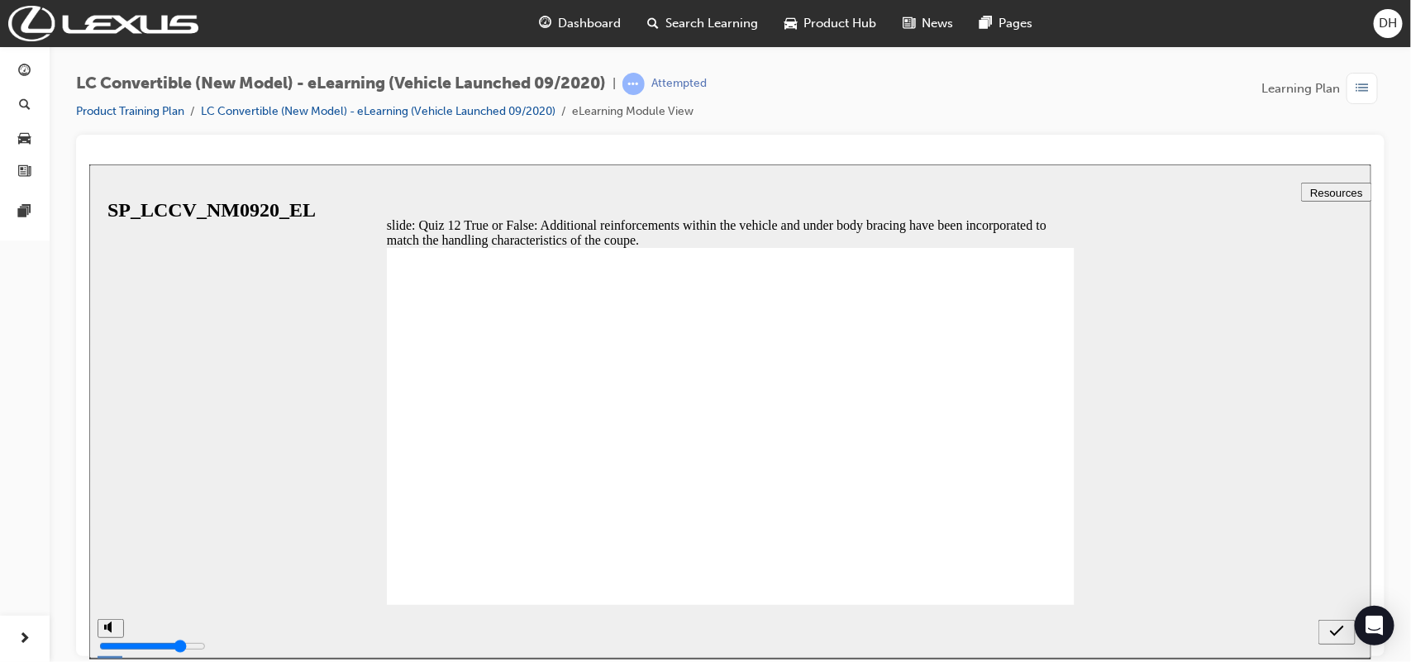
click at [1334, 631] on icon "submit" at bounding box center [1336, 630] width 14 height 15
radio input "true"
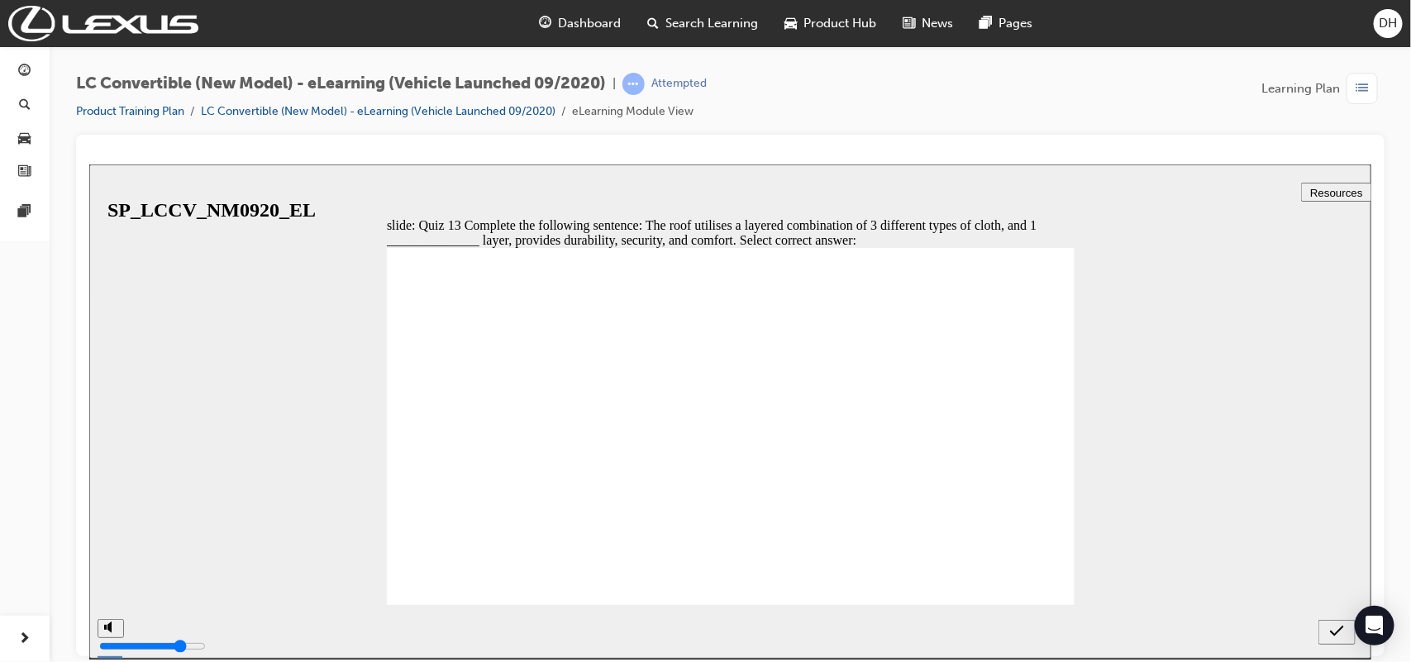
click at [1329, 633] on icon "submit" at bounding box center [1336, 630] width 14 height 15
drag, startPoint x: 972, startPoint y: 393, endPoint x: 983, endPoint y: 396, distance: 11.0
radio input "true"
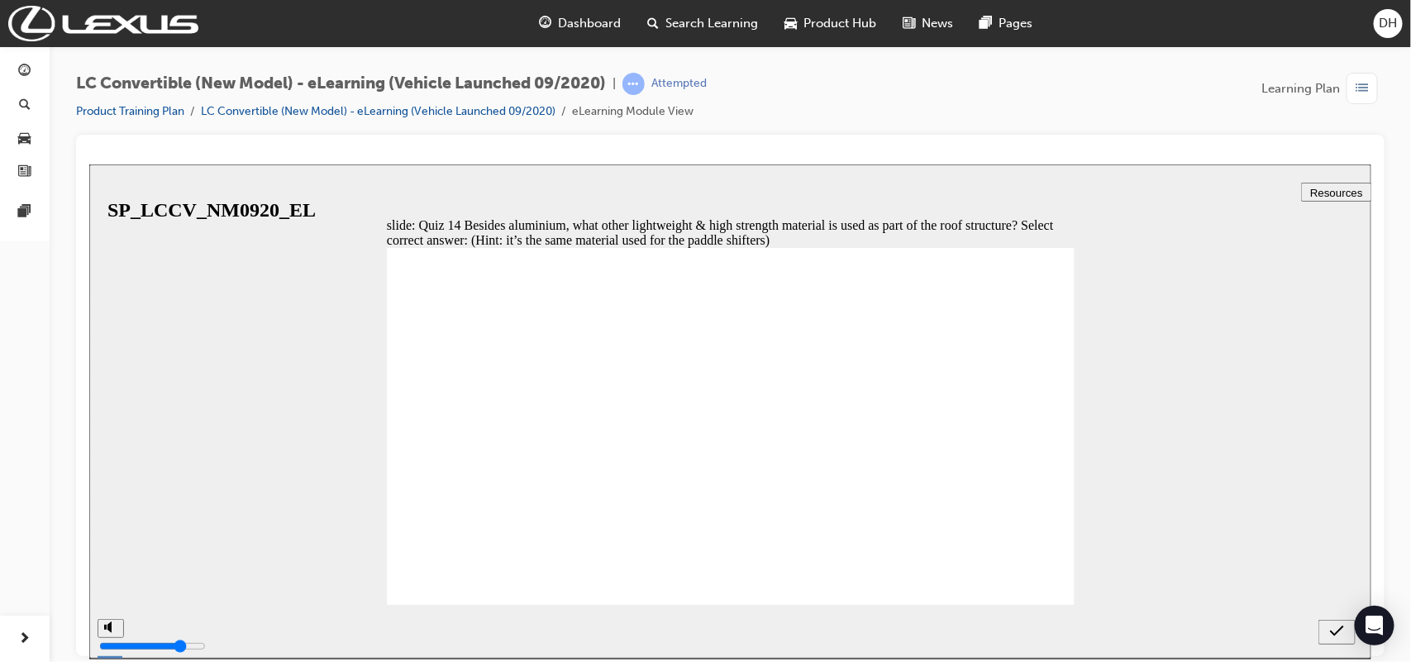
click at [1324, 621] on button "submit" at bounding box center [1335, 631] width 37 height 25
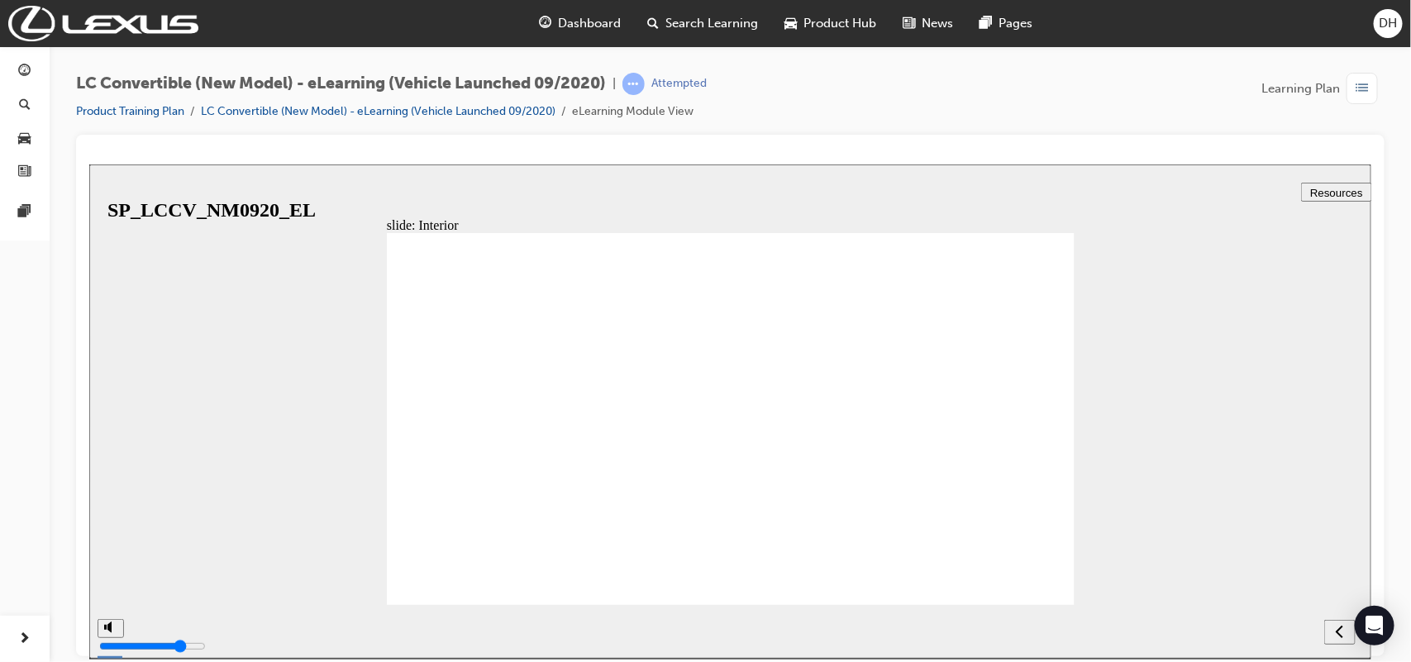
drag, startPoint x: 1049, startPoint y: 459, endPoint x: 1054, endPoint y: 451, distance: 9.4
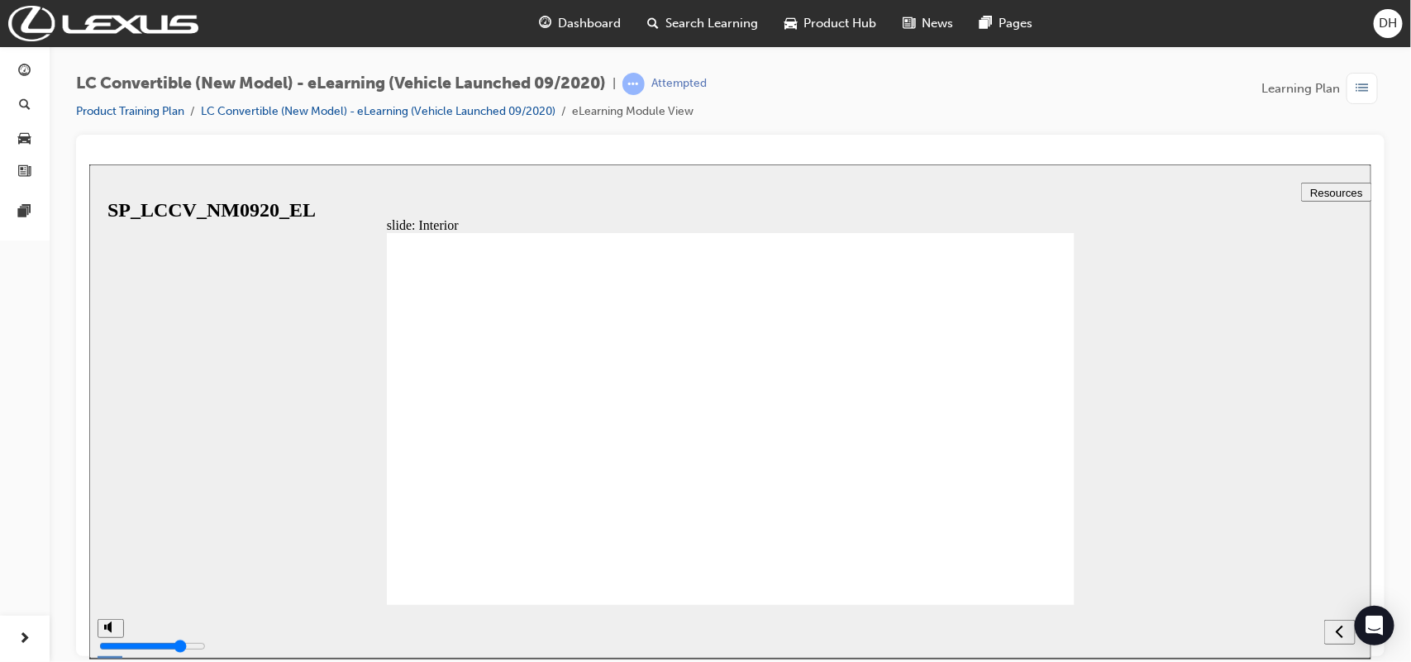
drag, startPoint x: 1050, startPoint y: 451, endPoint x: 1063, endPoint y: 459, distance: 15.2
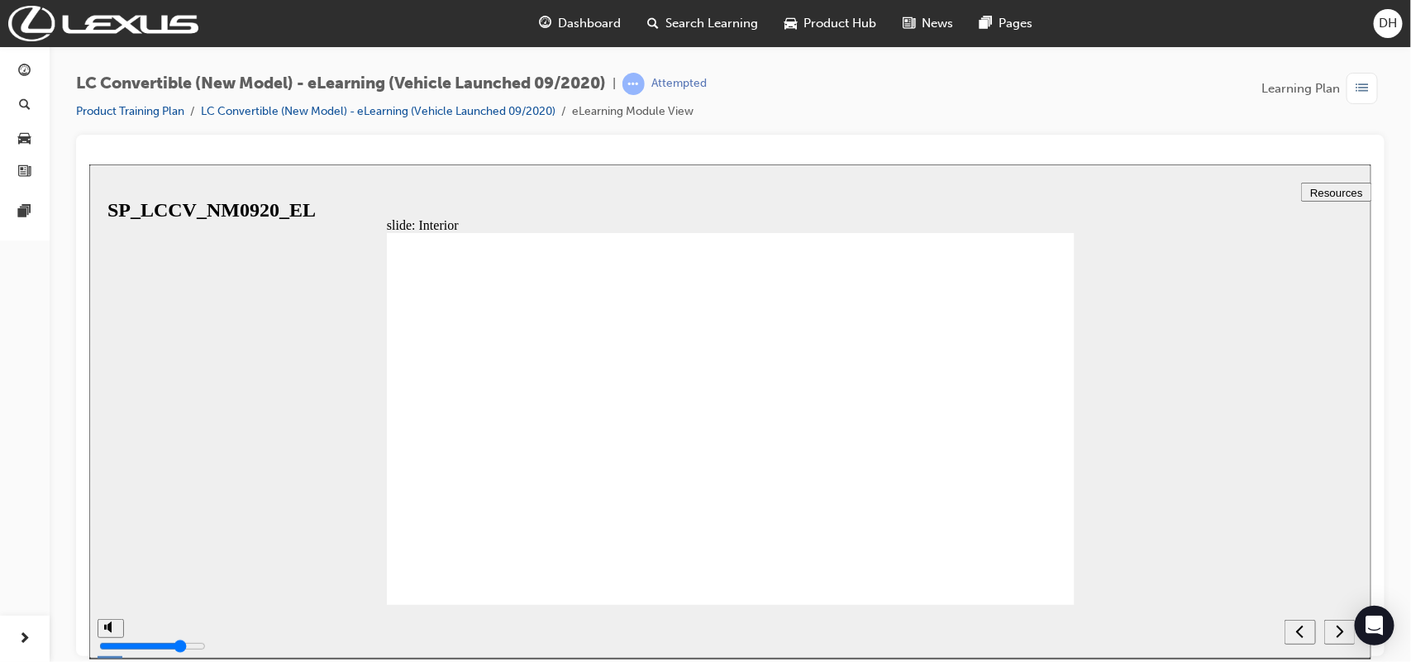
click at [1335, 632] on icon "next" at bounding box center [1339, 630] width 8 height 15
checkbox input "true"
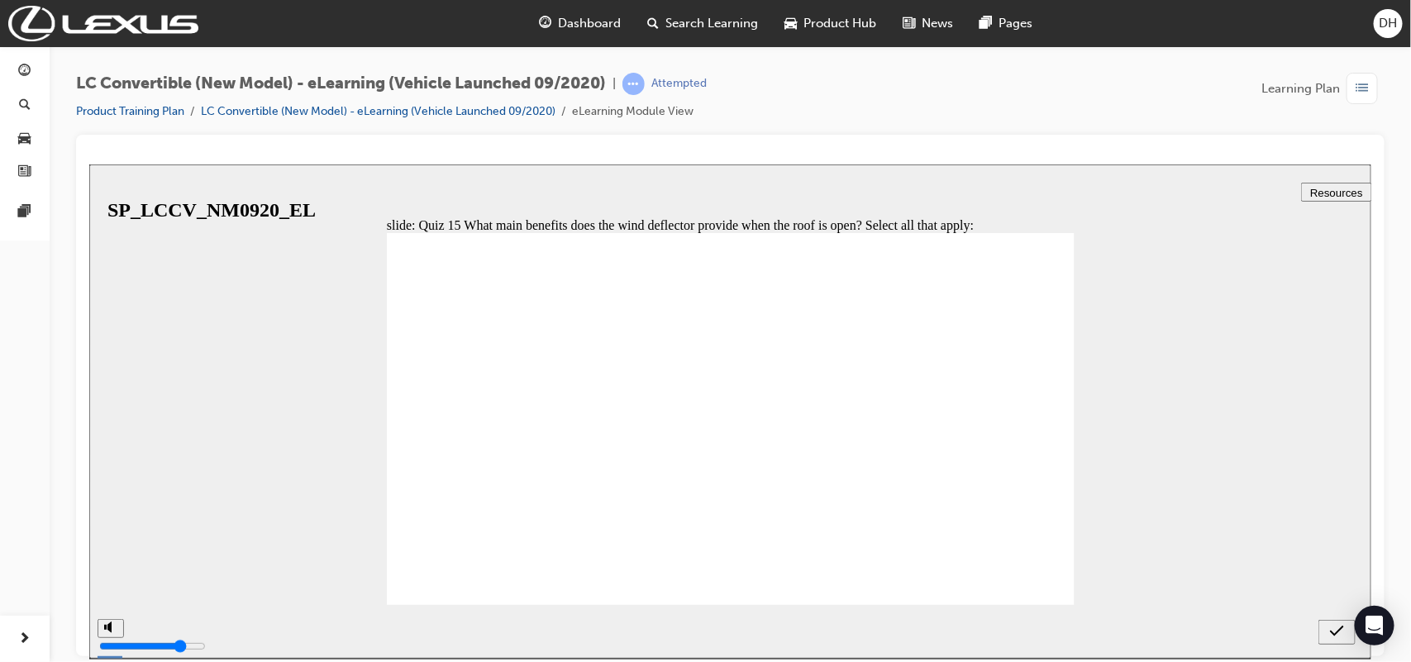
click at [1330, 624] on icon "submit" at bounding box center [1336, 630] width 14 height 15
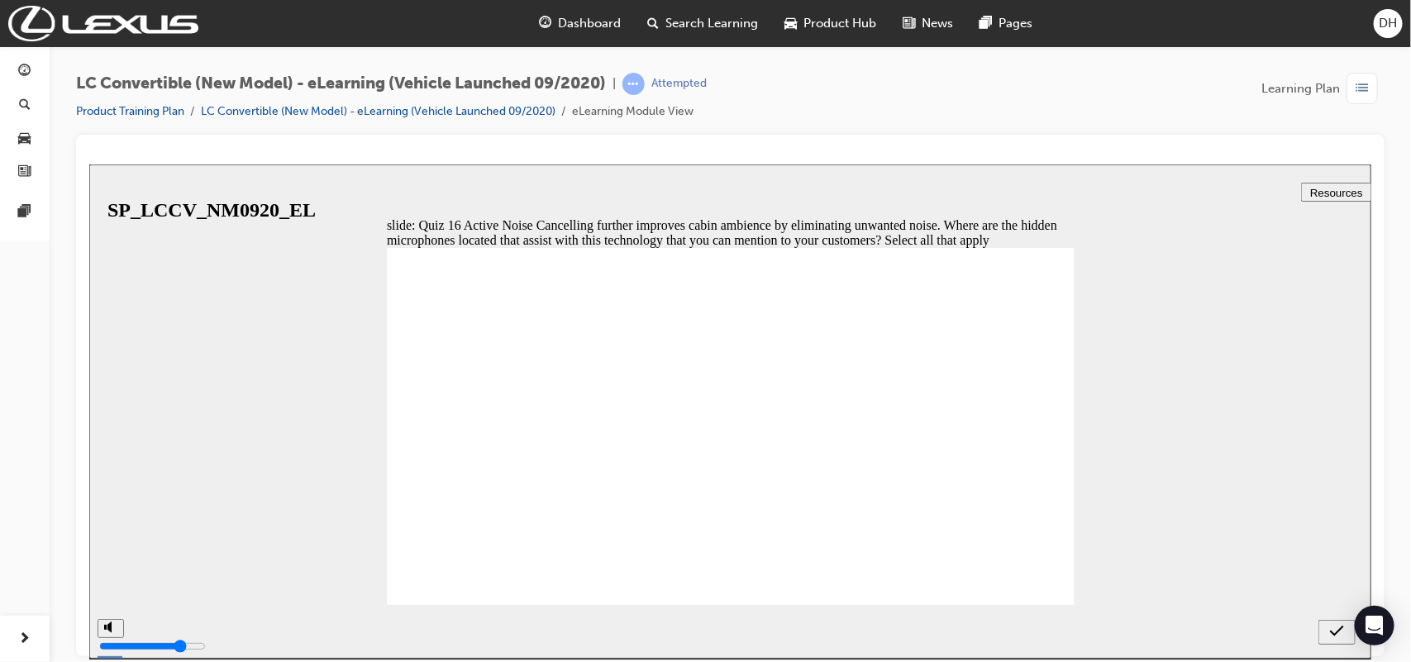
checkbox input "true"
click at [1329, 633] on icon "submit" at bounding box center [1336, 630] width 14 height 15
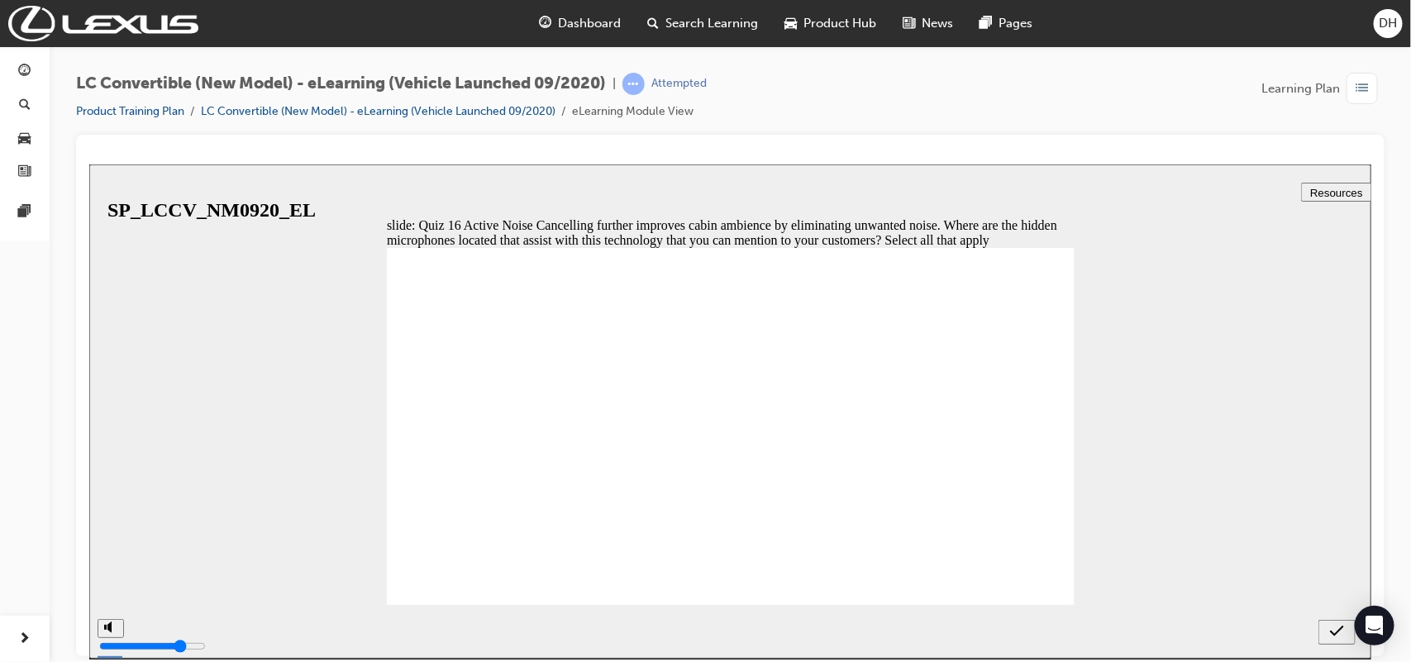
drag, startPoint x: 732, startPoint y: 493, endPoint x: 774, endPoint y: 507, distance: 43.9
radio input "true"
click at [1328, 639] on button "submit" at bounding box center [1335, 631] width 37 height 25
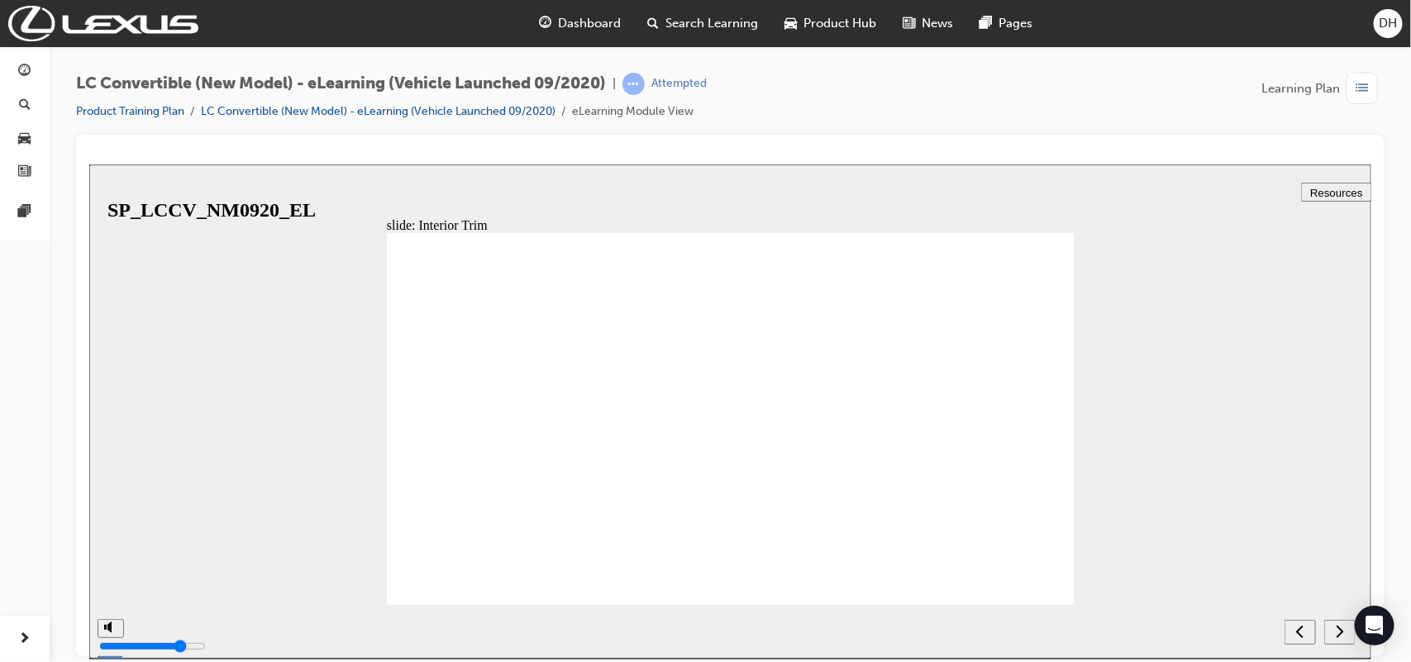
click at [1335, 628] on icon "next" at bounding box center [1339, 630] width 8 height 15
click at [1339, 631] on icon "next" at bounding box center [1339, 630] width 8 height 15
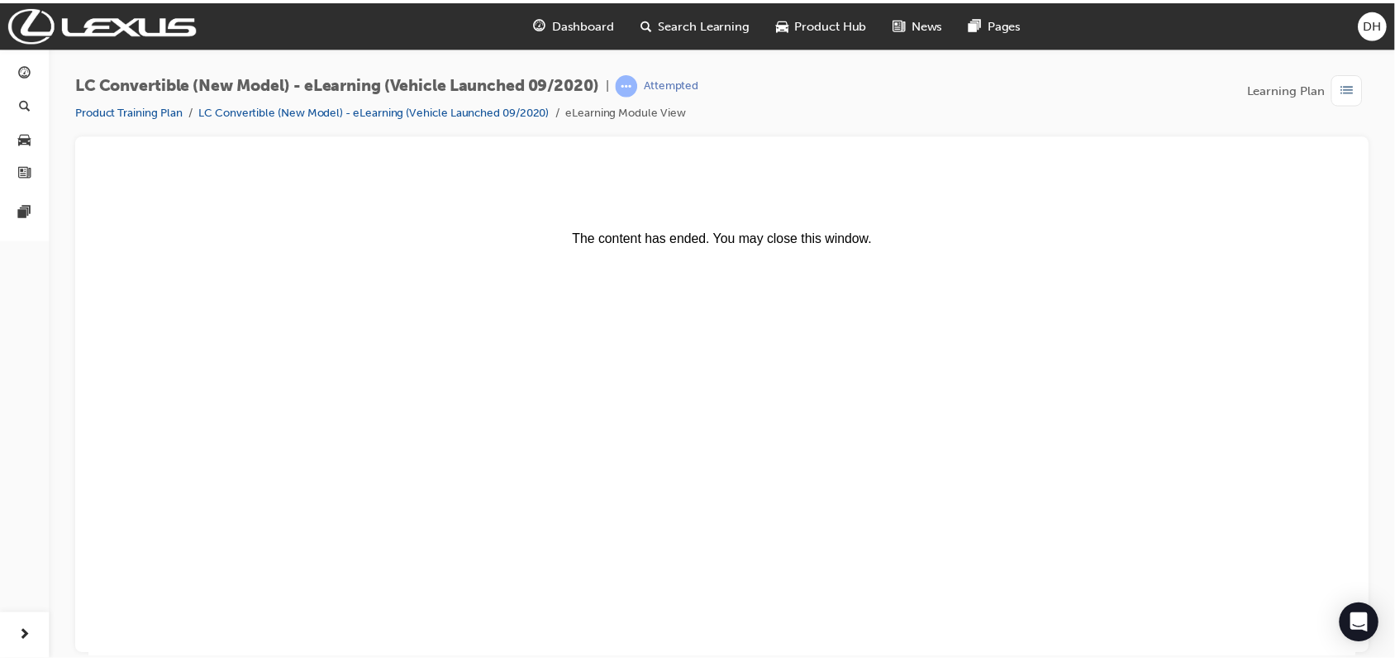
scroll to position [0, 0]
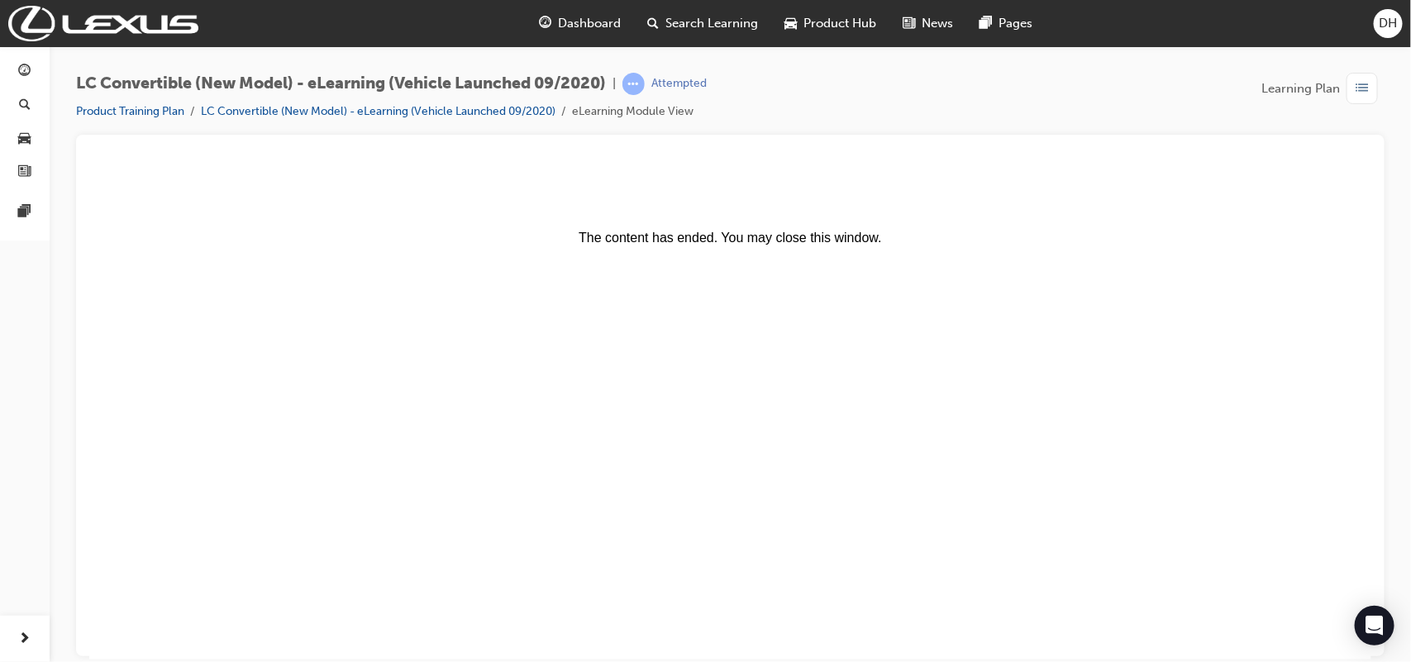
click at [578, 12] on div "Dashboard" at bounding box center [580, 24] width 108 height 34
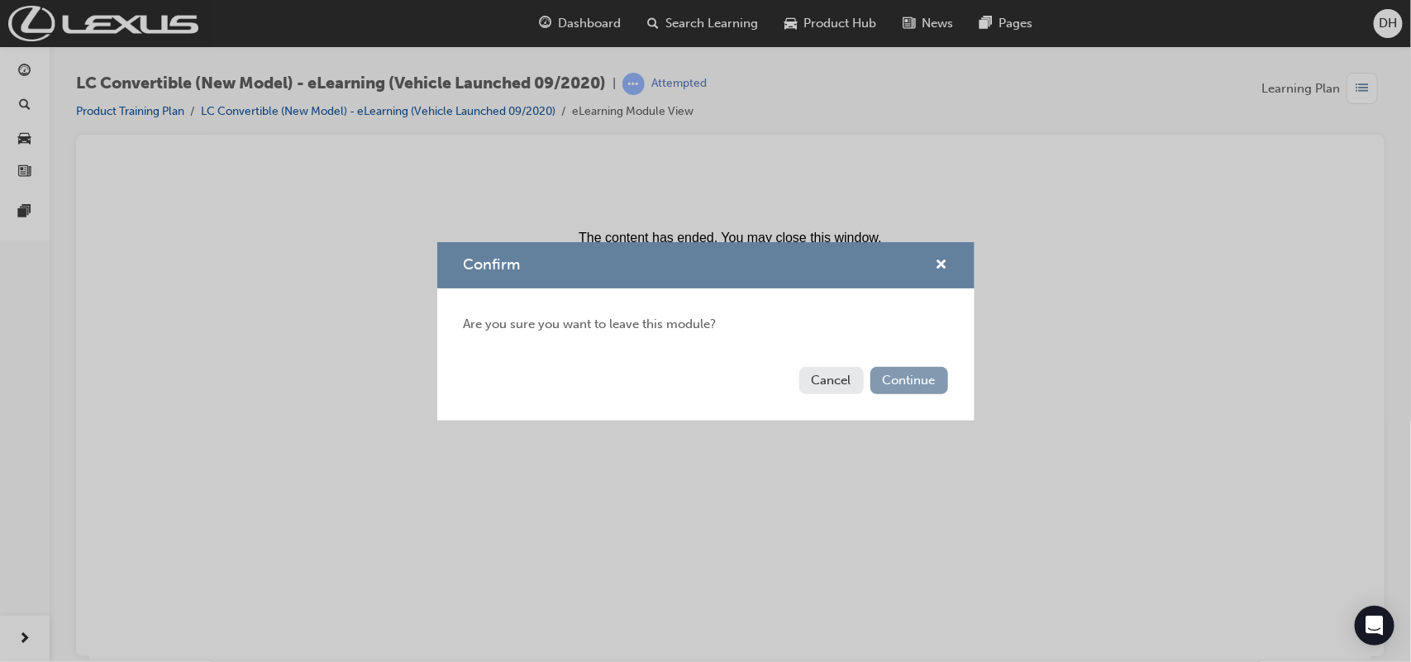
click at [924, 378] on button "Continue" at bounding box center [909, 380] width 78 height 27
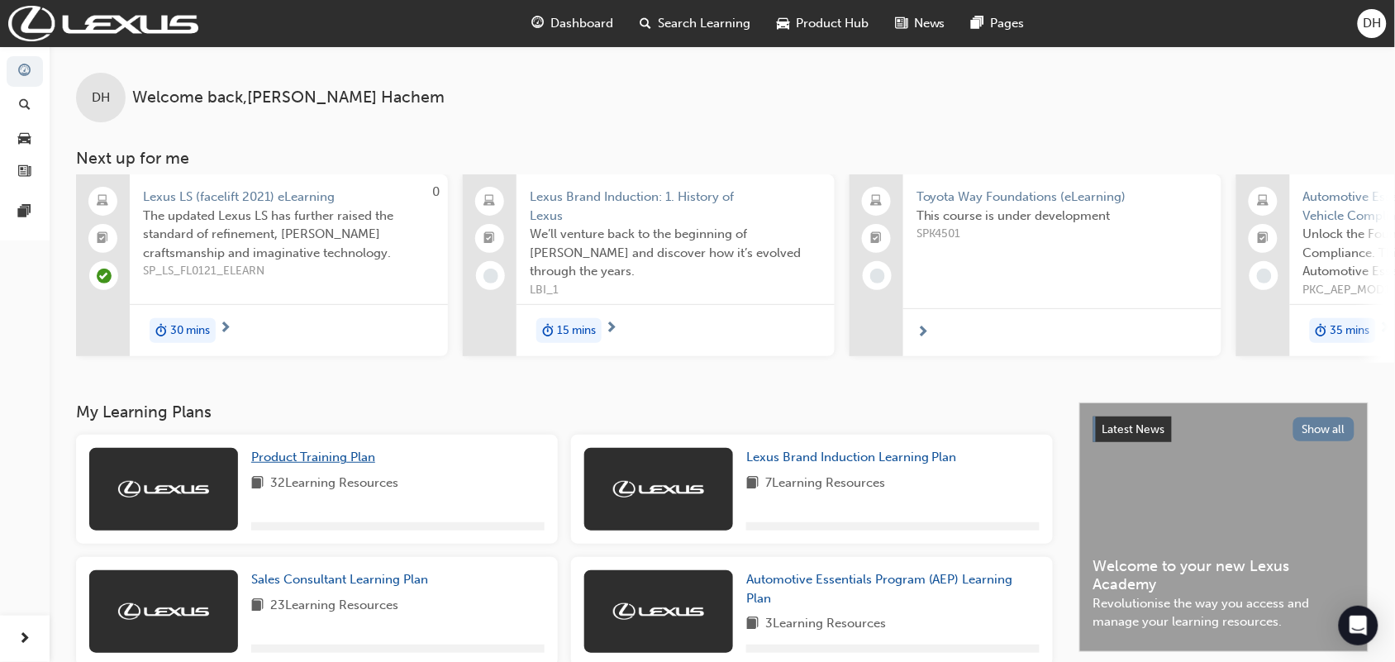
click at [282, 464] on span "Product Training Plan" at bounding box center [313, 457] width 124 height 15
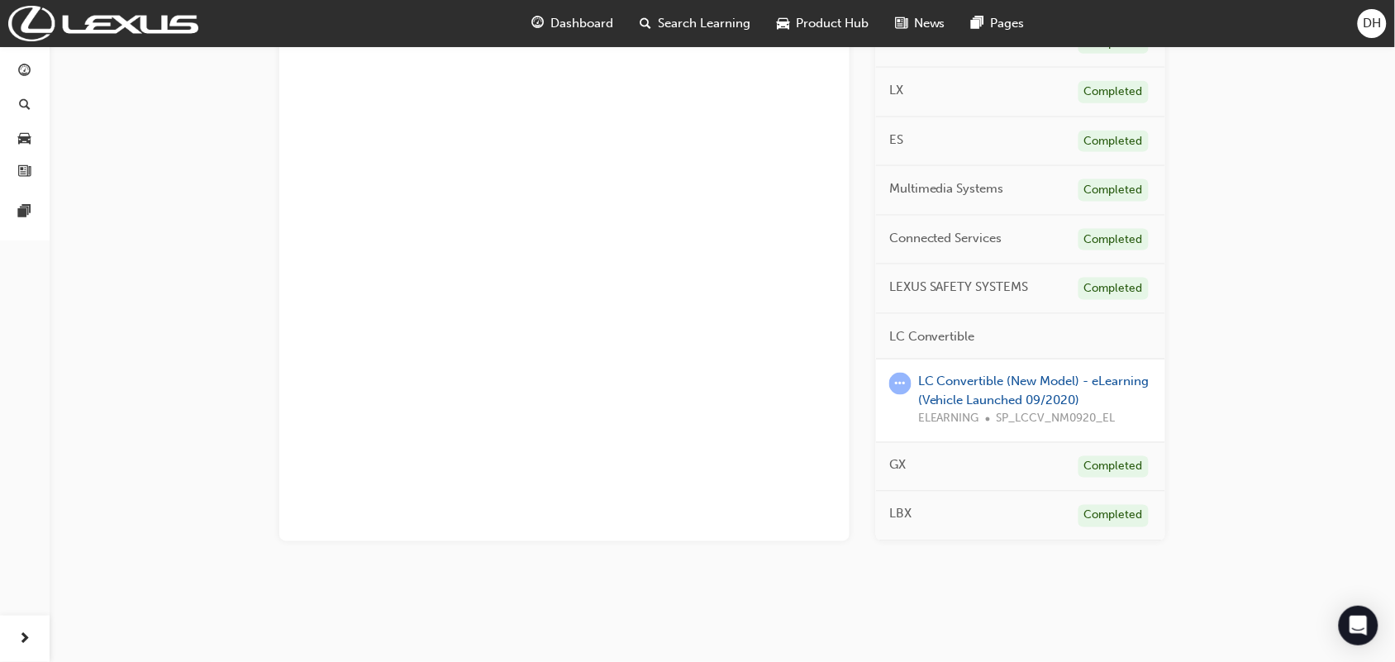
scroll to position [548, 0]
click at [1033, 393] on link "LC Convertible (New Model) - eLearning (Vehicle Launched 09/2020)" at bounding box center [1033, 391] width 231 height 34
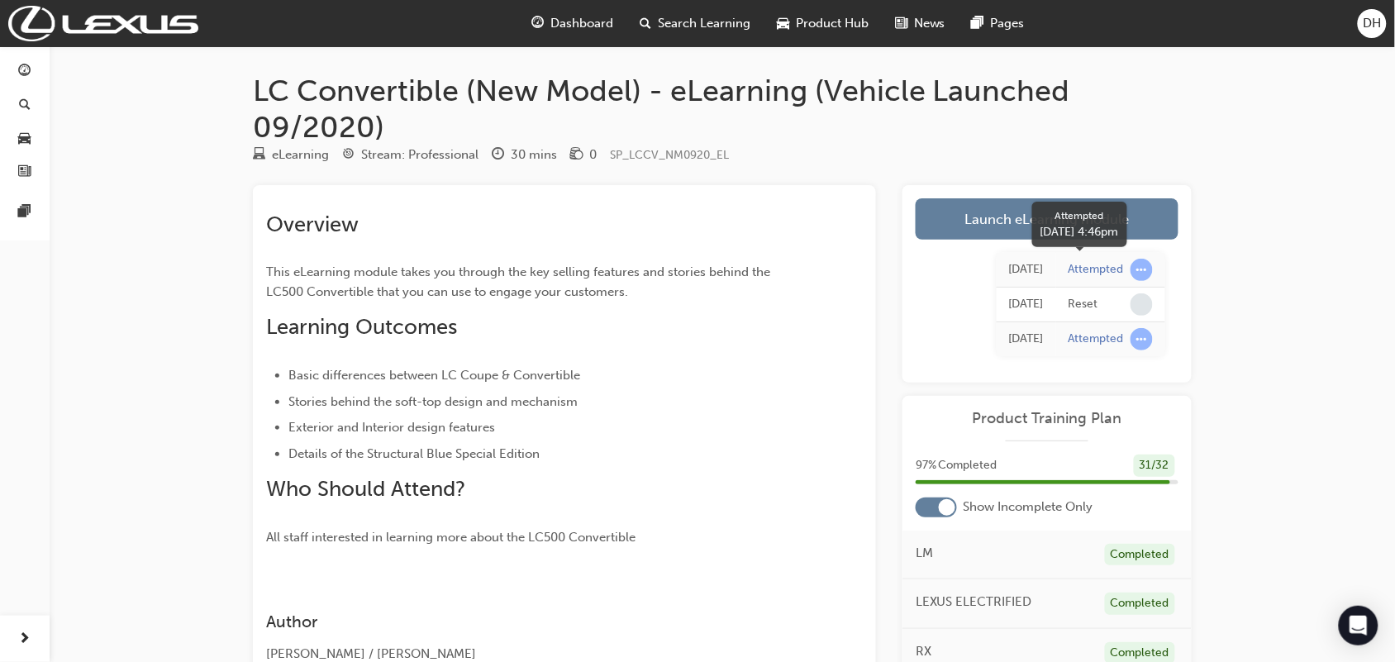
click at [1141, 270] on span "learningRecordVerb_ATTEMPT-icon" at bounding box center [1142, 270] width 22 height 22
click at [1069, 273] on div "Attempted" at bounding box center [1096, 270] width 55 height 16
click at [1077, 273] on div "Attempted" at bounding box center [1096, 270] width 55 height 16
click at [1095, 344] on div "Attempted" at bounding box center [1096, 339] width 55 height 16
click at [1022, 335] on div "[DATE]" at bounding box center [1026, 339] width 35 height 19
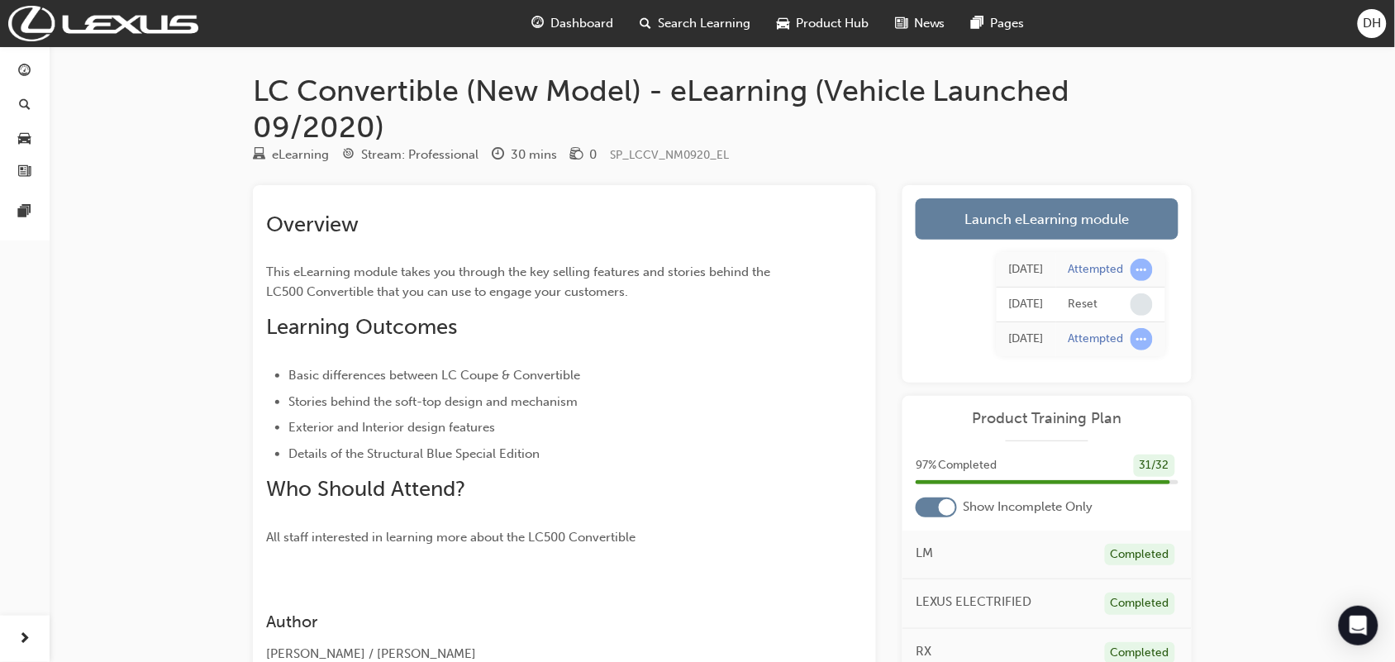
click at [1174, 320] on div "[DATE] Attempted [DATE] Reset [DATE] Attempted" at bounding box center [1047, 305] width 263 height 130
click at [919, 351] on div "[DATE] Attempted [DATE] Reset [DATE] Attempted" at bounding box center [1047, 305] width 263 height 130
click at [993, 236] on link "Launch eLearning module" at bounding box center [1047, 218] width 263 height 41
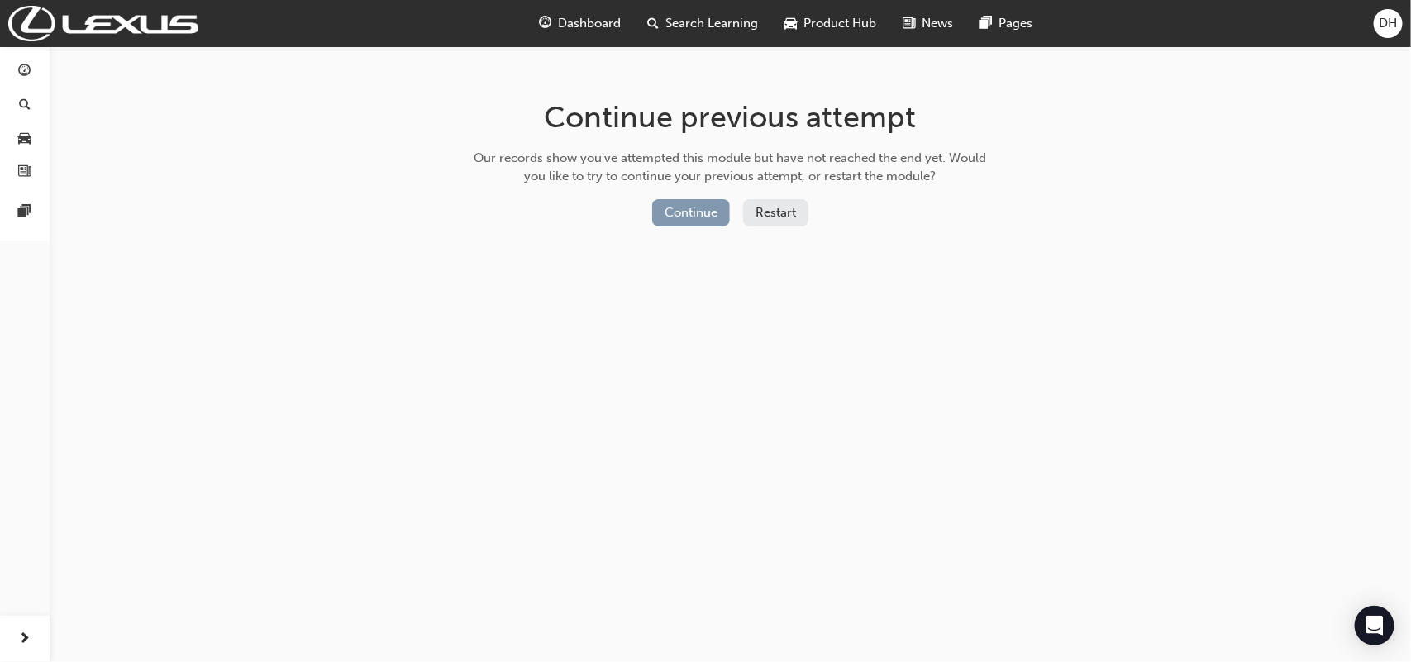
click at [693, 221] on button "Continue" at bounding box center [691, 212] width 78 height 27
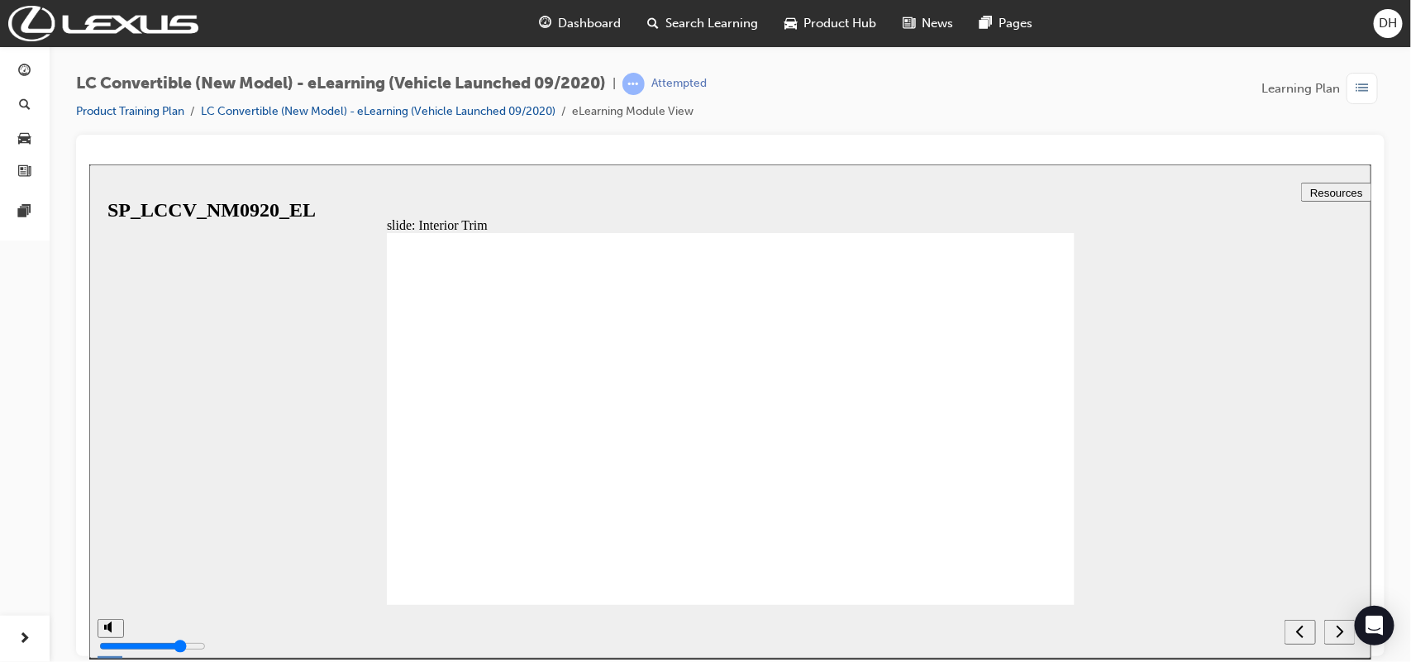
click at [1326, 183] on button "Resources" at bounding box center [1335, 191] width 71 height 19
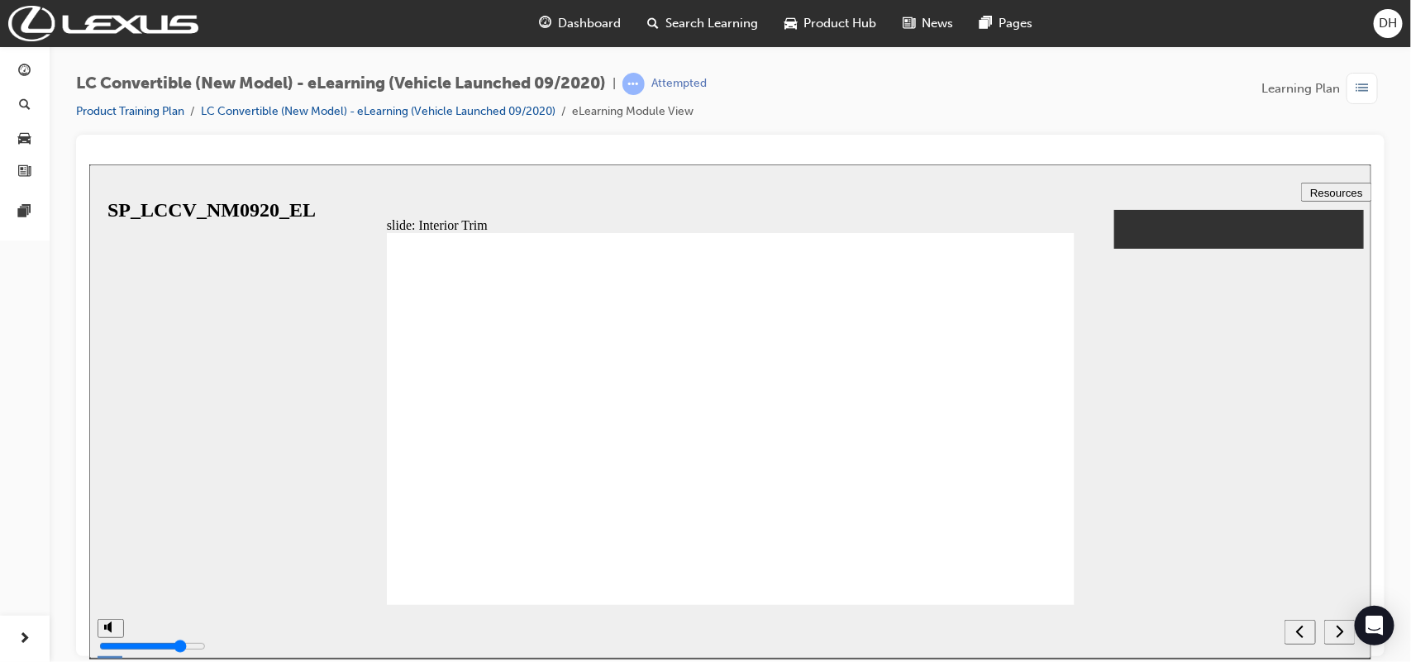
click at [1311, 190] on span "Resources" at bounding box center [1335, 192] width 53 height 12
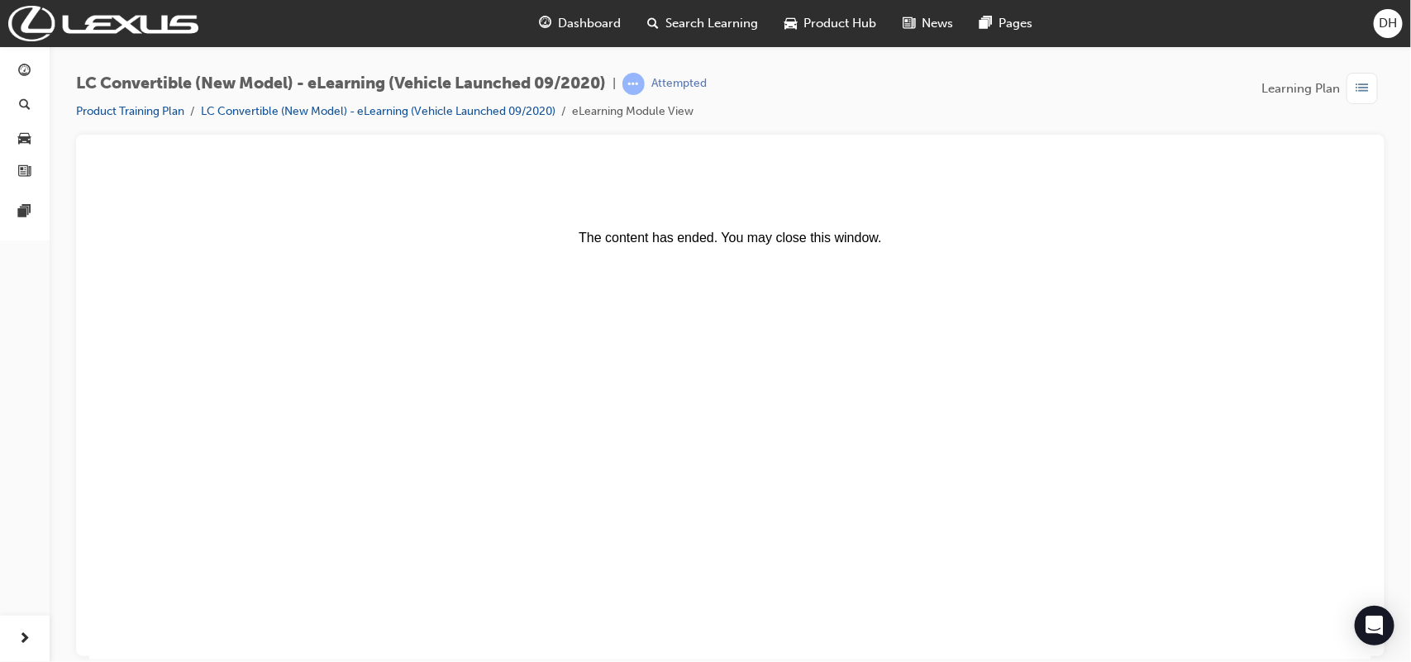
click at [1188, 564] on body "The content has ended. You may close this window." at bounding box center [729, 411] width 1269 height 482
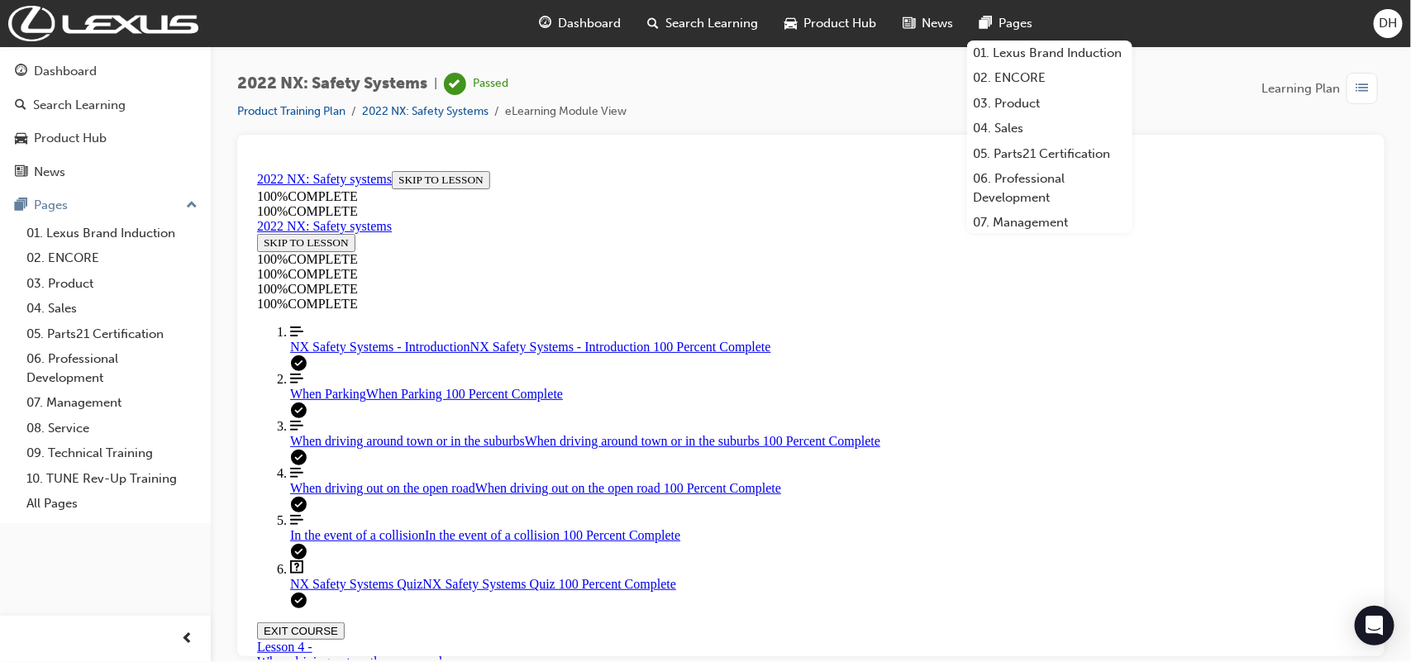
scroll to position [1802, 0]
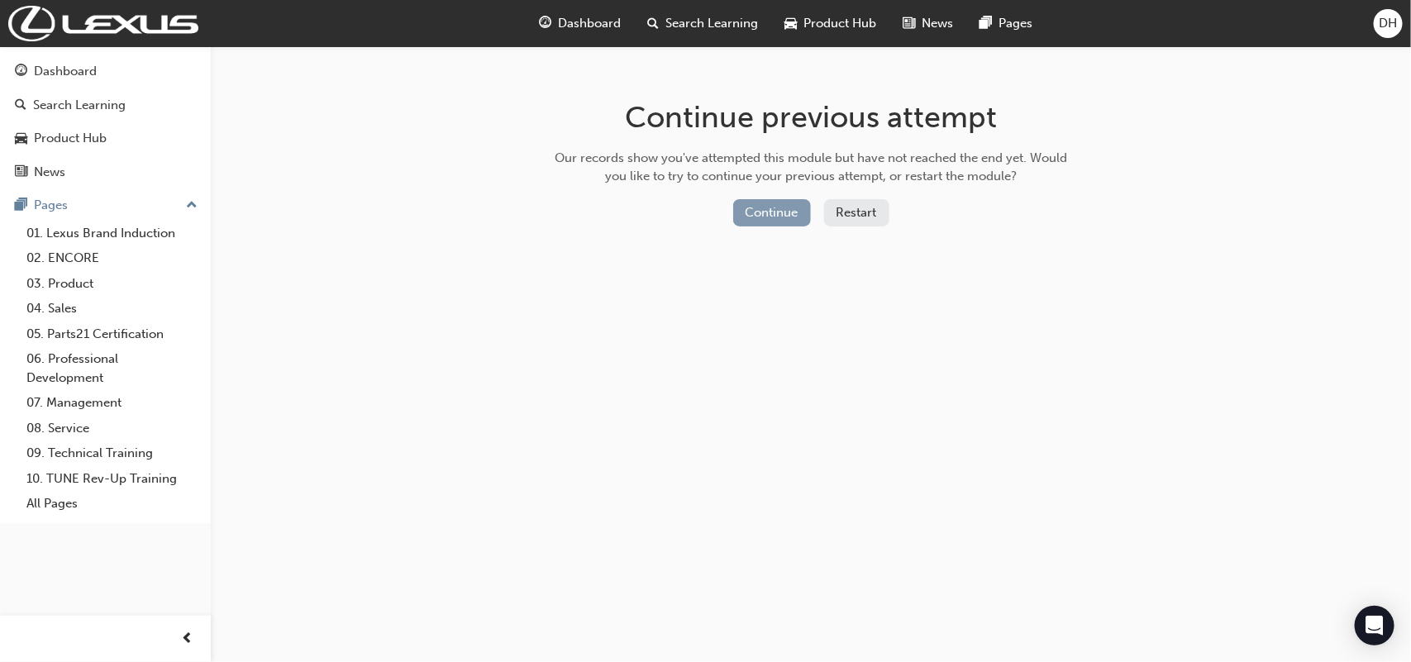
click at [774, 221] on button "Continue" at bounding box center [772, 212] width 78 height 27
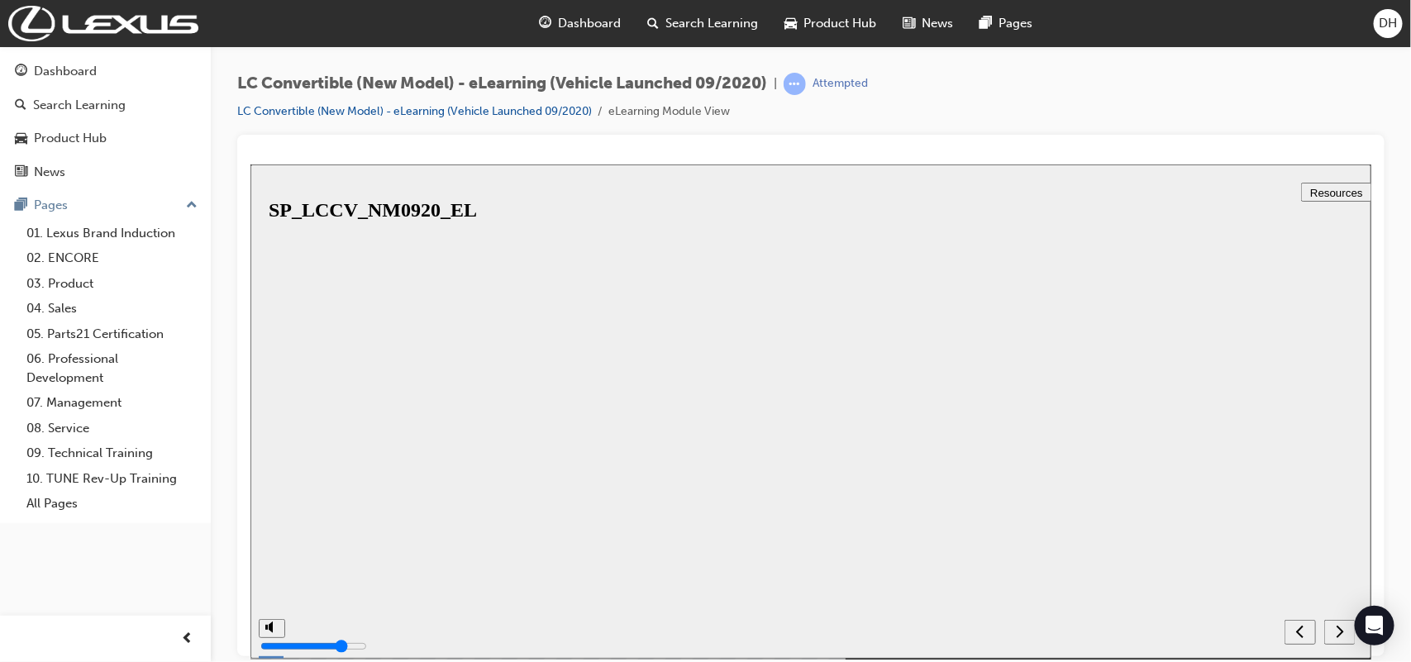
drag, startPoint x: 319, startPoint y: 184, endPoint x: 330, endPoint y: 184, distance: 10.7
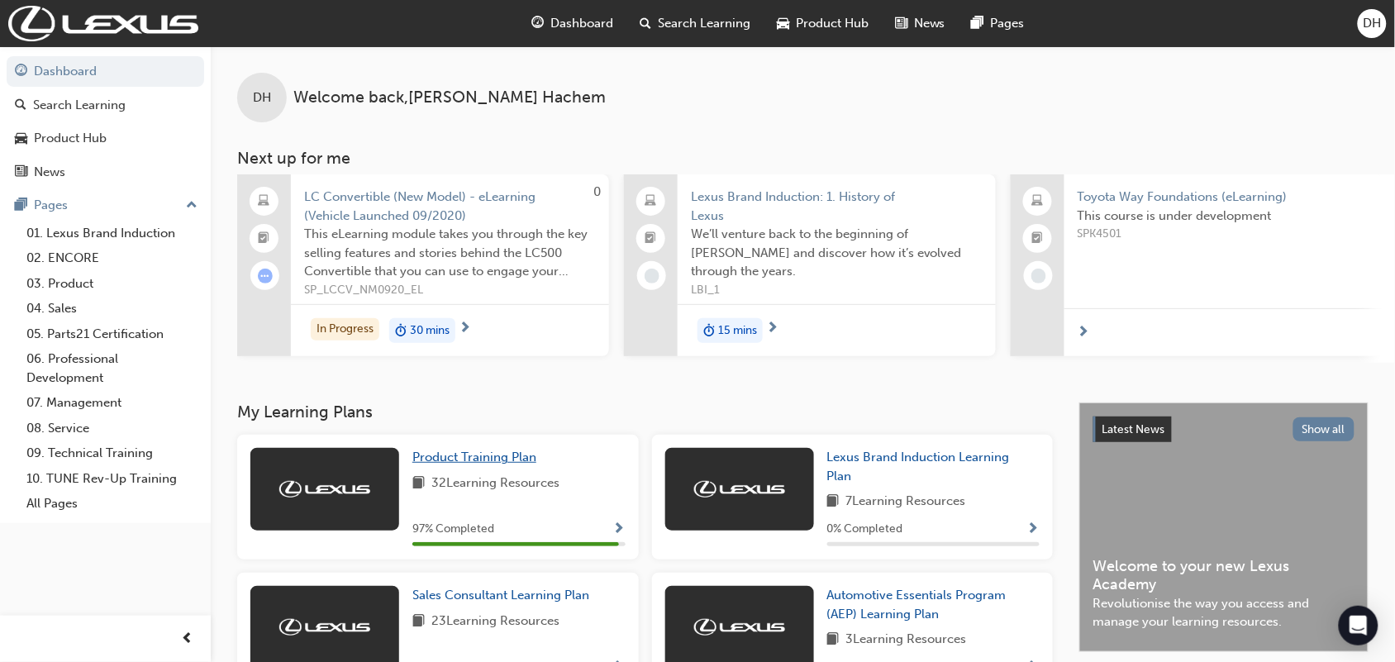
click at [461, 459] on span "Product Training Plan" at bounding box center [474, 457] width 124 height 15
